Goal: Information Seeking & Learning: Understand process/instructions

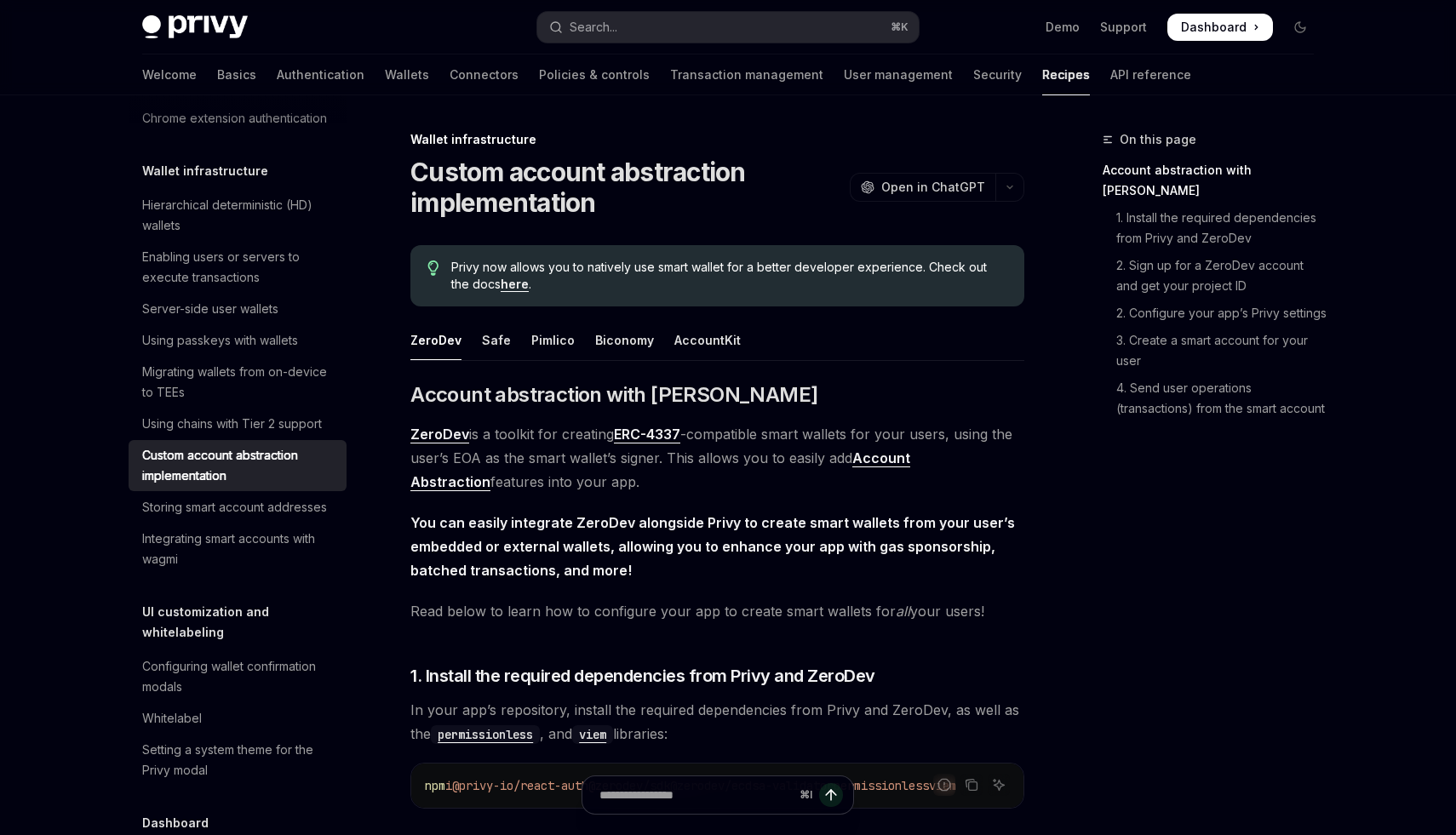
scroll to position [3033, 0]
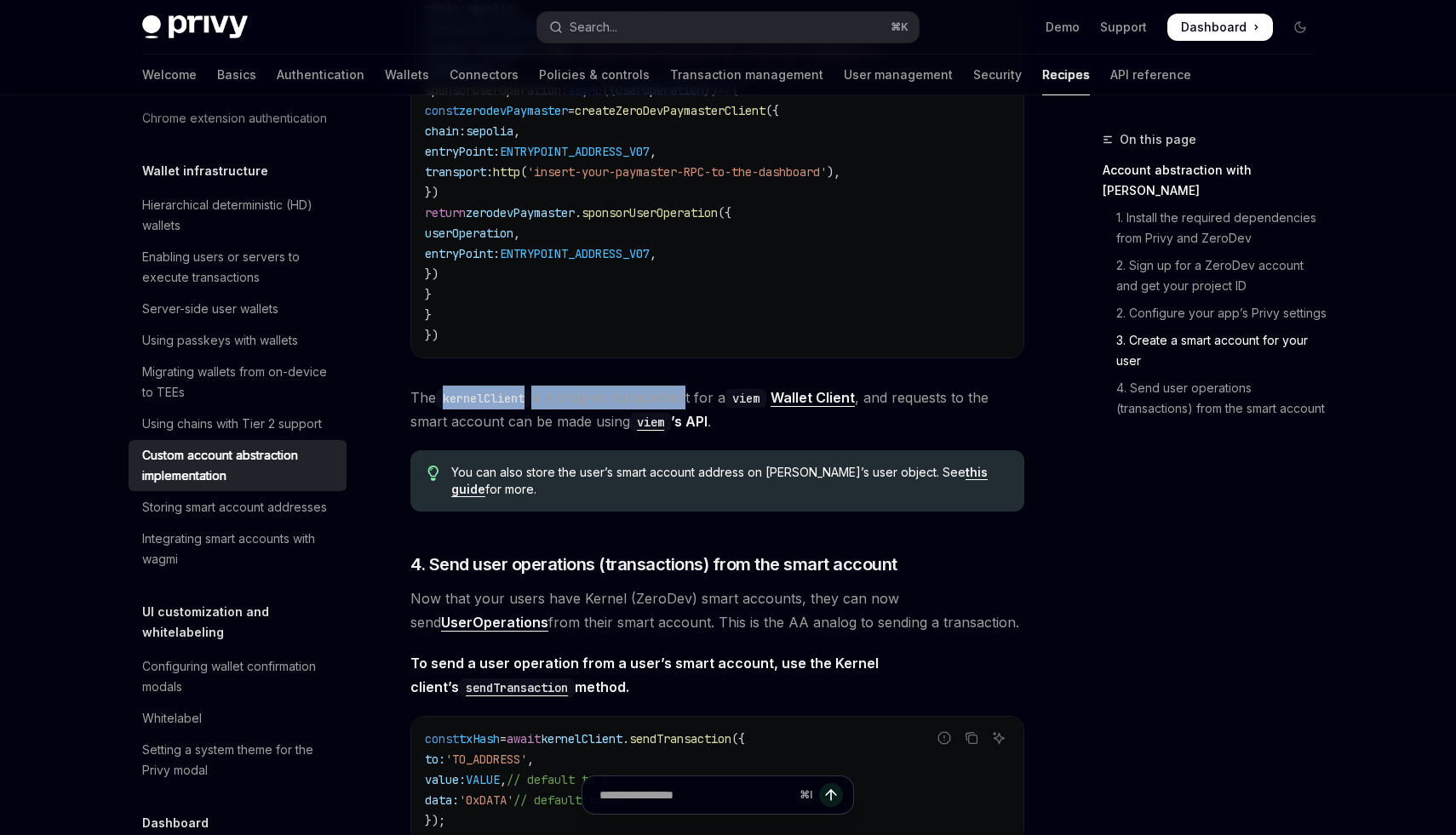
drag, startPoint x: 445, startPoint y: 418, endPoint x: 683, endPoint y: 422, distance: 238.0
click at [683, 422] on span "The kernelClient is a drop-in replacement for a viem Wallet Client , and reques…" at bounding box center [717, 409] width 614 height 48
drag, startPoint x: 738, startPoint y: 417, endPoint x: 801, endPoint y: 417, distance: 63.0
click at [801, 417] on span "The kernelClient is a drop-in replacement for a viem Wallet Client , and reques…" at bounding box center [717, 409] width 614 height 48
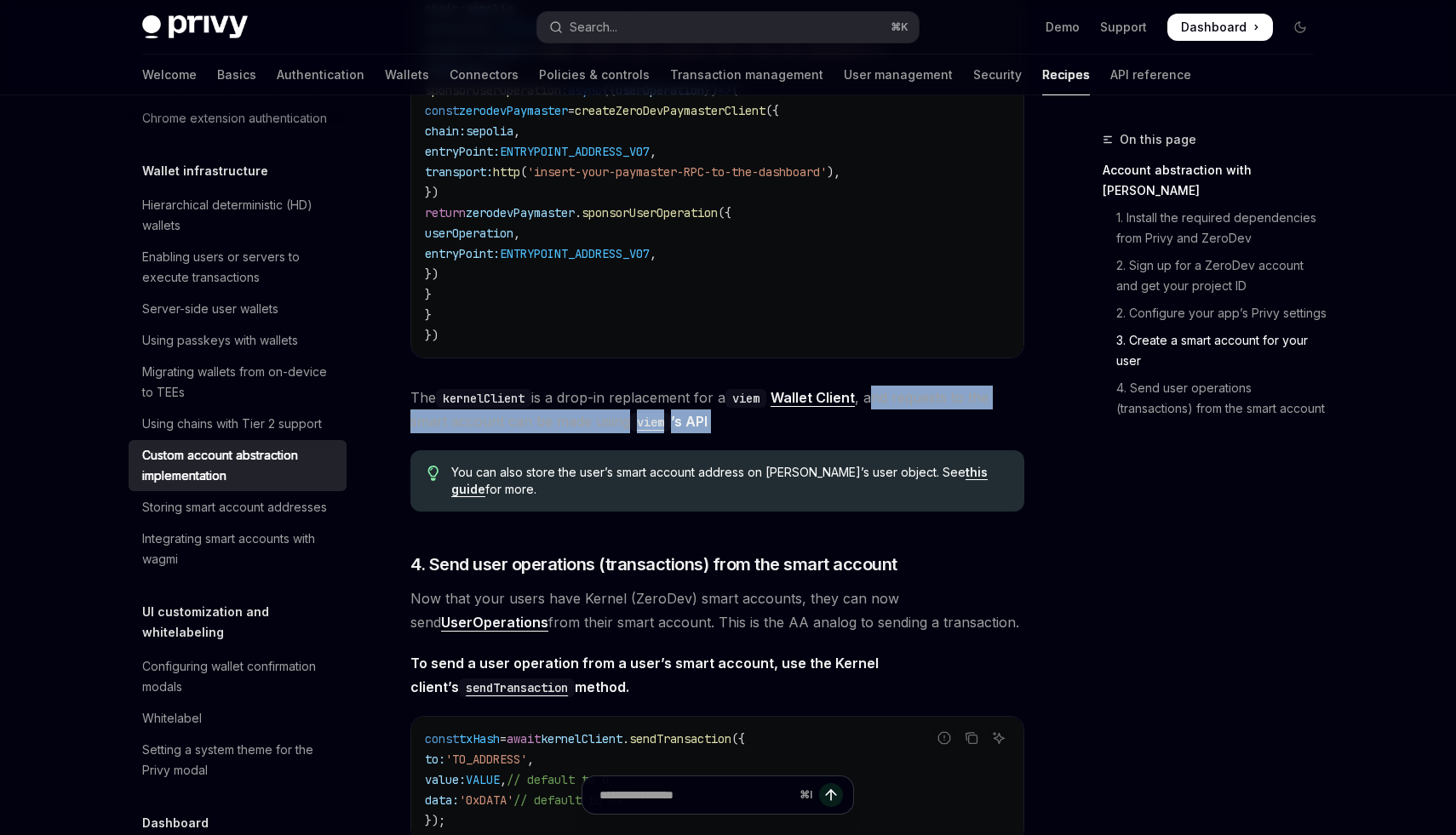
drag, startPoint x: 883, startPoint y: 413, endPoint x: 727, endPoint y: 444, distance: 159.1
click at [727, 433] on span "The kernelClient is a drop-in replacement for a viem Wallet Client , and reques…" at bounding box center [717, 409] width 614 height 48
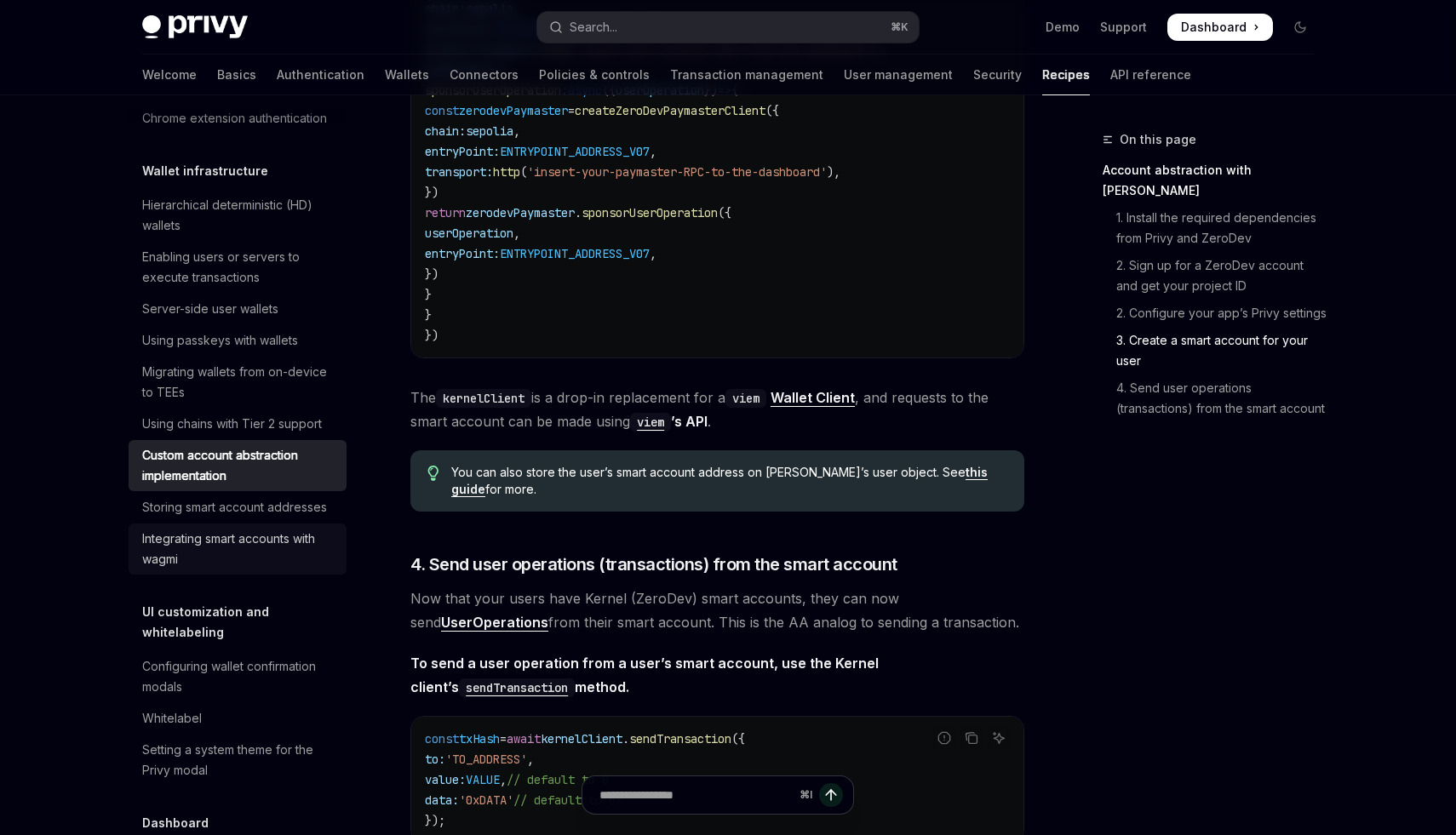
click at [190, 545] on div "Integrating smart accounts with wagmi" at bounding box center [239, 548] width 195 height 41
type textarea "*"
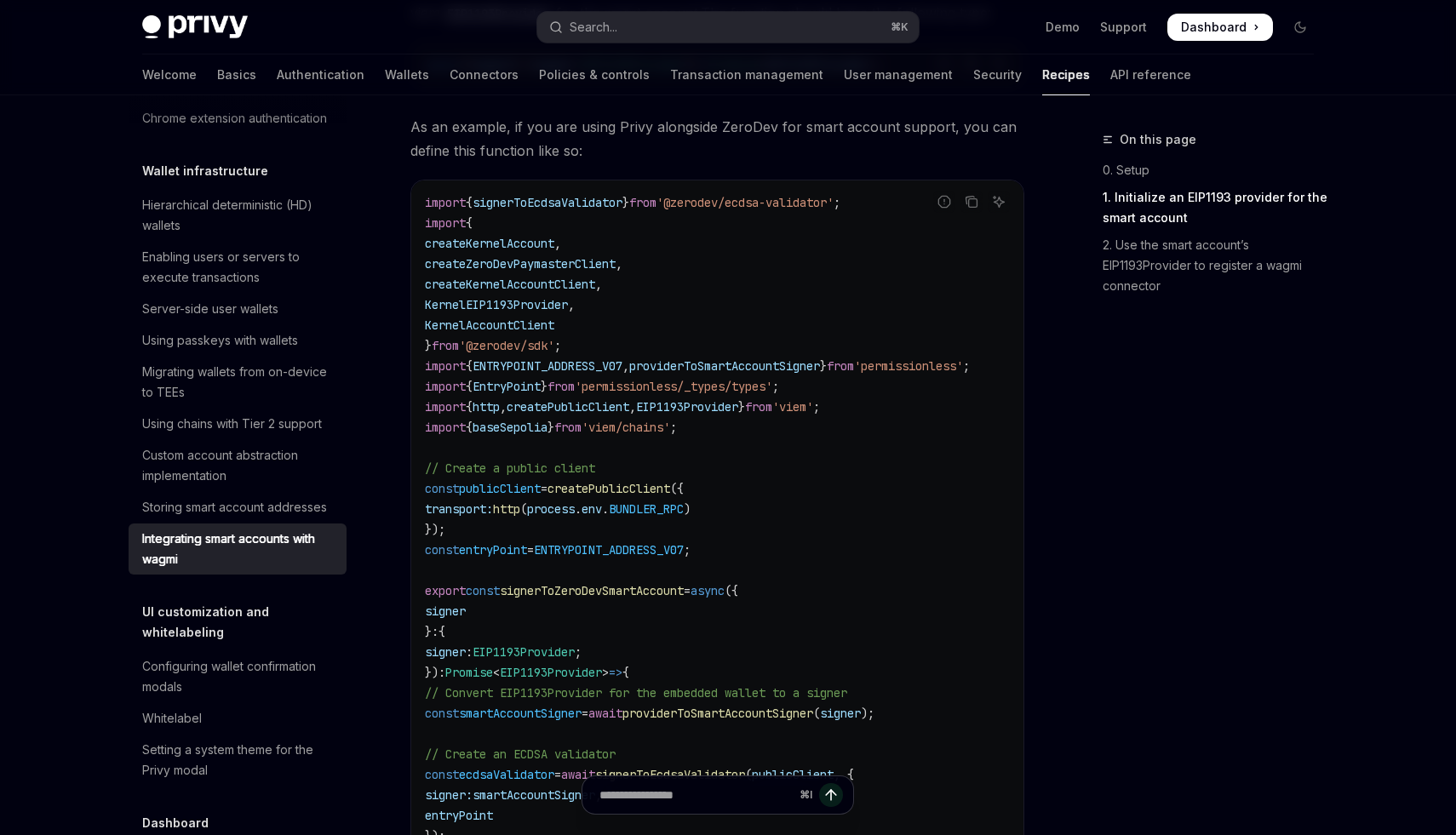
scroll to position [772, 0]
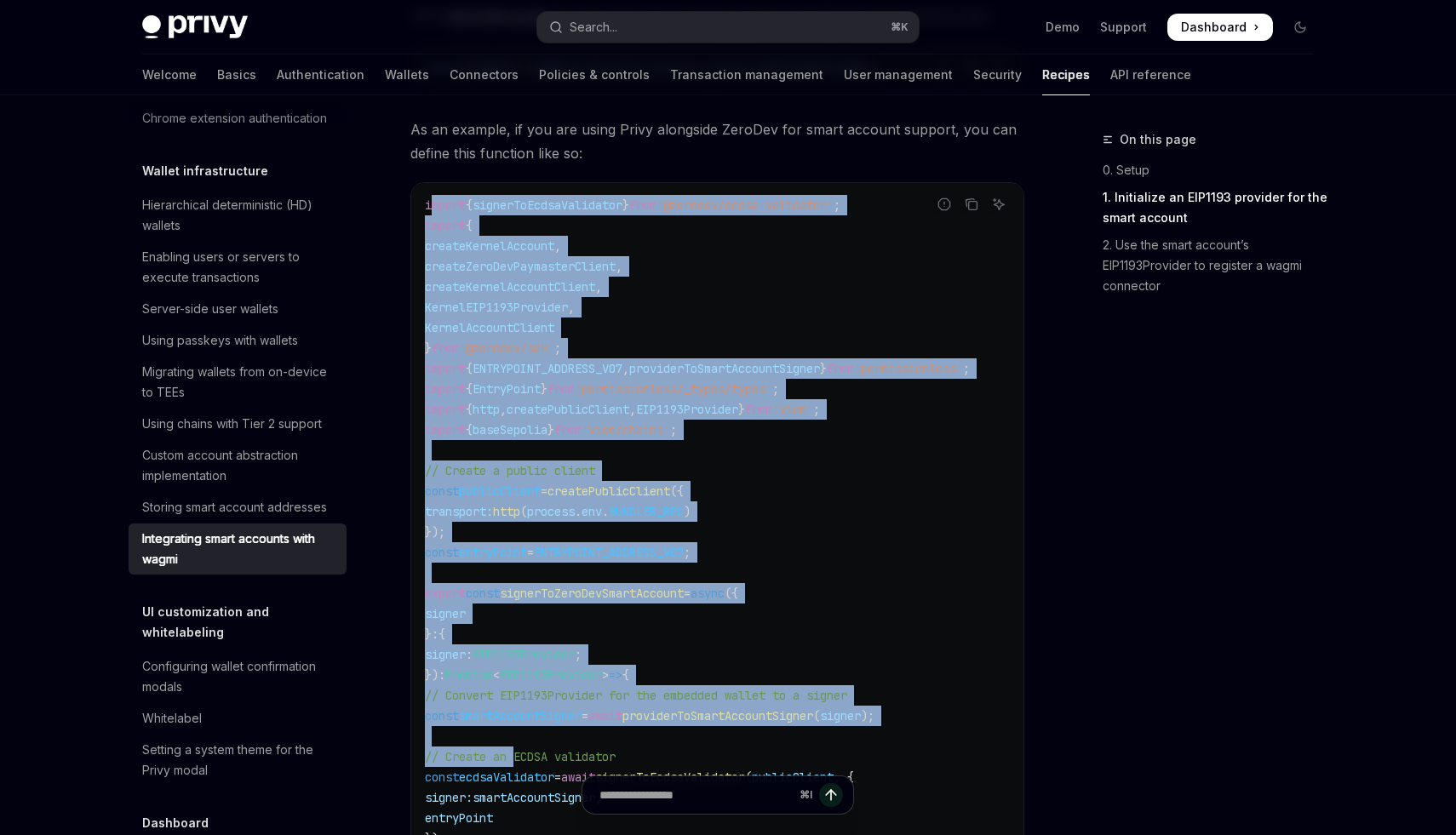
drag, startPoint x: 432, startPoint y: 208, endPoint x: 515, endPoint y: 751, distance: 549.3
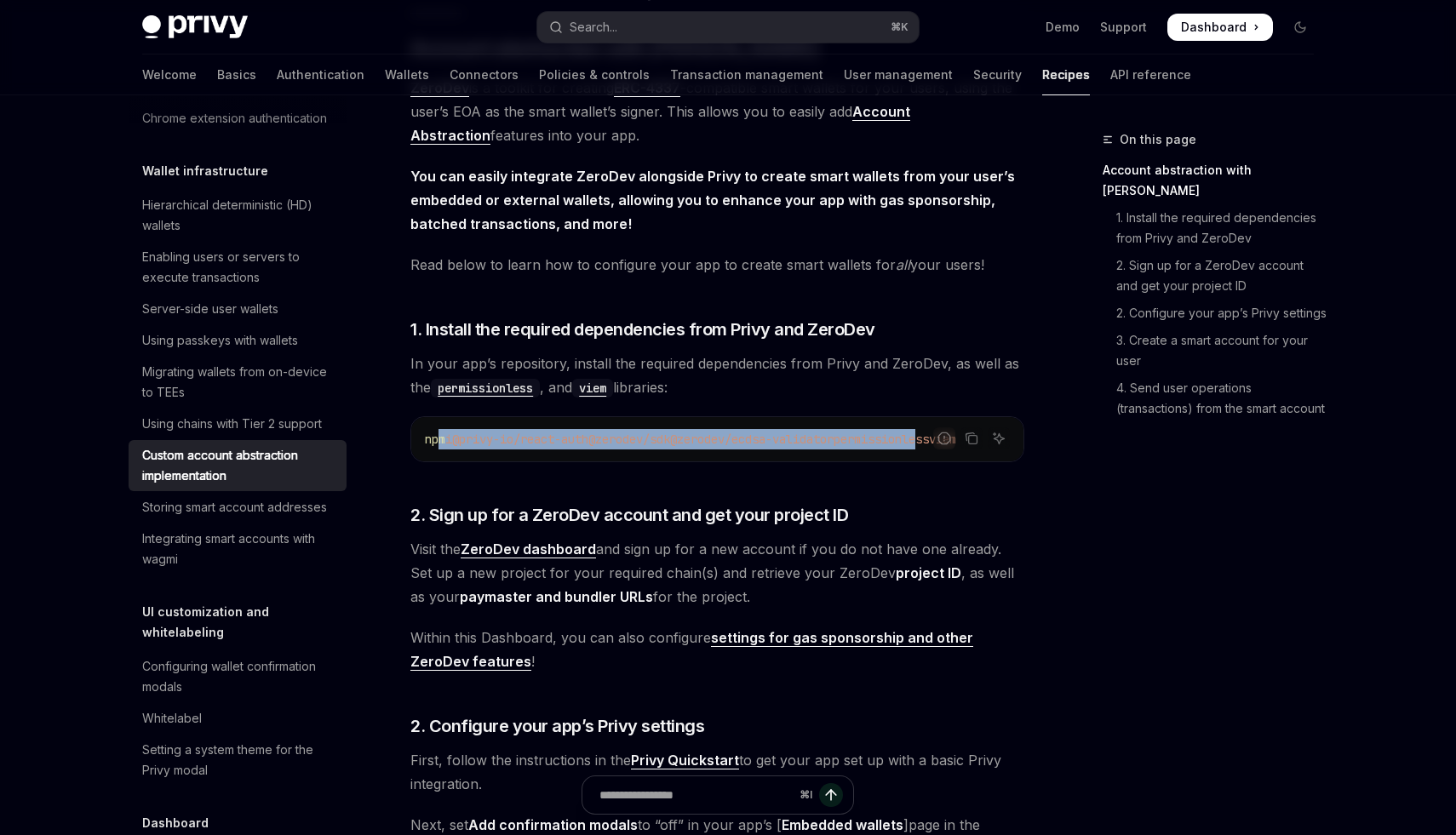
drag, startPoint x: 925, startPoint y: 442, endPoint x: 441, endPoint y: 441, distance: 484.0
click at [441, 441] on span "npm i @privy-io/react-auth @zerodev/sdk @zerodev/ecdsa-validator permissionless…" at bounding box center [691, 439] width 531 height 16
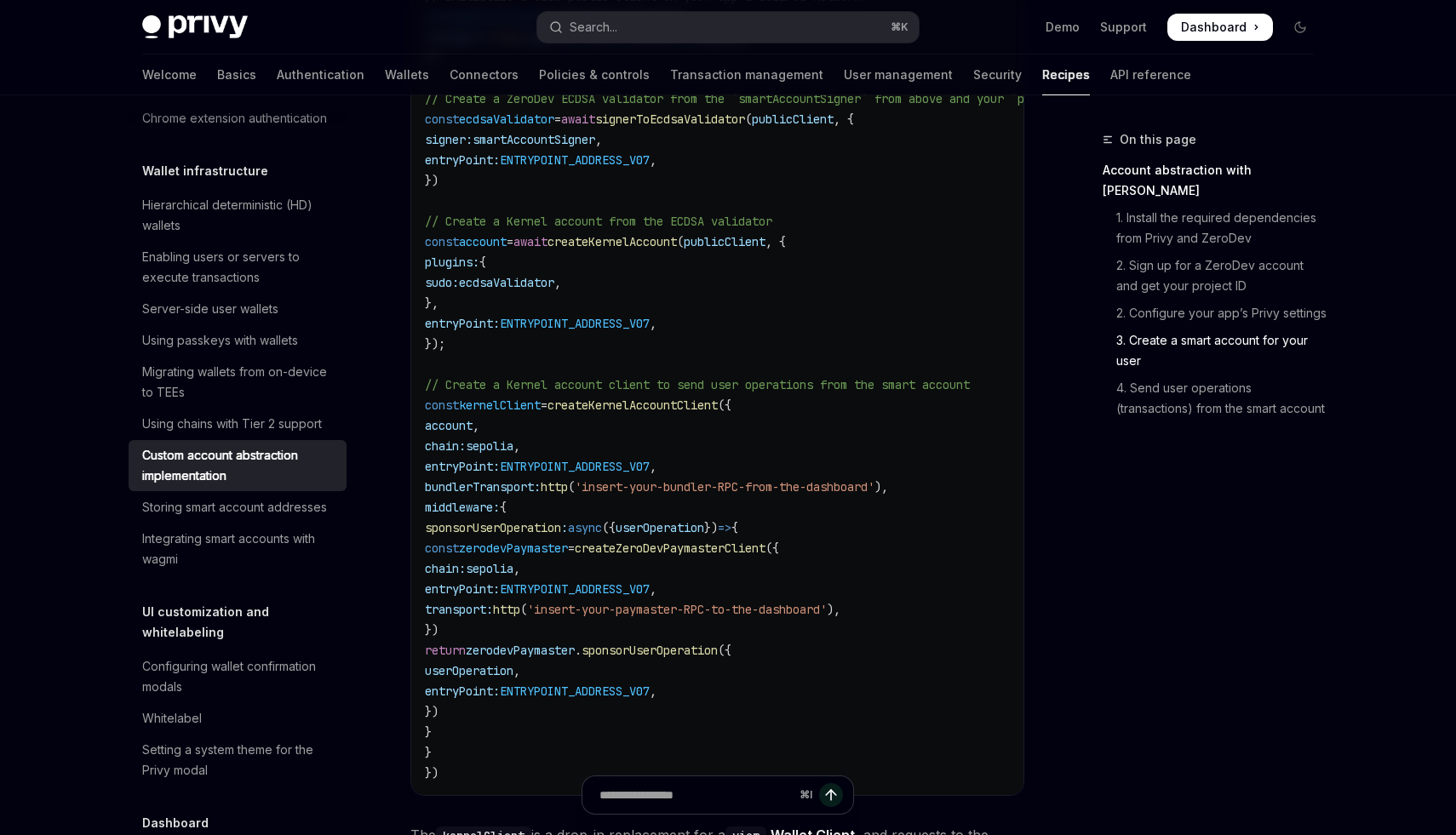
scroll to position [2599, 0]
drag, startPoint x: 469, startPoint y: 416, endPoint x: 540, endPoint y: 685, distance: 278.2
click at [540, 685] on code "import { sepolia } from 'viem/chains' ; // Replace this with the chain used by …" at bounding box center [789, 300] width 728 height 959
click at [514, 676] on span "userOperation" at bounding box center [469, 667] width 89 height 16
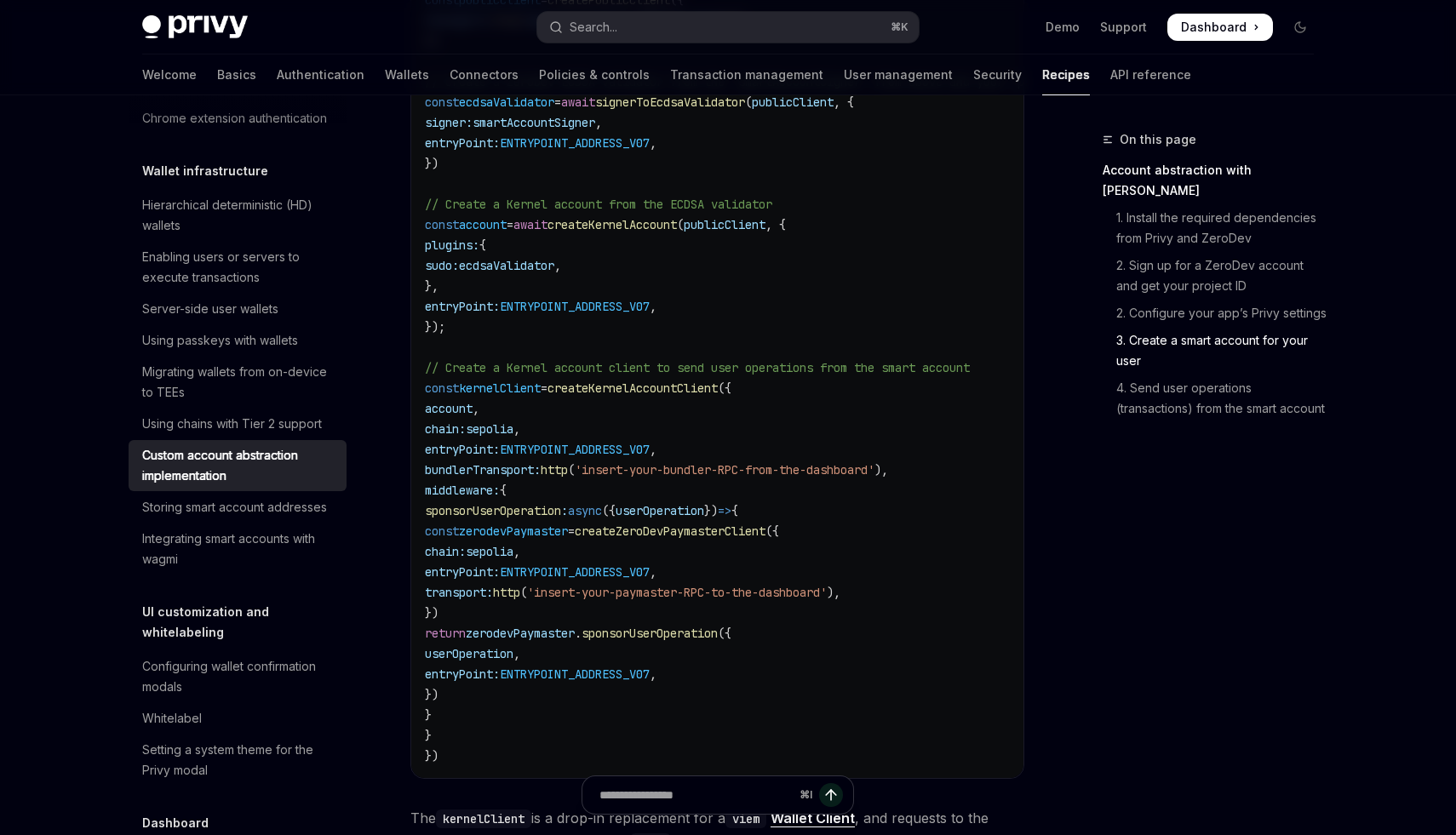
scroll to position [2715, 0]
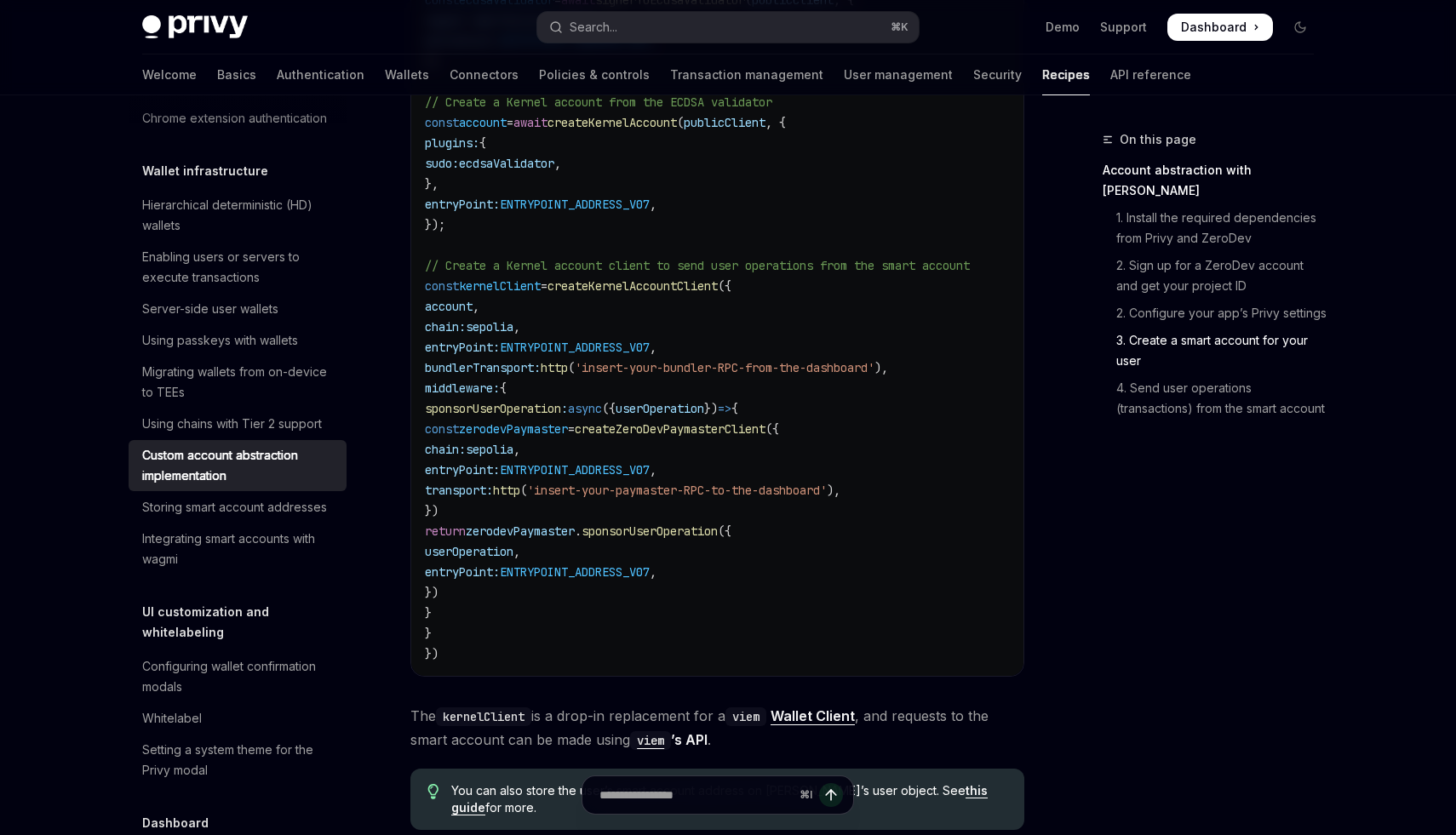
drag, startPoint x: 488, startPoint y: 671, endPoint x: 491, endPoint y: 416, distance: 255.0
click at [491, 419] on code "import { sepolia } from 'viem/chains' ; // Replace this with the chain used by …" at bounding box center [789, 183] width 728 height 959
click at [671, 498] on span "'insert-your-paymaster-RPC-to-the-dashboard'" at bounding box center [677, 489] width 300 height 16
drag, startPoint x: 618, startPoint y: 500, endPoint x: 925, endPoint y: 507, distance: 307.1
click at [840, 498] on span "transport: http ( 'insert-your-paymaster-RPC-to-the-dashboard' )," at bounding box center [633, 489] width 416 height 16
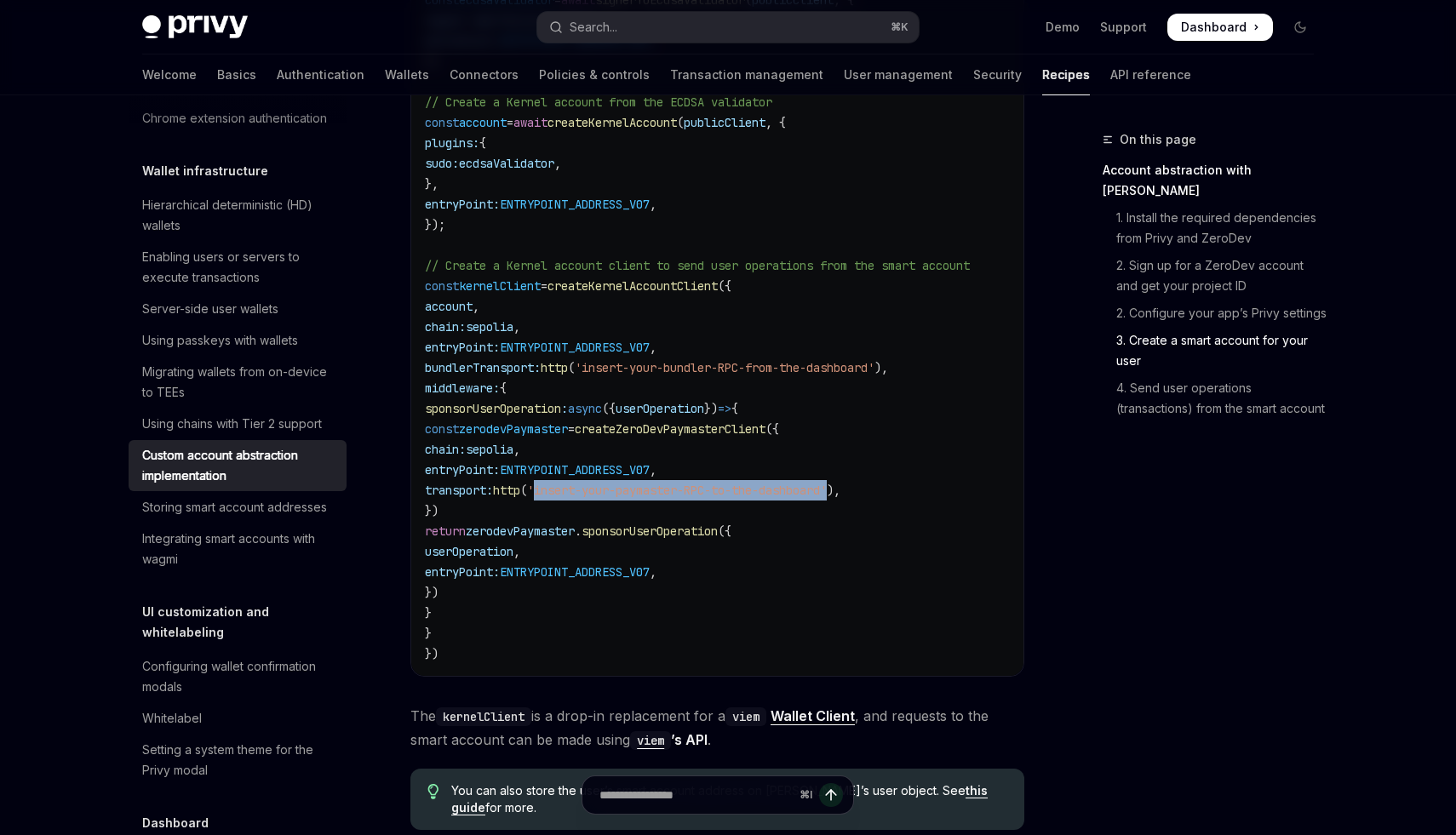
click at [826, 498] on span "'insert-your-paymaster-RPC-to-the-dashboard'" at bounding box center [677, 489] width 300 height 16
drag, startPoint x: 923, startPoint y: 503, endPoint x: 616, endPoint y: 495, distance: 307.1
click at [616, 495] on span "'insert-your-paymaster-RPC-to-the-dashboard'" at bounding box center [677, 489] width 300 height 16
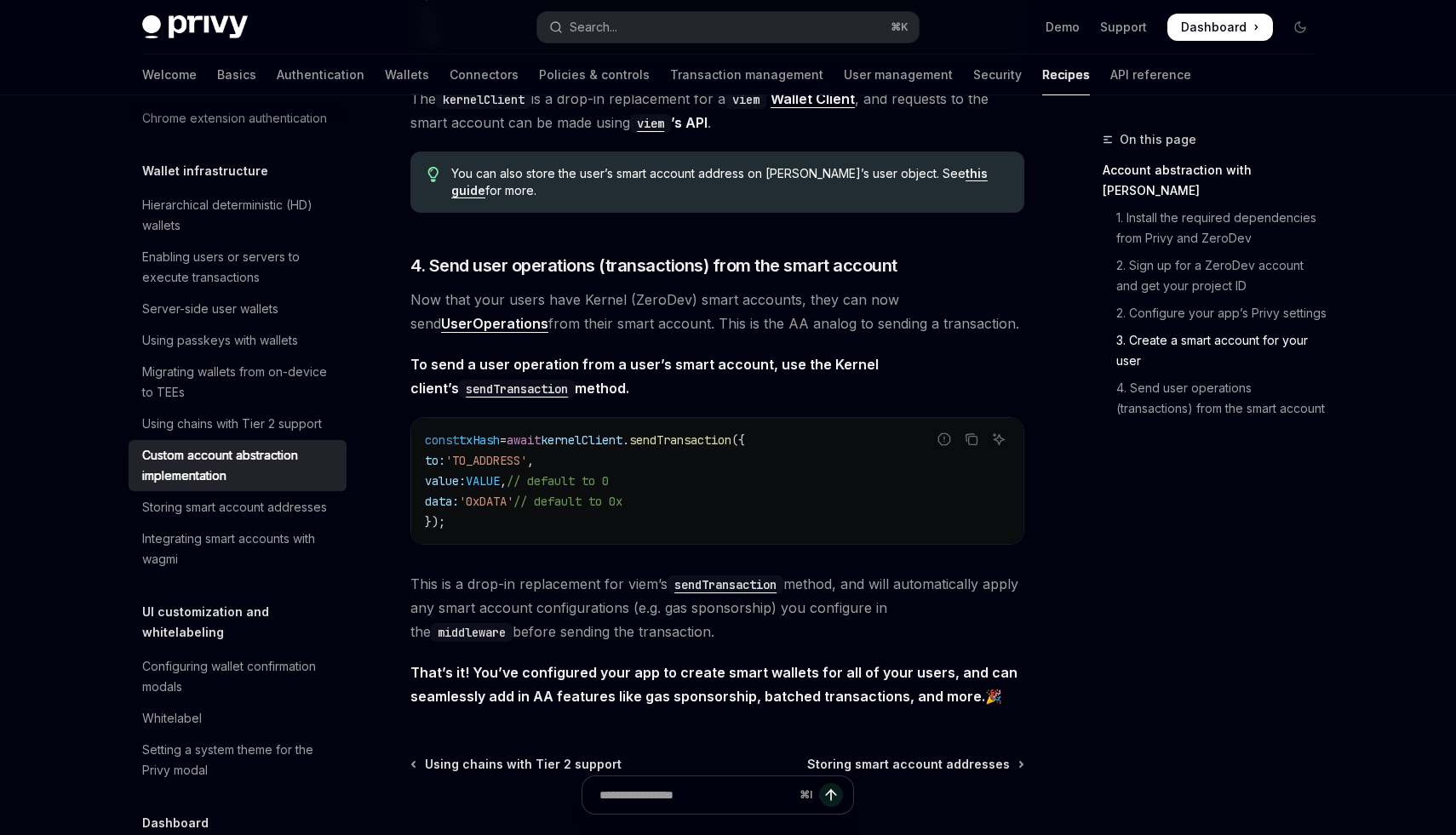
scroll to position [3276, 0]
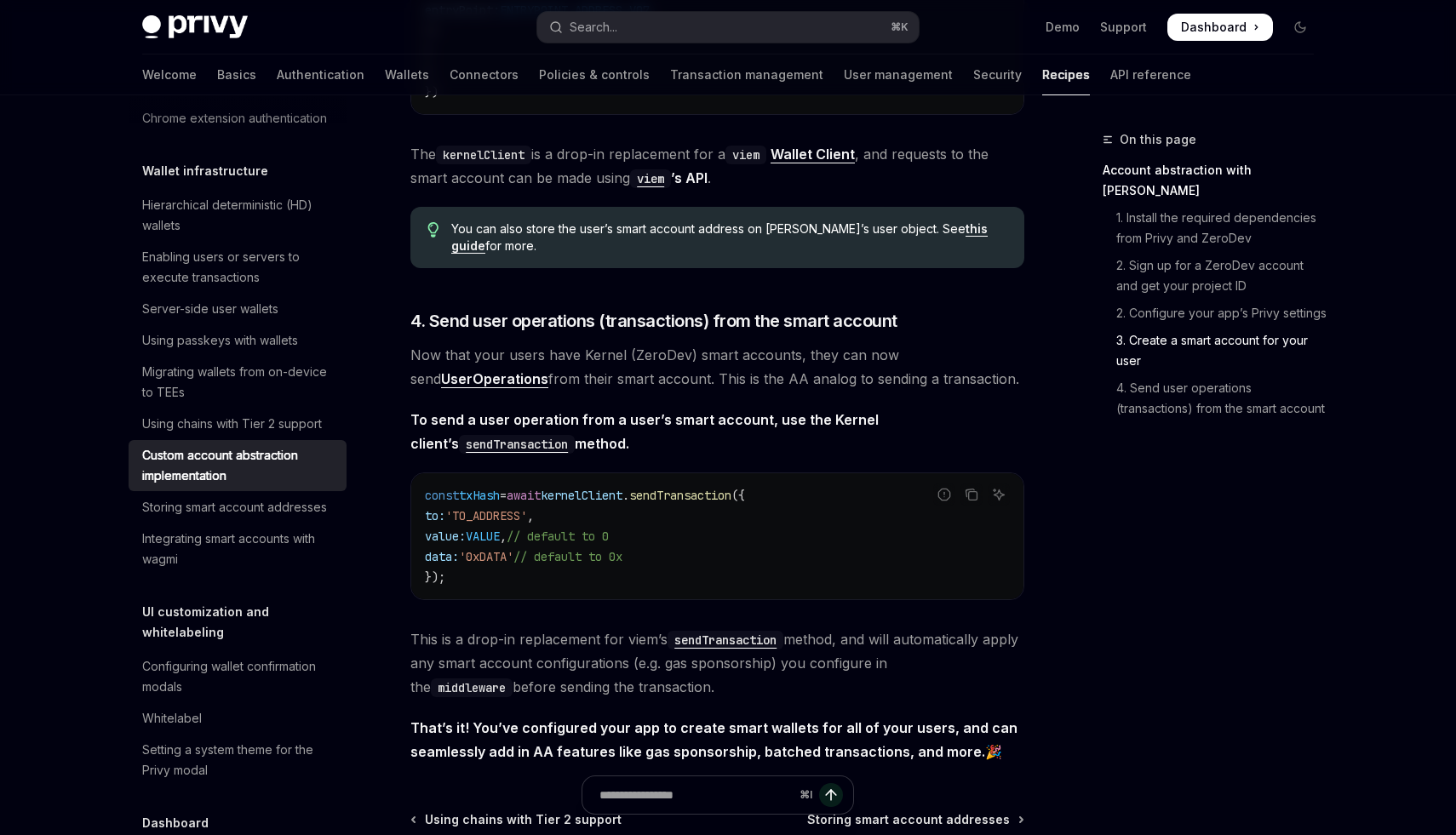
click at [607, 503] on span "kernelClient" at bounding box center [581, 495] width 82 height 16
click at [593, 503] on span "kernelClient" at bounding box center [581, 495] width 82 height 16
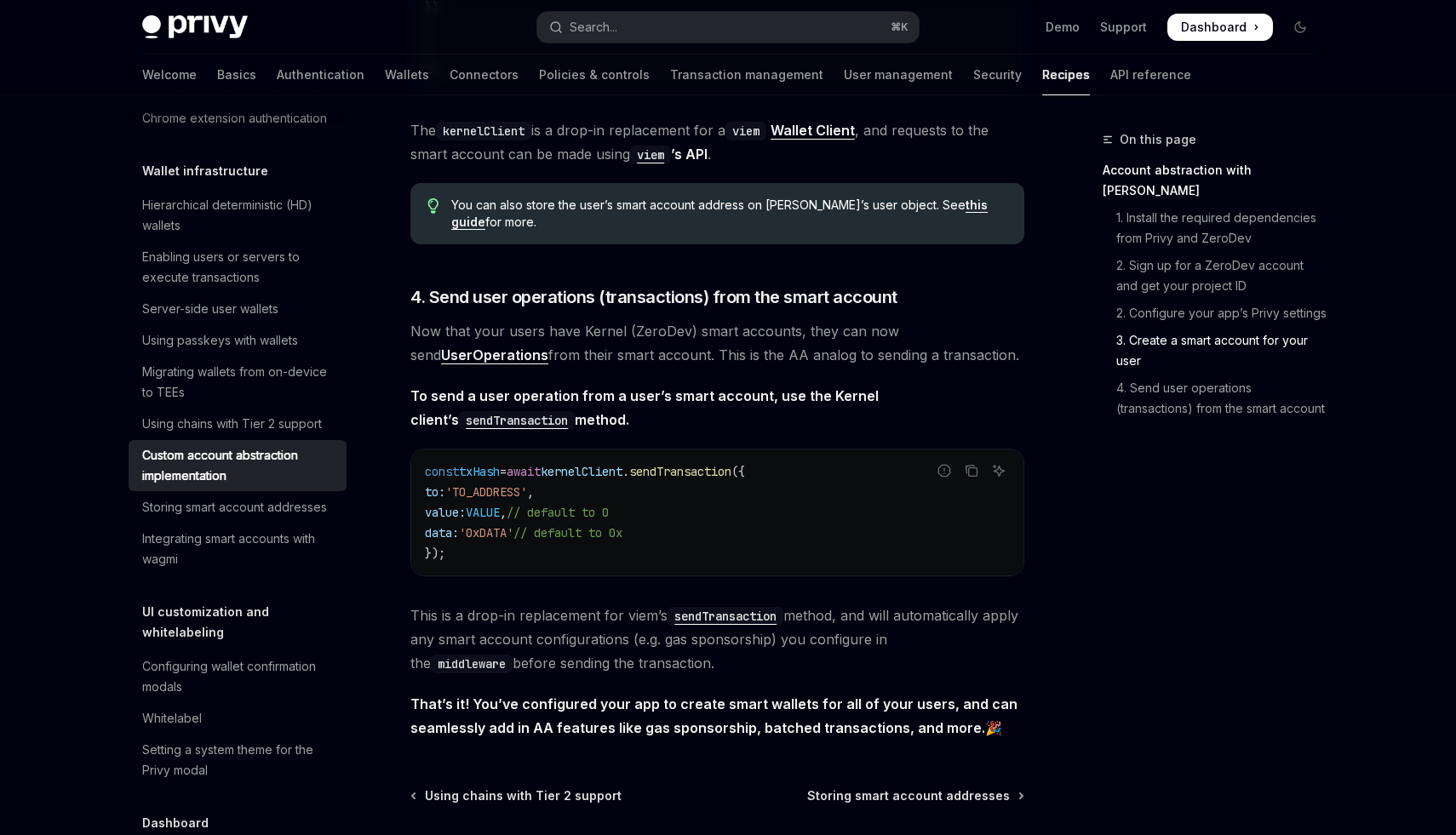
scroll to position [3299, 0]
click at [602, 481] on span "kernelClient" at bounding box center [581, 473] width 82 height 16
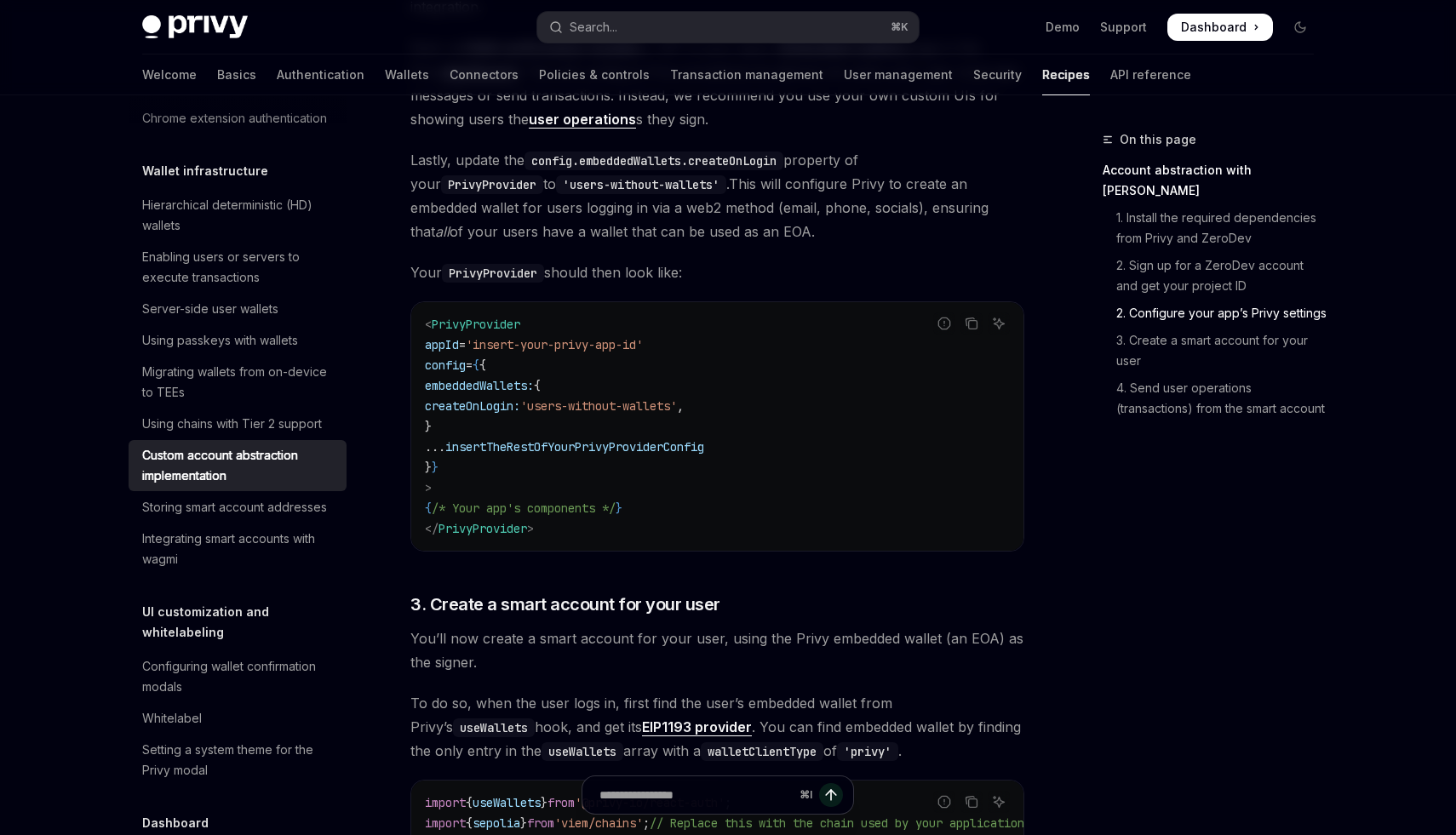
scroll to position [1129, 0]
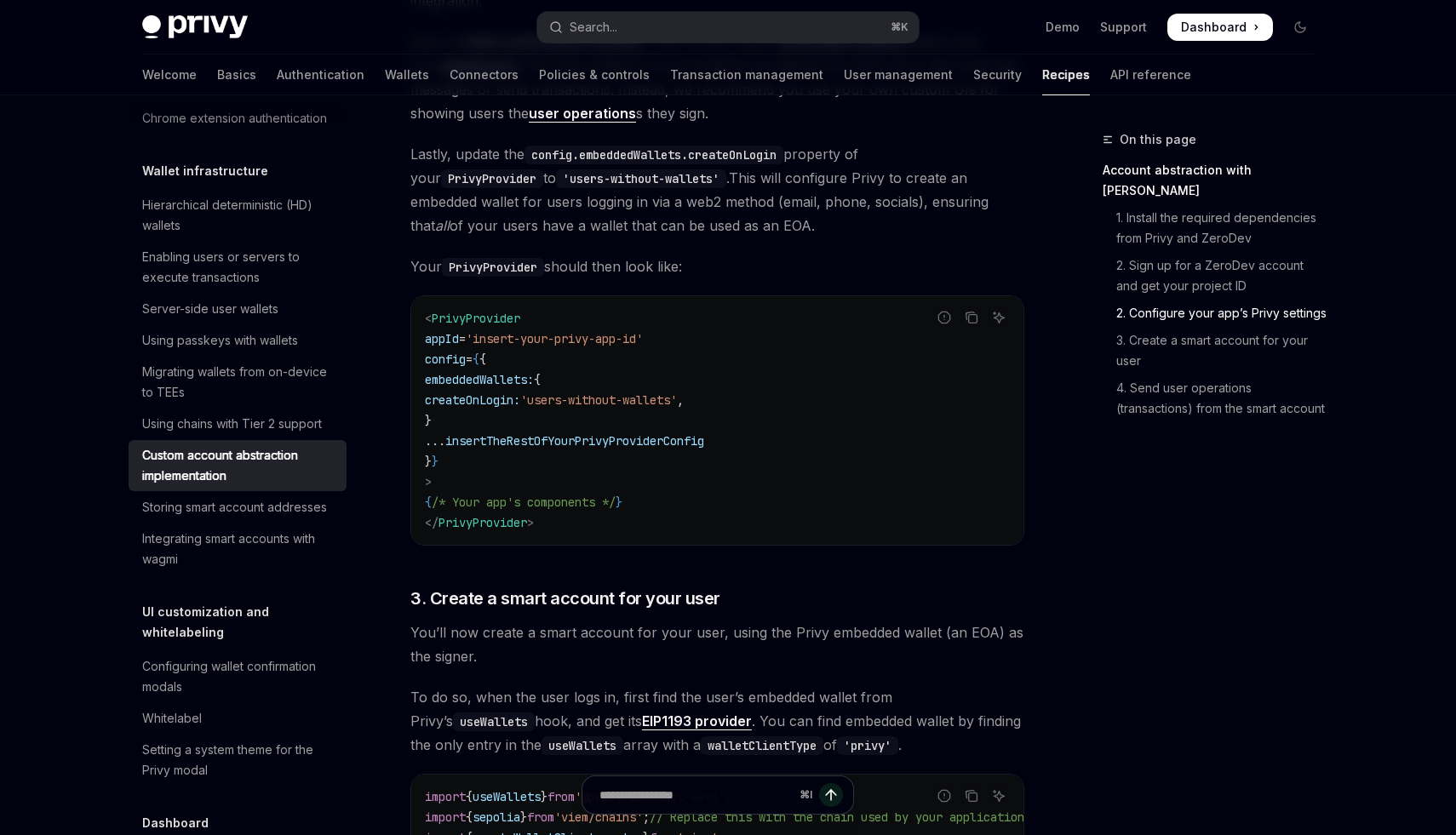
drag, startPoint x: 455, startPoint y: 368, endPoint x: 482, endPoint y: 368, distance: 27.0
click at [466, 367] on span "config" at bounding box center [445, 359] width 41 height 16
drag, startPoint x: 442, startPoint y: 326, endPoint x: 523, endPoint y: 327, distance: 81.0
click at [520, 326] on span "PrivyProvider" at bounding box center [476, 318] width 89 height 16
drag, startPoint x: 479, startPoint y: 382, endPoint x: 623, endPoint y: 382, distance: 144.0
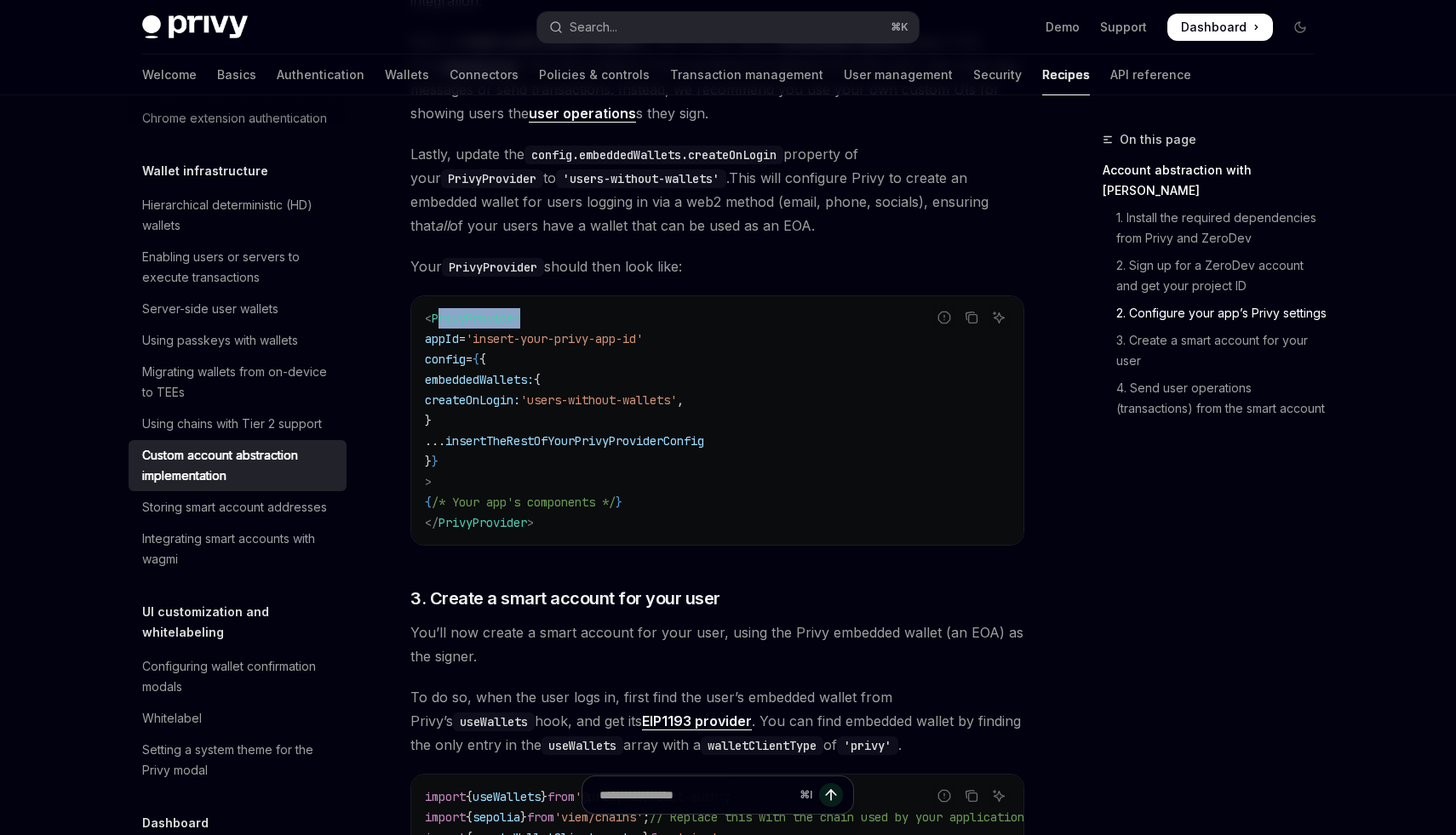
click at [623, 382] on code "< PrivyProvider appId = 'insert-your-privy-app-id' config = { { embeddedWallets…" at bounding box center [717, 420] width 585 height 225
drag, startPoint x: 507, startPoint y: 407, endPoint x: 600, endPoint y: 407, distance: 93.0
click at [520, 407] on span "createOnLogin:" at bounding box center [472, 400] width 95 height 16
click at [628, 407] on span "'users-without-wallets'" at bounding box center [598, 400] width 157 height 16
drag, startPoint x: 624, startPoint y: 406, endPoint x: 775, endPoint y: 411, distance: 151.1
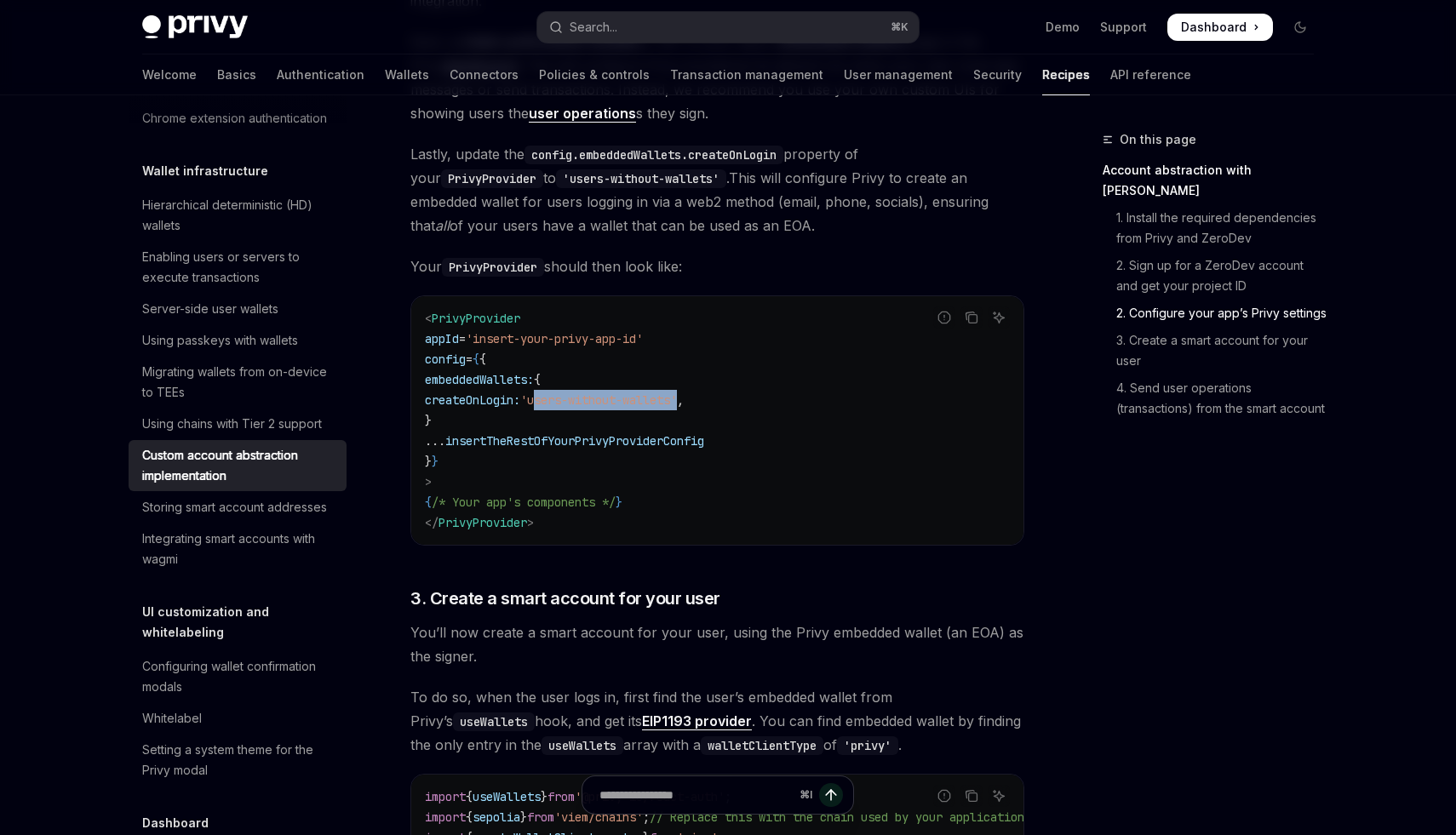
click at [677, 407] on span "'users-without-wallets'" at bounding box center [598, 400] width 157 height 16
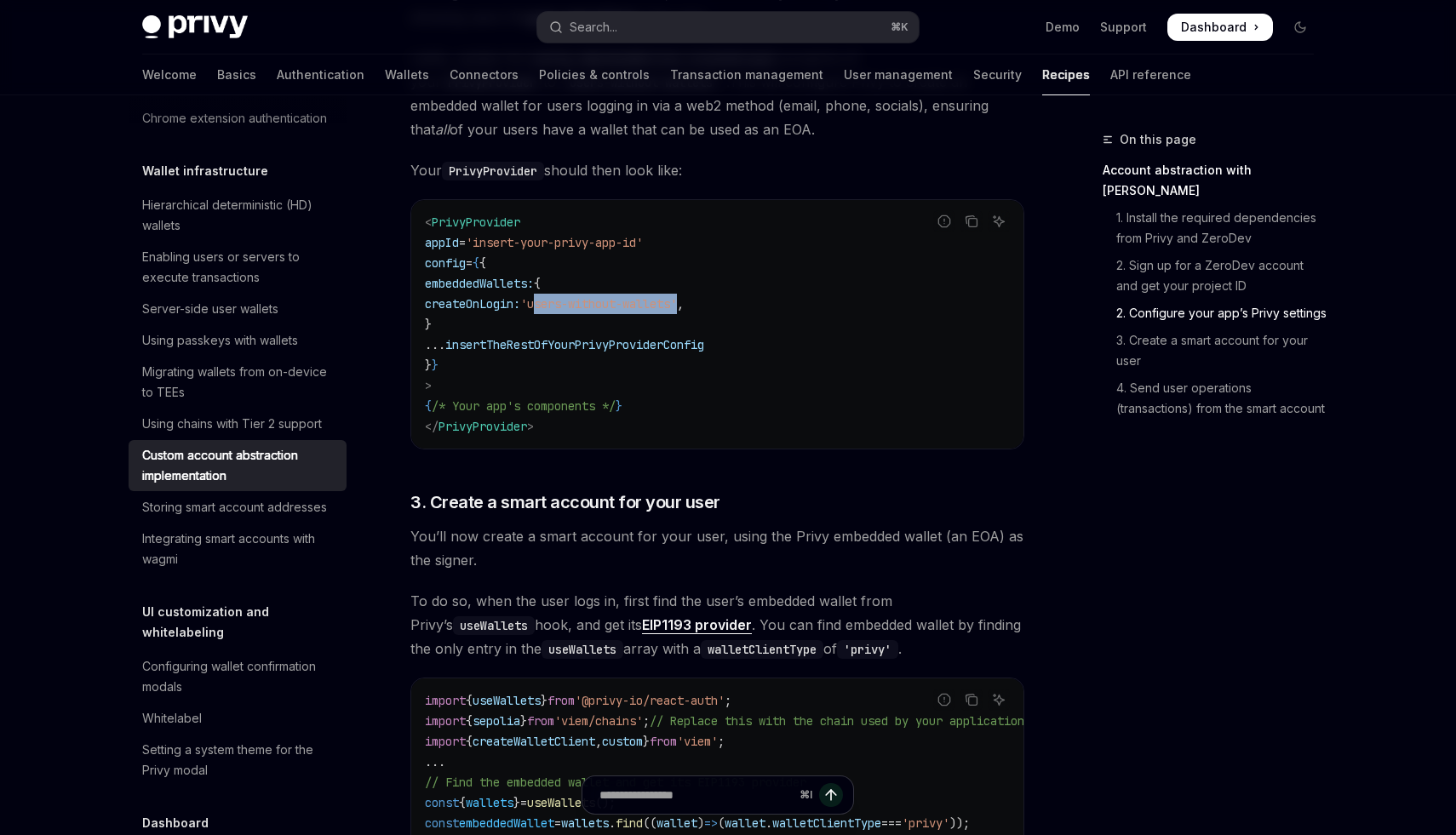
scroll to position [1303, 0]
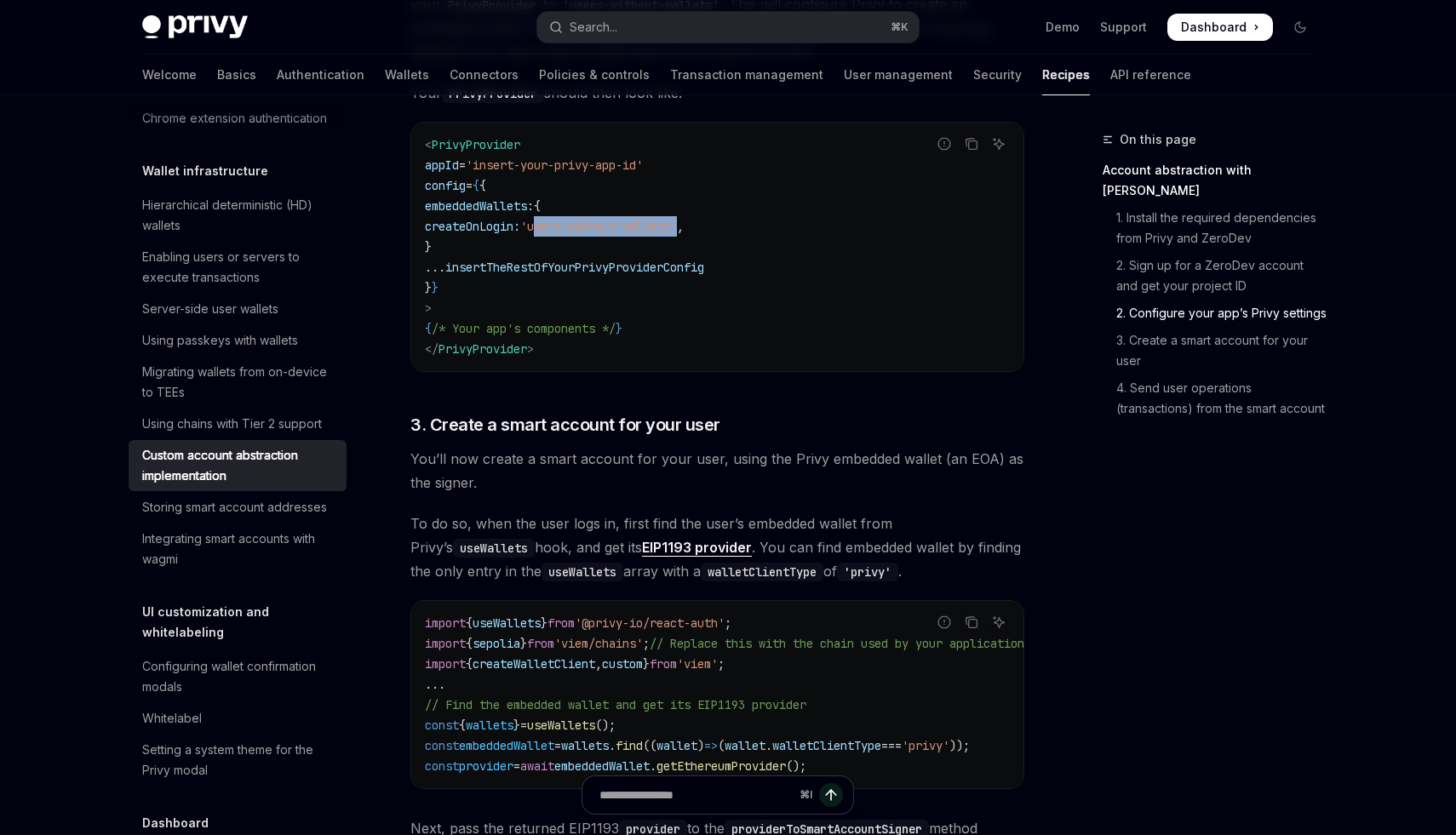
click at [632, 223] on code "< PrivyProvider appId = 'insert-your-privy-app-id' config = { { embeddedWallets…" at bounding box center [717, 247] width 585 height 225
drag, startPoint x: 621, startPoint y: 229, endPoint x: 780, endPoint y: 234, distance: 159.1
click at [677, 234] on span "'users-without-wallets'" at bounding box center [598, 226] width 157 height 16
drag, startPoint x: 780, startPoint y: 234, endPoint x: 616, endPoint y: 234, distance: 164.0
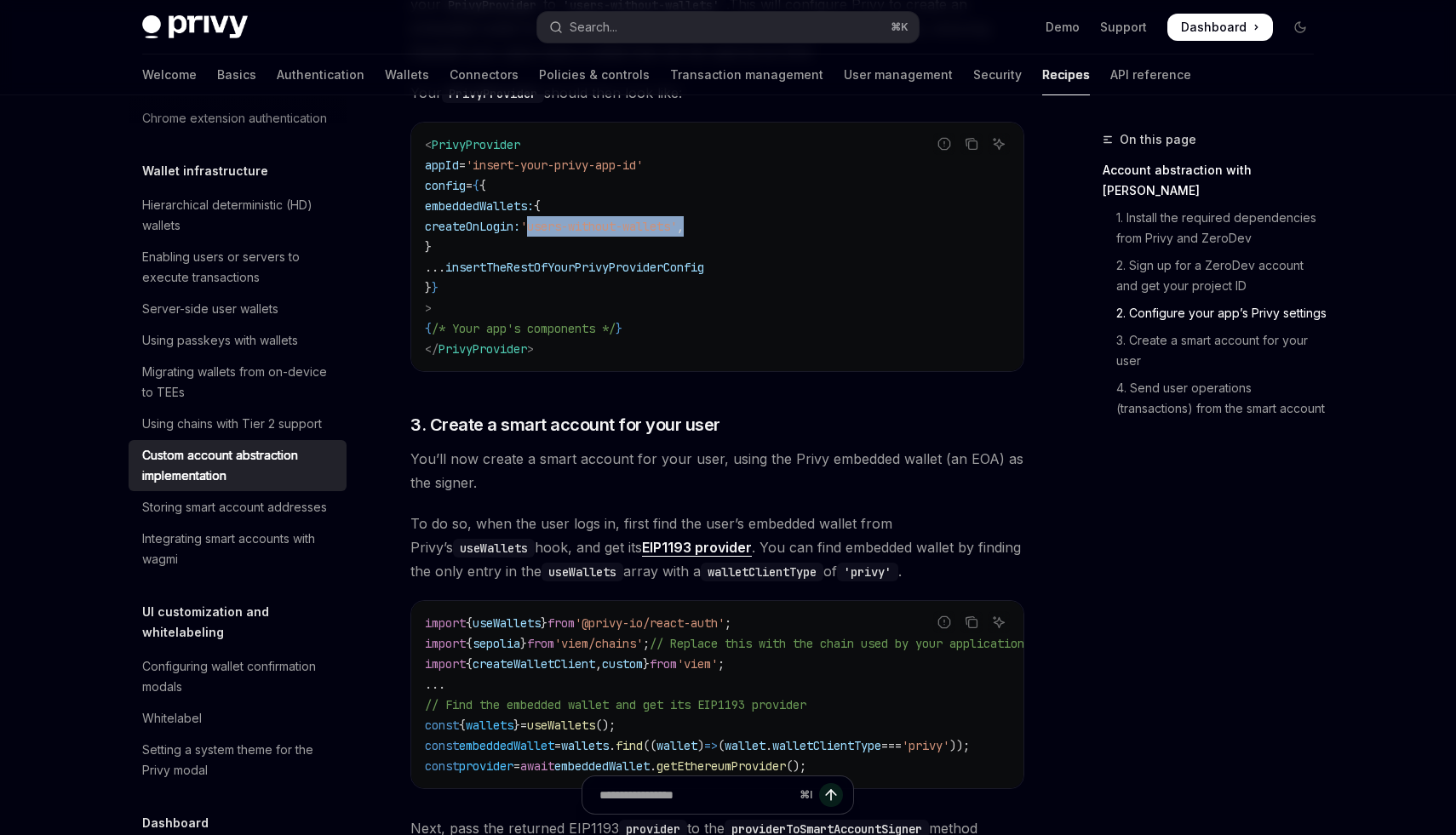
click at [616, 234] on span "'users-without-wallets'" at bounding box center [598, 226] width 157 height 16
drag, startPoint x: 621, startPoint y: 232, endPoint x: 777, endPoint y: 231, distance: 156.0
click at [677, 231] on span "'users-without-wallets'" at bounding box center [598, 226] width 157 height 16
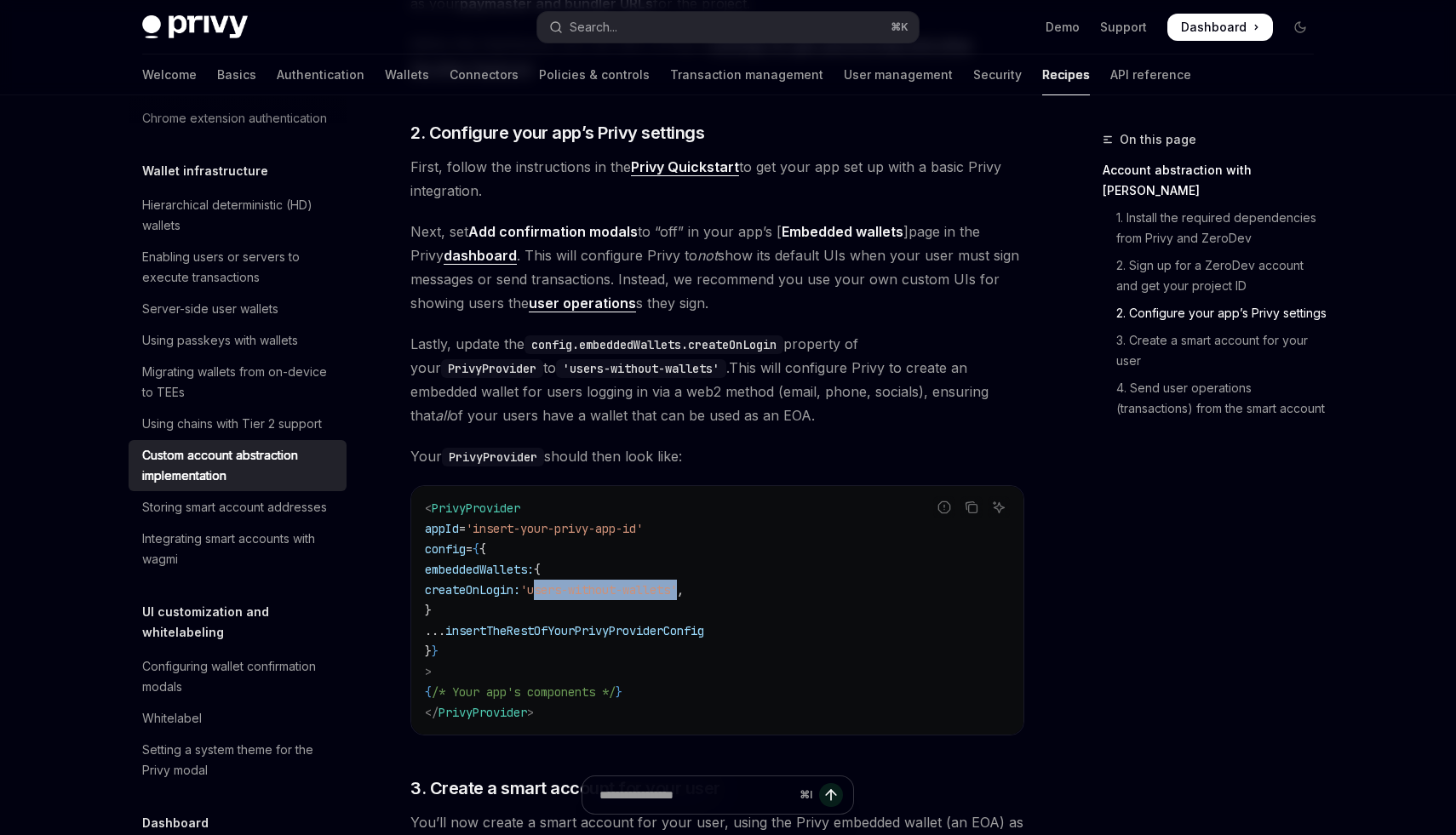
scroll to position [870, 0]
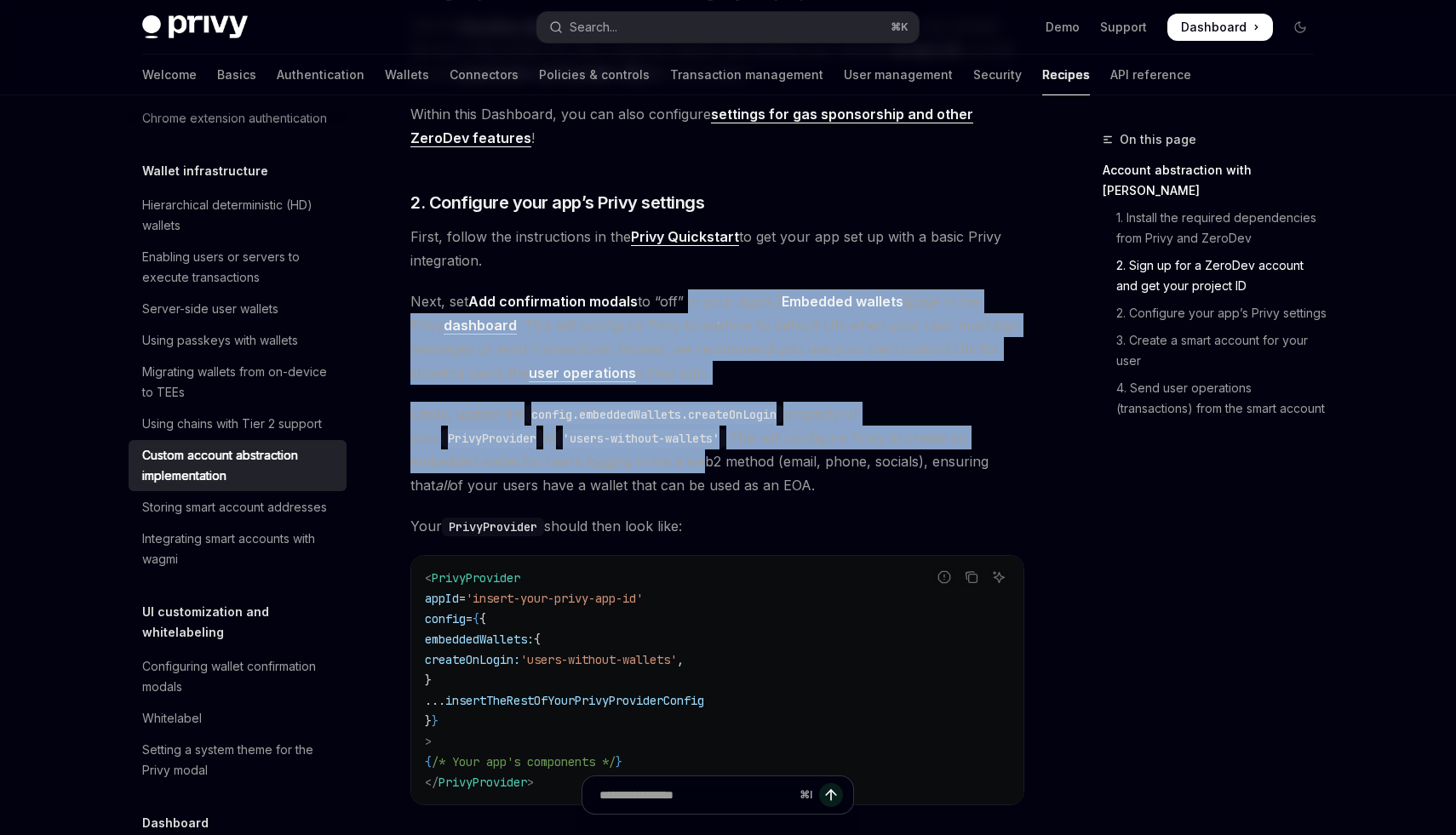
drag, startPoint x: 687, startPoint y: 310, endPoint x: 532, endPoint y: 476, distance: 227.1
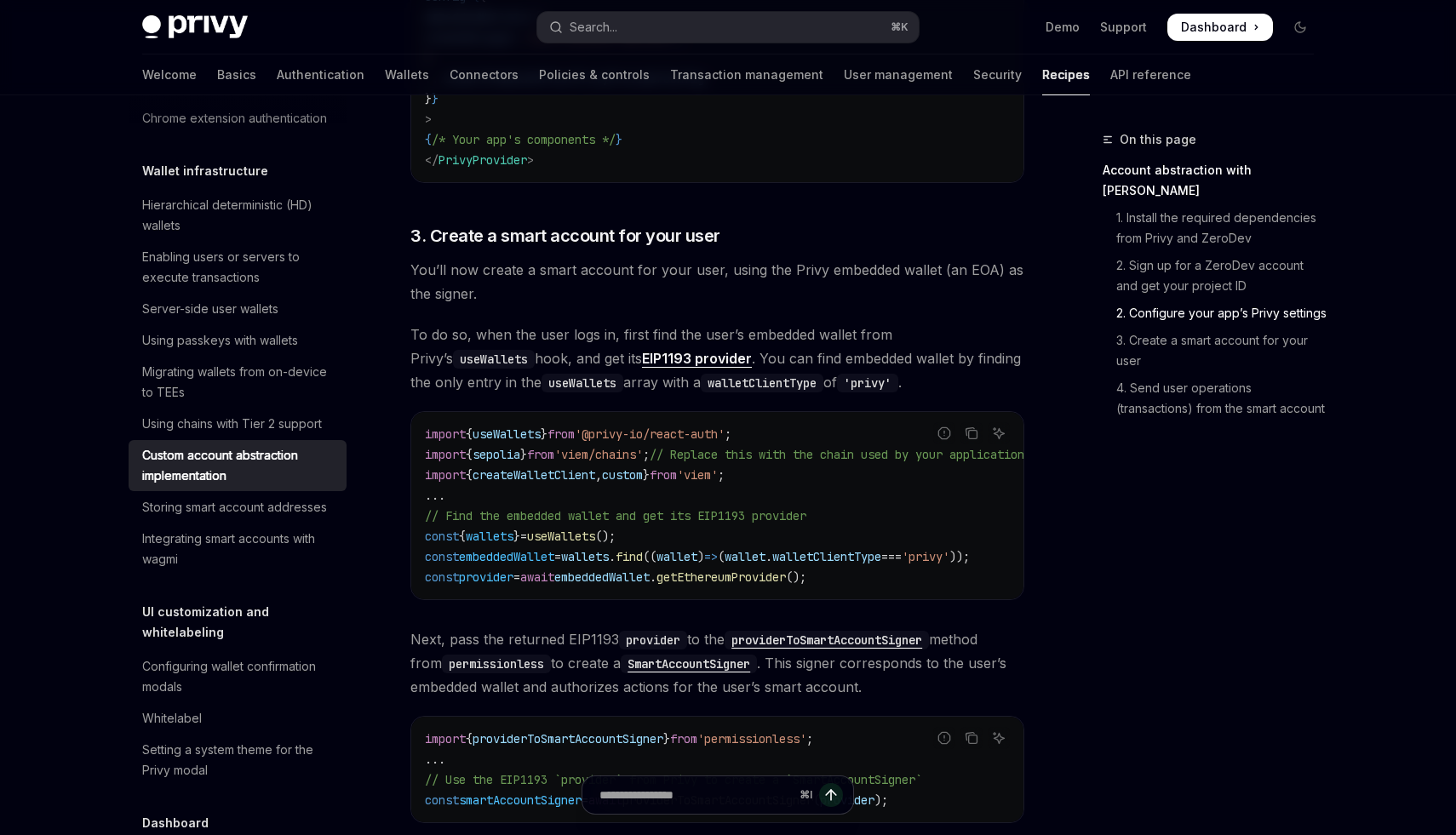
scroll to position [1489, 0]
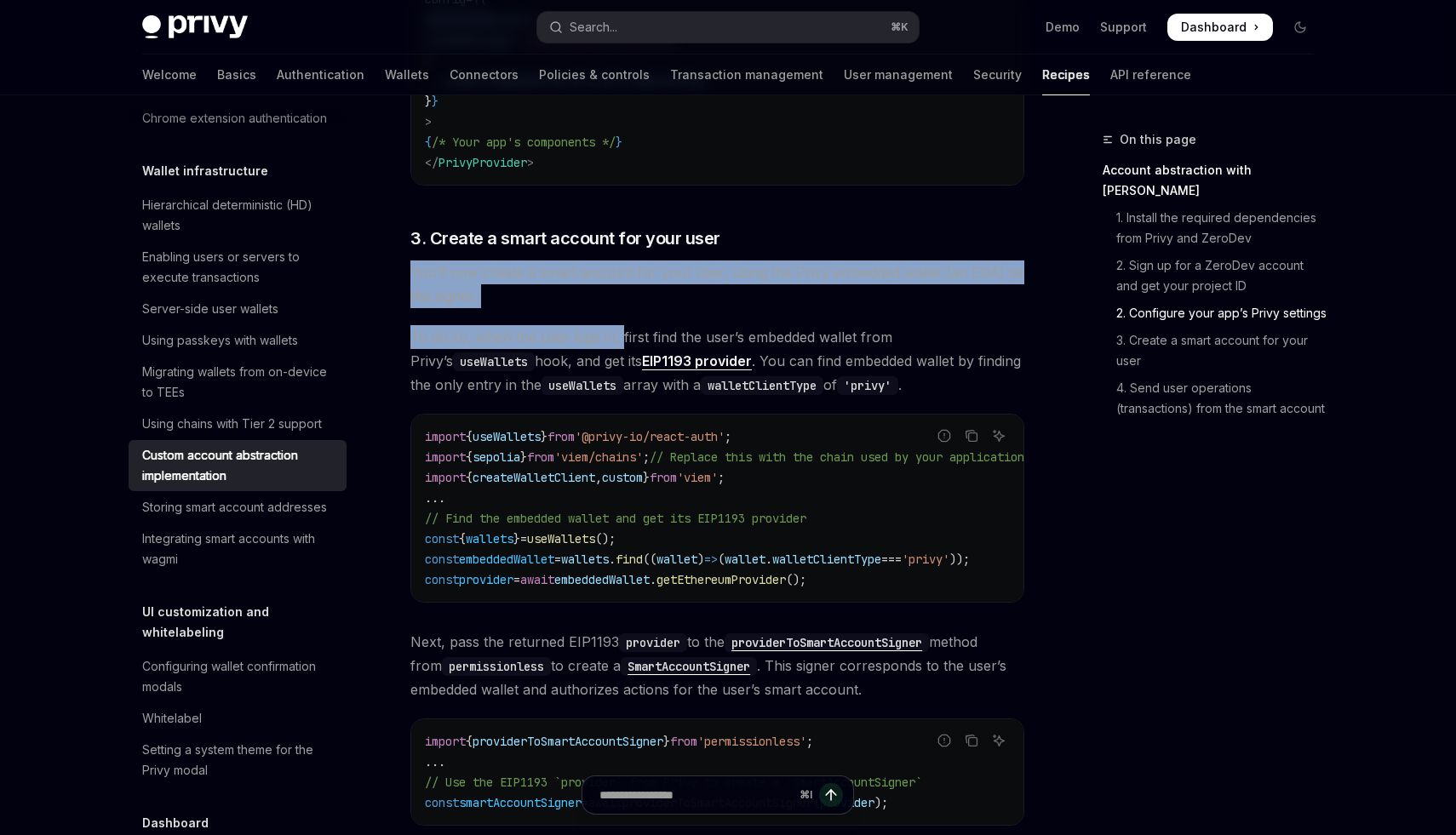
drag, startPoint x: 412, startPoint y: 286, endPoint x: 621, endPoint y: 354, distance: 219.8
click at [621, 354] on div "​ Account abstraction with ZeroDev ZeroDev is a toolkit for creating ERC-4337 -…" at bounding box center [717, 722] width 614 height 3659
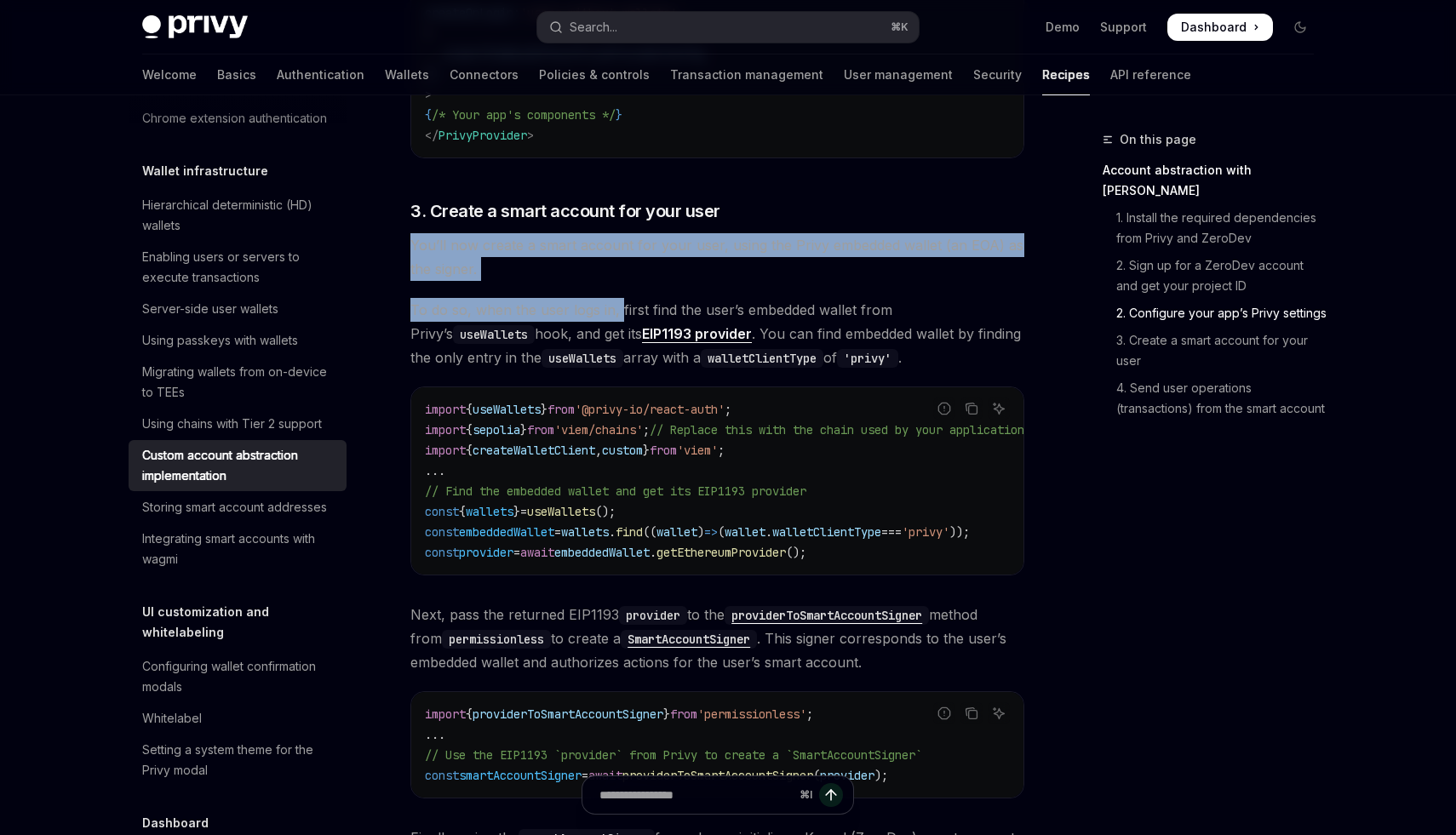
scroll to position [1518, 0]
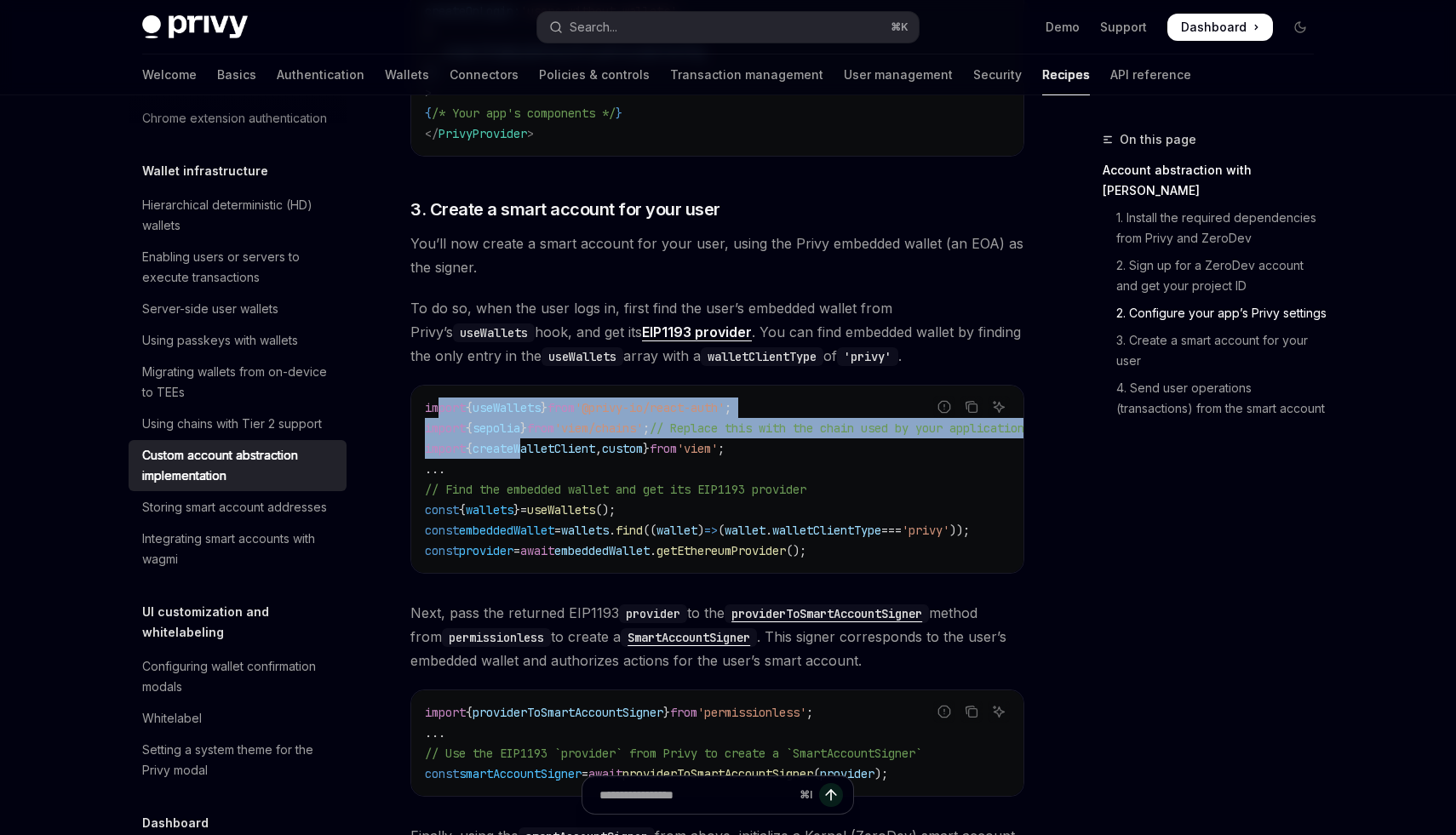
drag, startPoint x: 438, startPoint y: 418, endPoint x: 532, endPoint y: 453, distance: 100.3
click at [532, 453] on code "import { useWallets } from '@privy-io/react-auth' ; import { sepolia } from 'vi…" at bounding box center [745, 478] width 640 height 163
click at [532, 453] on span "createWalletClient" at bounding box center [533, 448] width 123 height 16
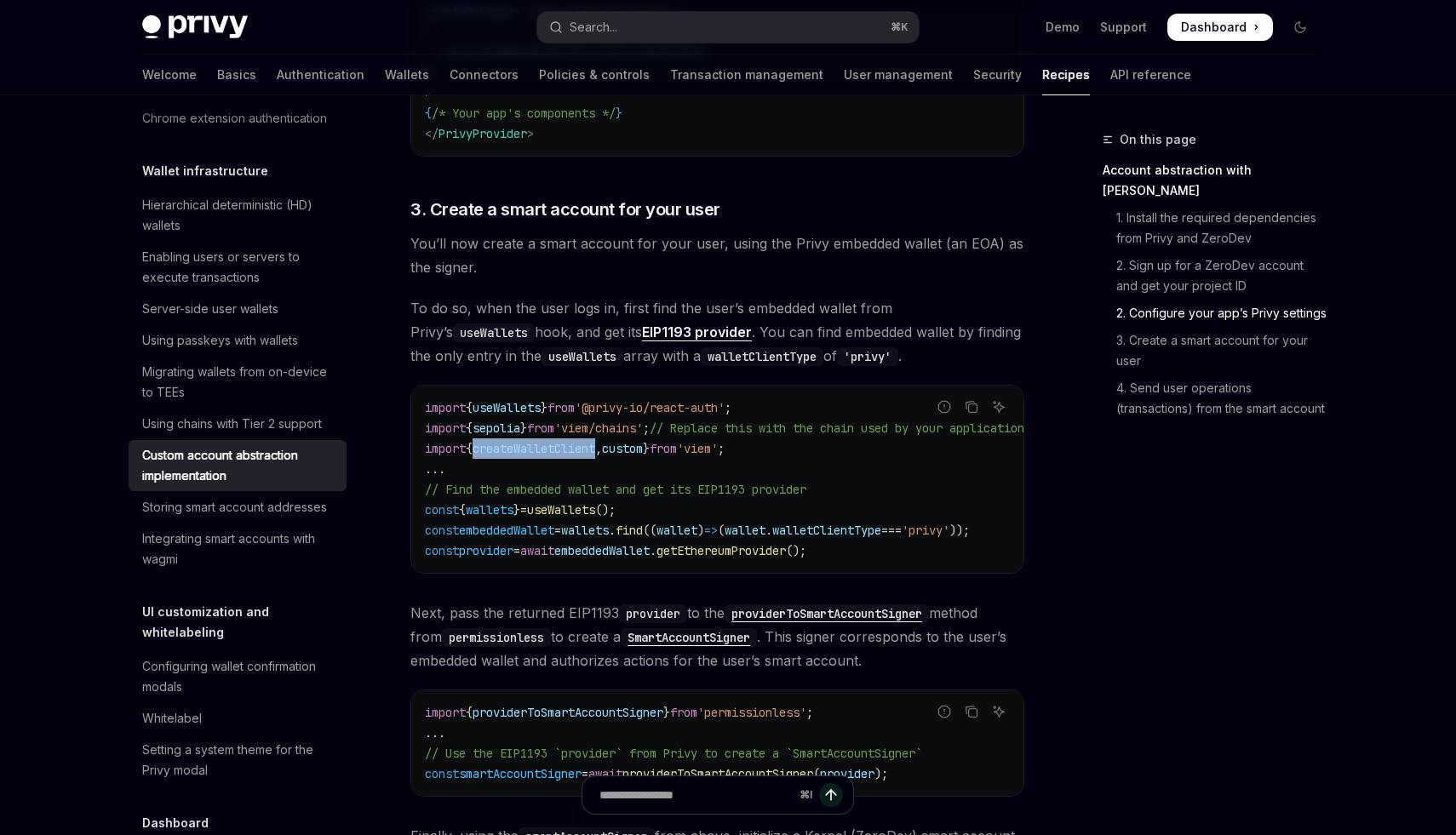
click at [532, 453] on span "createWalletClient" at bounding box center [533, 448] width 123 height 16
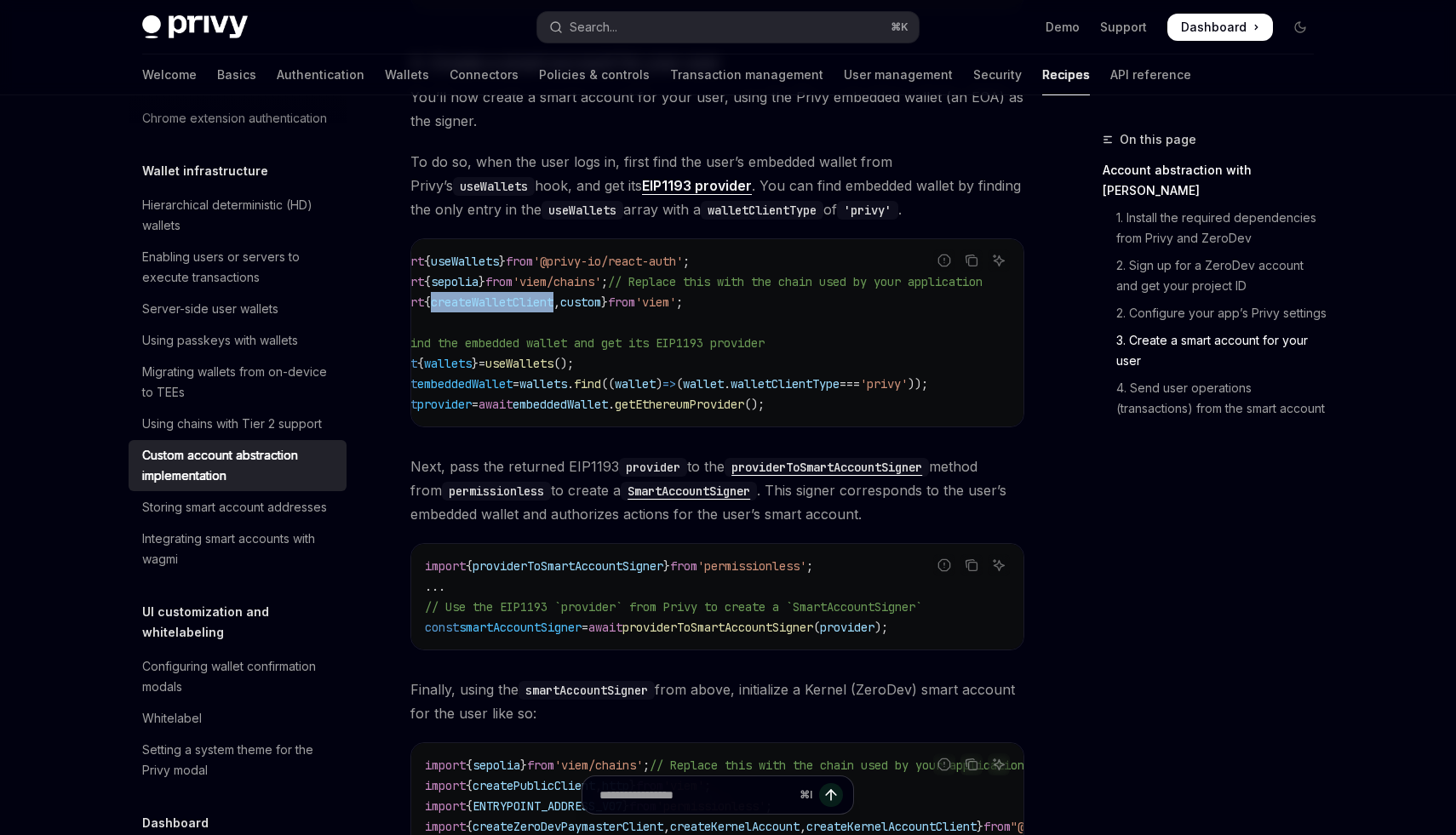
scroll to position [0, 0]
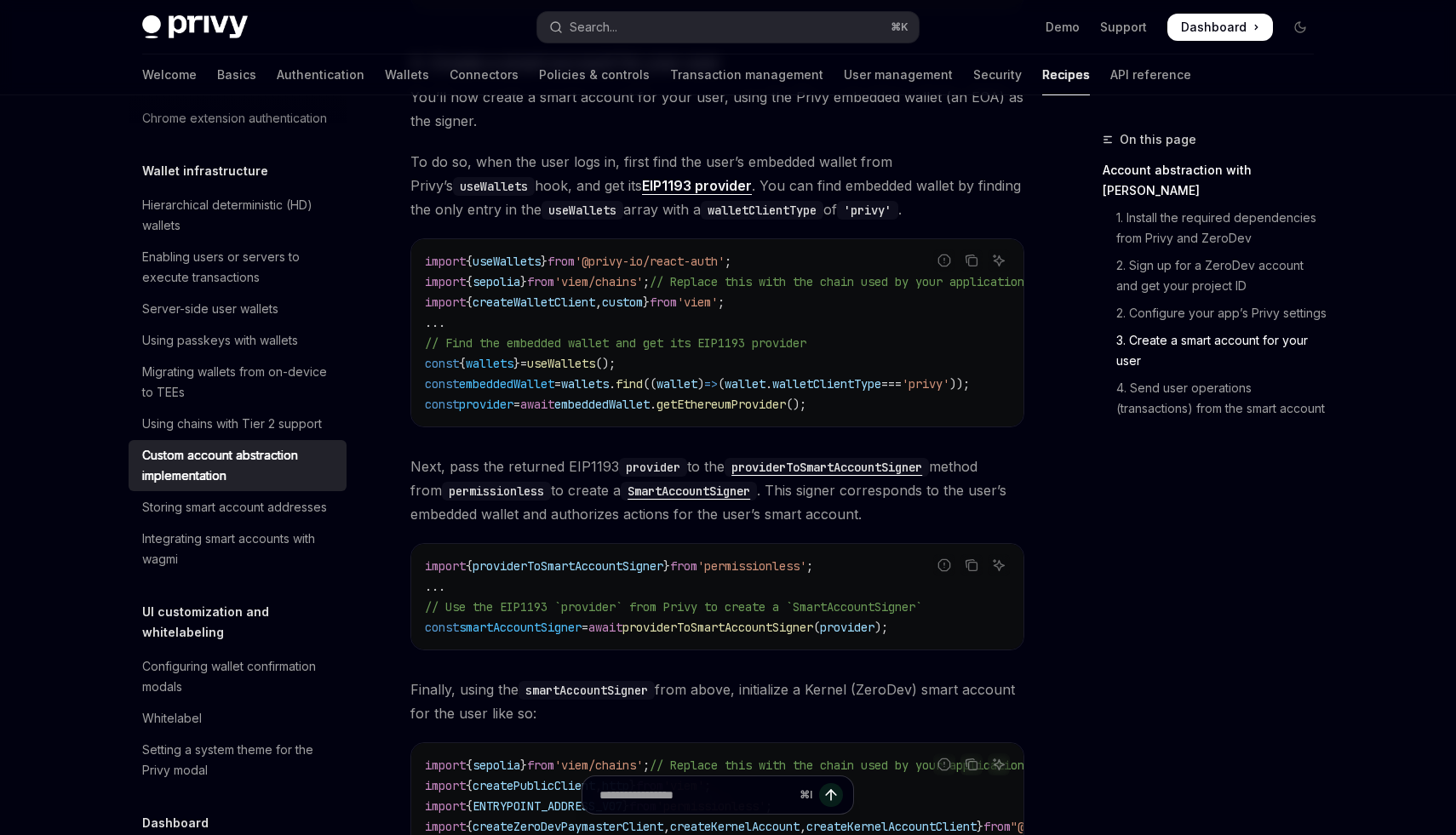
click at [472, 391] on span "embeddedWallet" at bounding box center [506, 383] width 95 height 16
drag, startPoint x: 474, startPoint y: 413, endPoint x: 699, endPoint y: 413, distance: 225.0
click at [699, 412] on span "const provider = await embeddedWallet . getEthereumProvider ();" at bounding box center [616, 404] width 382 height 16
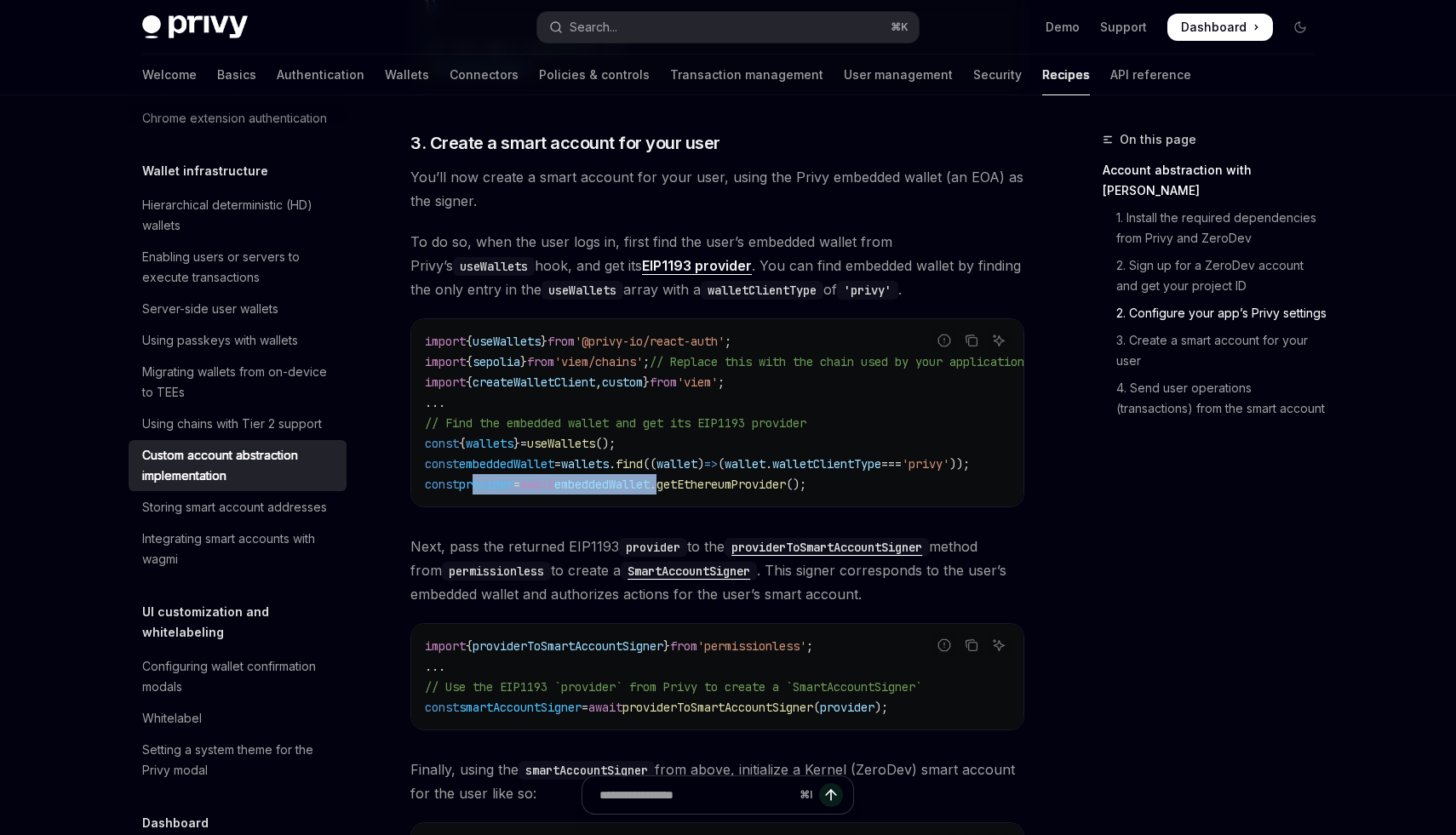
scroll to position [1570, 0]
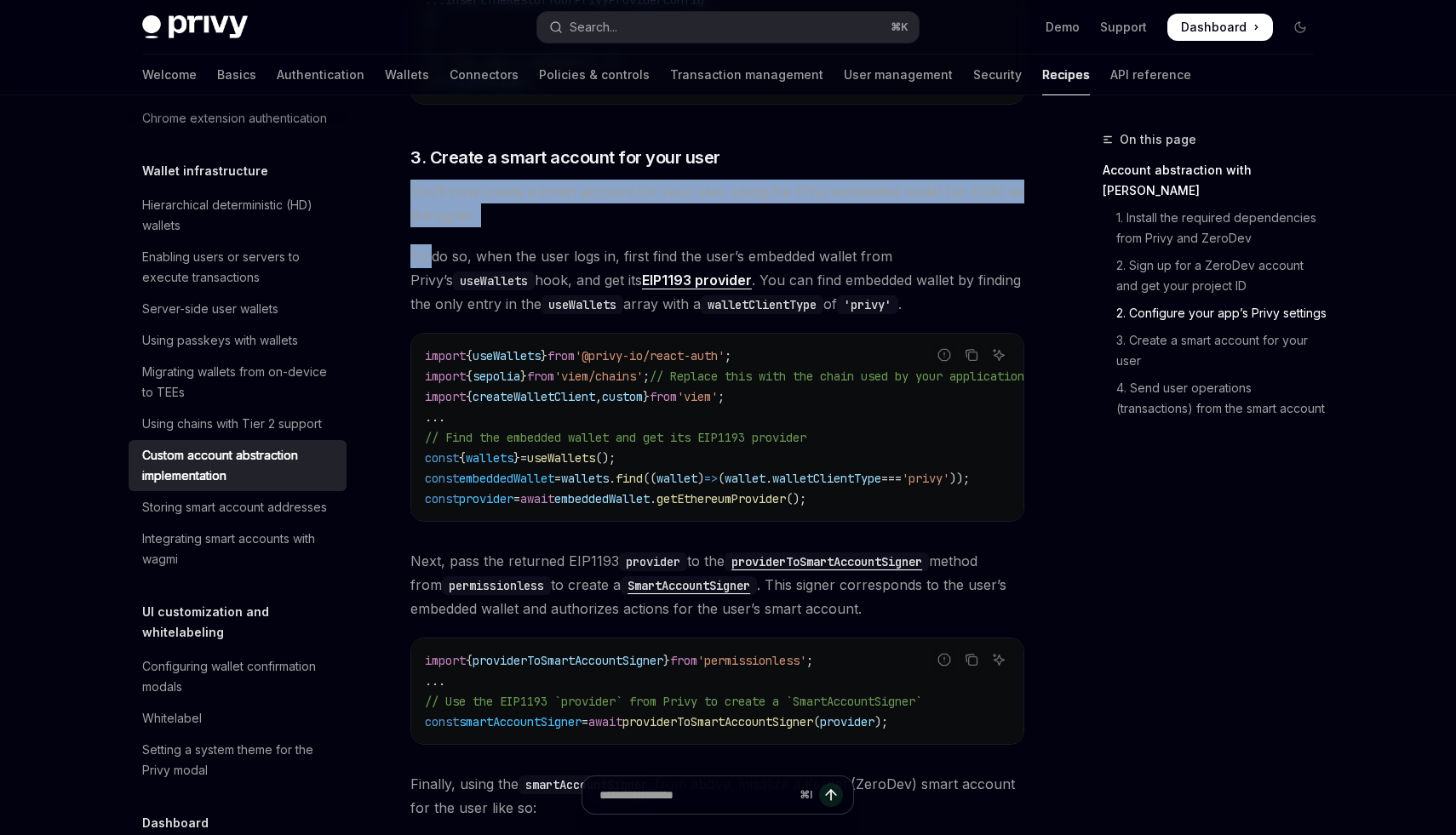
drag, startPoint x: 414, startPoint y: 194, endPoint x: 428, endPoint y: 258, distance: 65.5
click at [428, 258] on div "​ Account abstraction with ZeroDev ZeroDev is a toolkit for creating ERC-4337 -…" at bounding box center [717, 641] width 614 height 3659
click at [426, 259] on span "To do so, when the user logs in, first find the user’s embedded wallet from Pri…" at bounding box center [717, 280] width 614 height 72
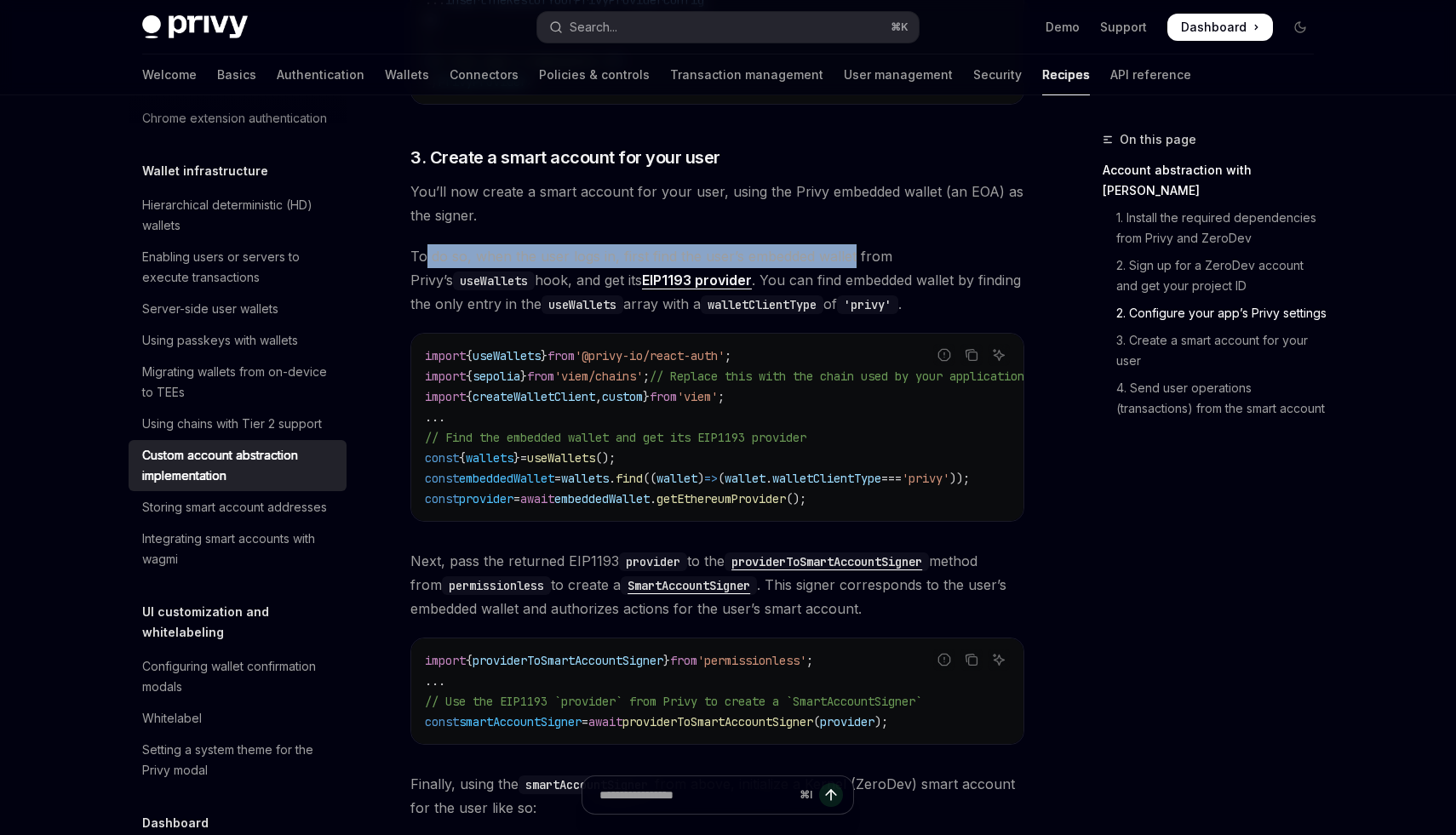
drag, startPoint x: 426, startPoint y: 259, endPoint x: 848, endPoint y: 262, distance: 422.0
click at [848, 262] on span "To do so, when the user logs in, first find the user’s embedded wallet from Pri…" at bounding box center [717, 280] width 614 height 72
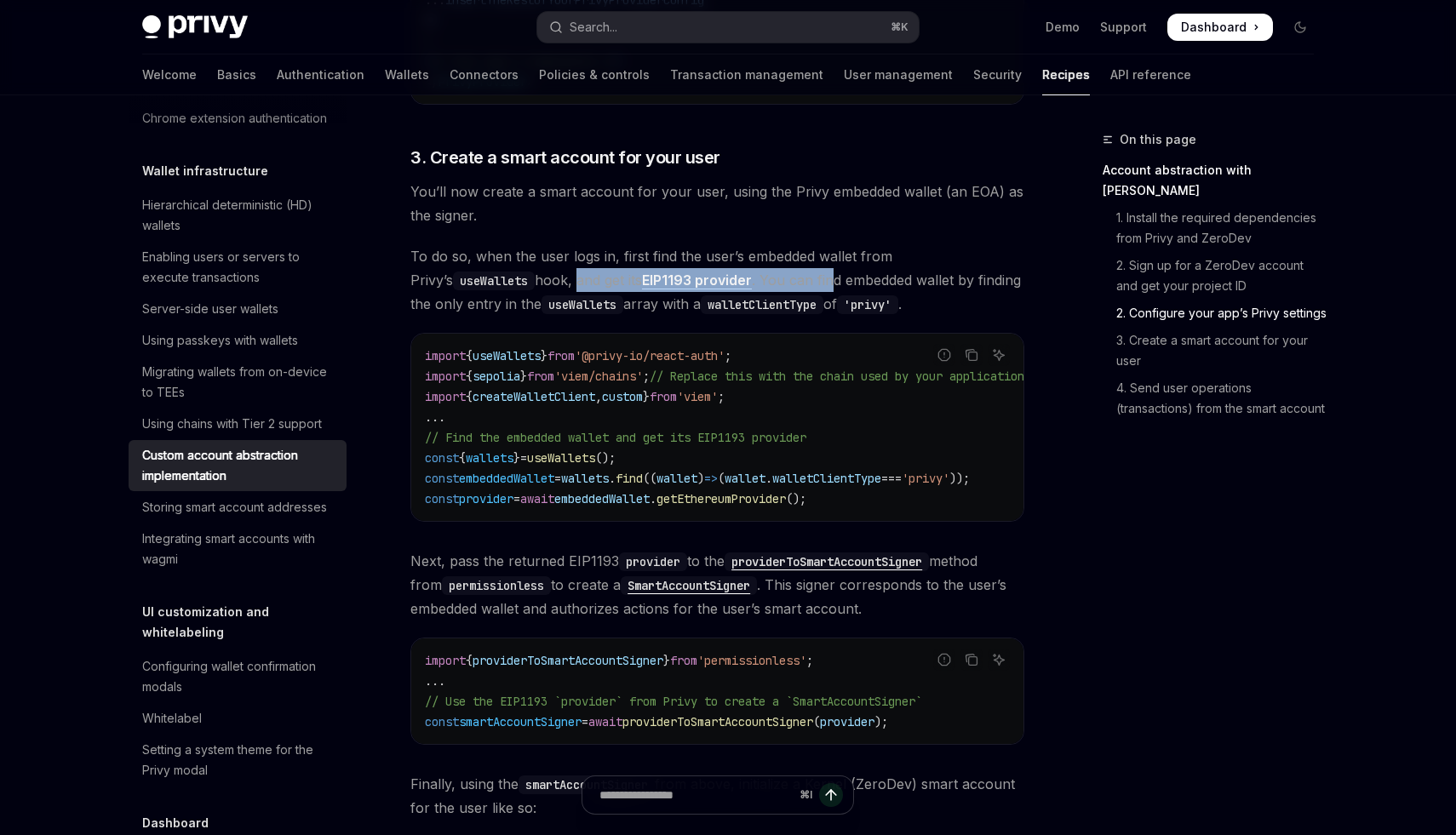
drag, startPoint x: 447, startPoint y: 288, endPoint x: 713, endPoint y: 288, distance: 266.0
click at [713, 288] on span "To do so, when the user logs in, first find the user’s embedded wallet from Pri…" at bounding box center [717, 280] width 614 height 72
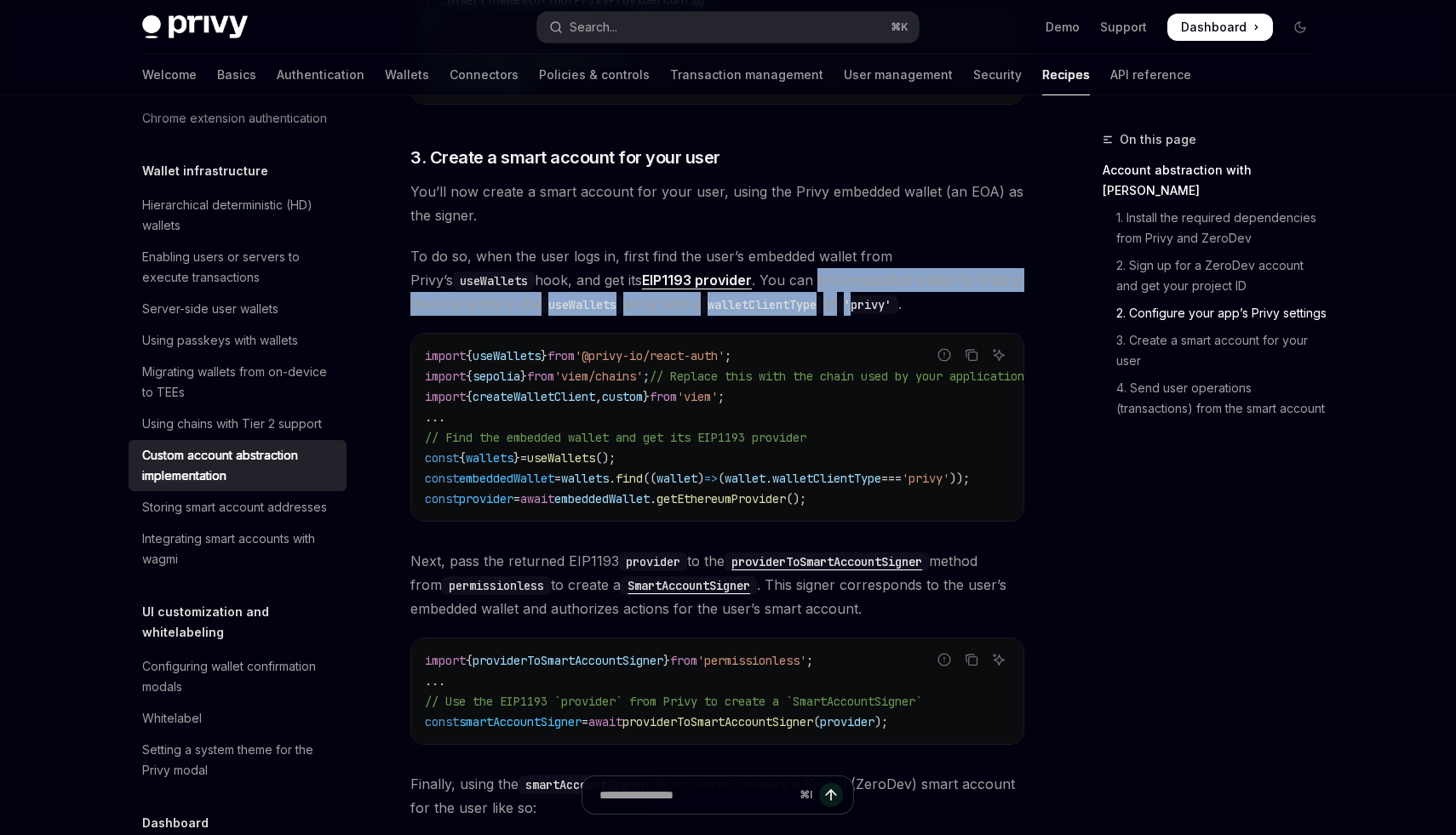
drag, startPoint x: 713, startPoint y: 288, endPoint x: 750, endPoint y: 324, distance: 51.6
click at [751, 323] on div "​ Account abstraction with ZeroDev ZeroDev is a toolkit for creating ERC-4337 -…" at bounding box center [717, 641] width 614 height 3659
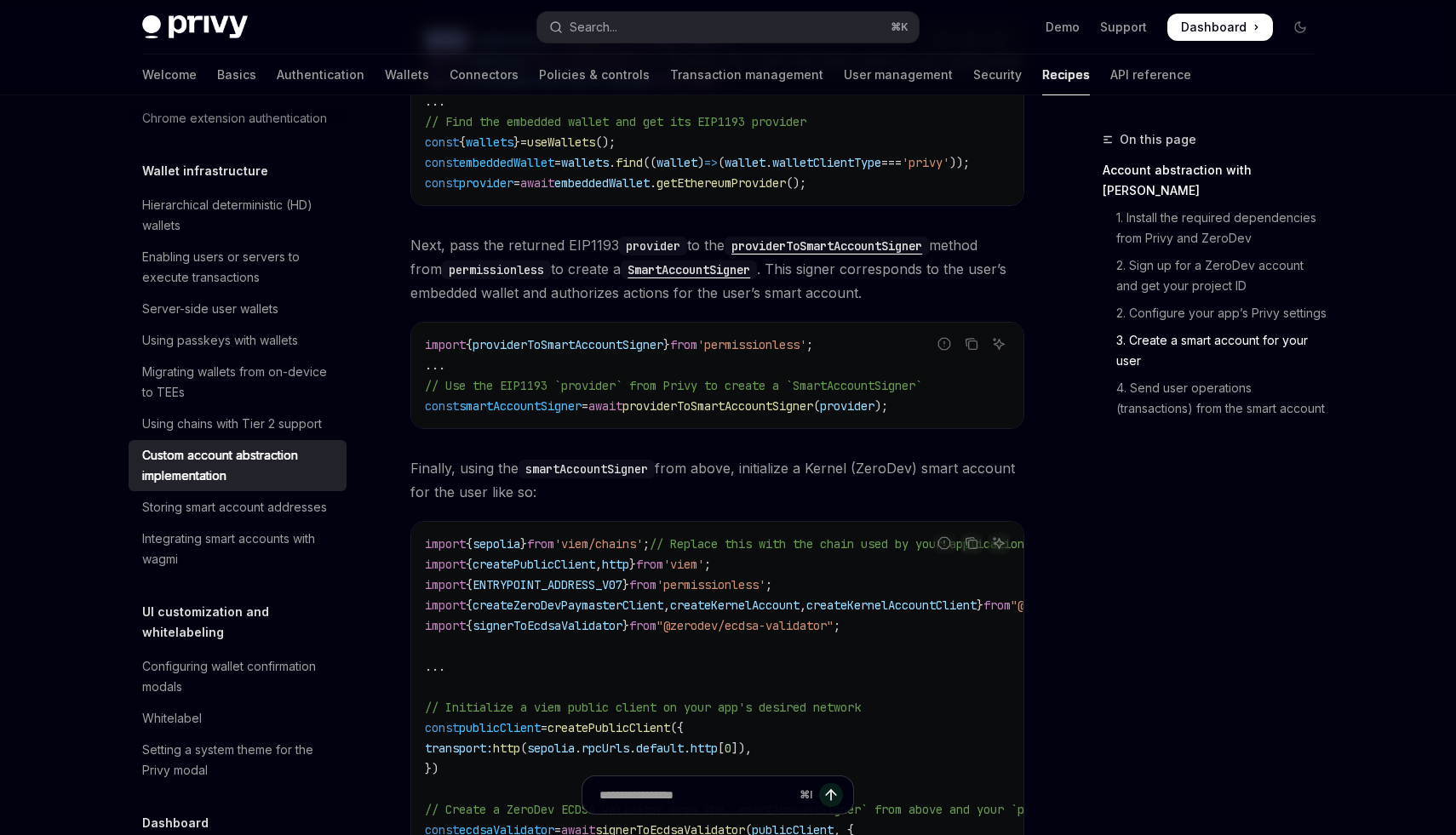
scroll to position [1901, 0]
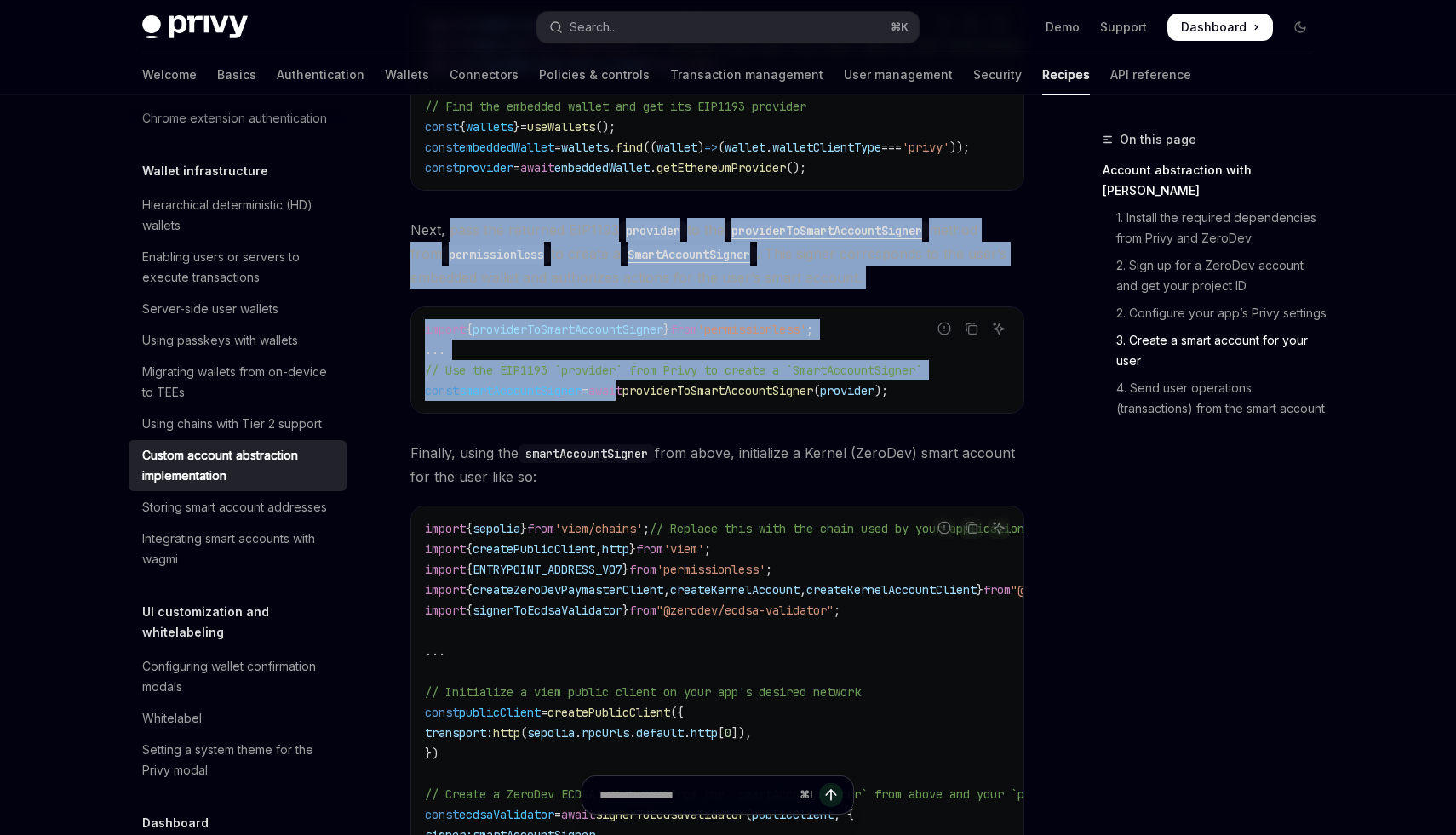
drag, startPoint x: 451, startPoint y: 236, endPoint x: 641, endPoint y: 406, distance: 255.0
click at [641, 406] on div "​ Account abstraction with ZeroDev ZeroDev is a toolkit for creating ERC-4337 -…" at bounding box center [717, 310] width 614 height 3659
click at [622, 398] on span "await" at bounding box center [605, 390] width 34 height 16
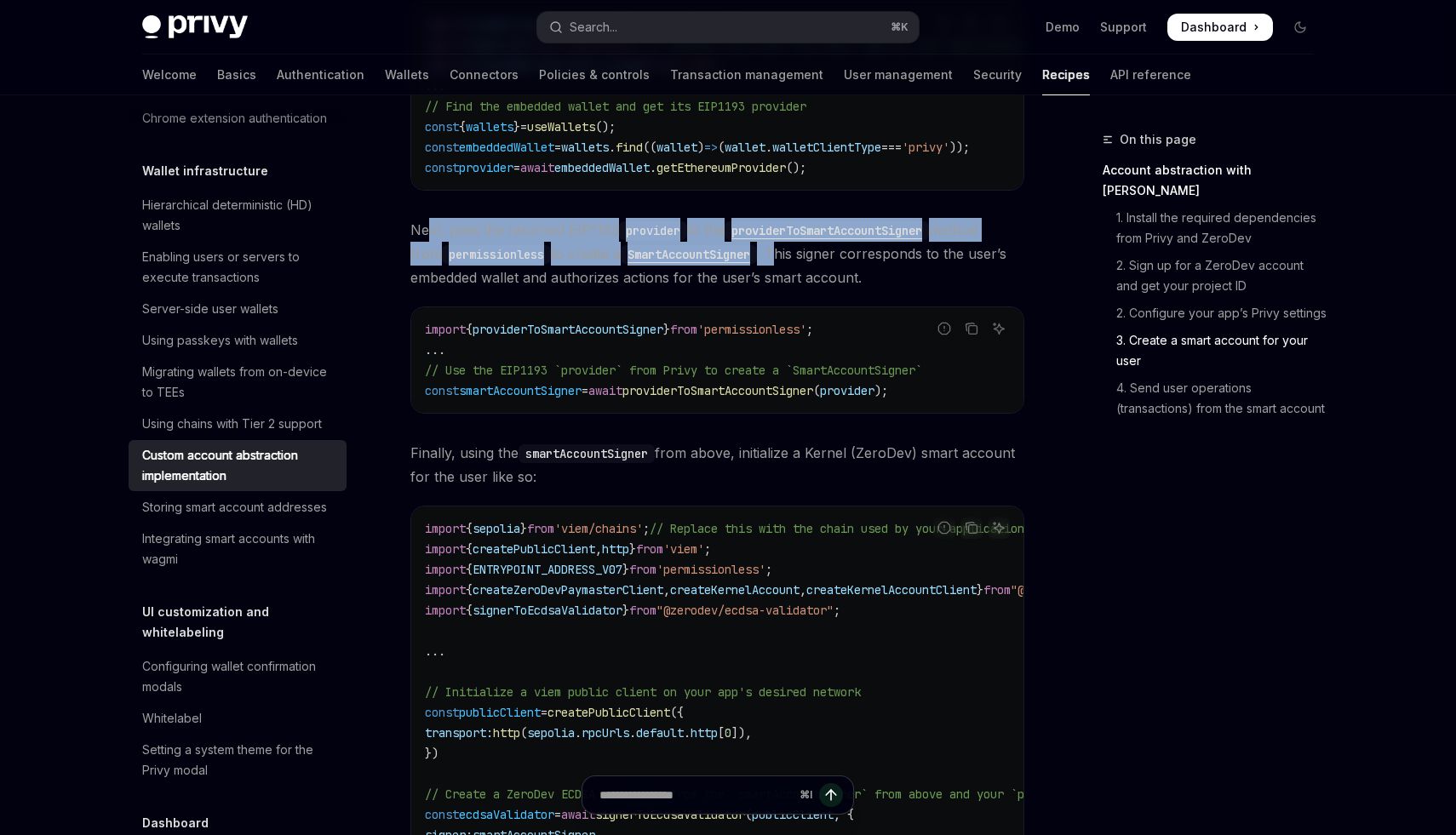
drag, startPoint x: 427, startPoint y: 243, endPoint x: 790, endPoint y: 266, distance: 363.7
click at [790, 266] on span "Next, pass the returned EIP1193 provider to the providerToSmartAccountSigner me…" at bounding box center [717, 253] width 614 height 72
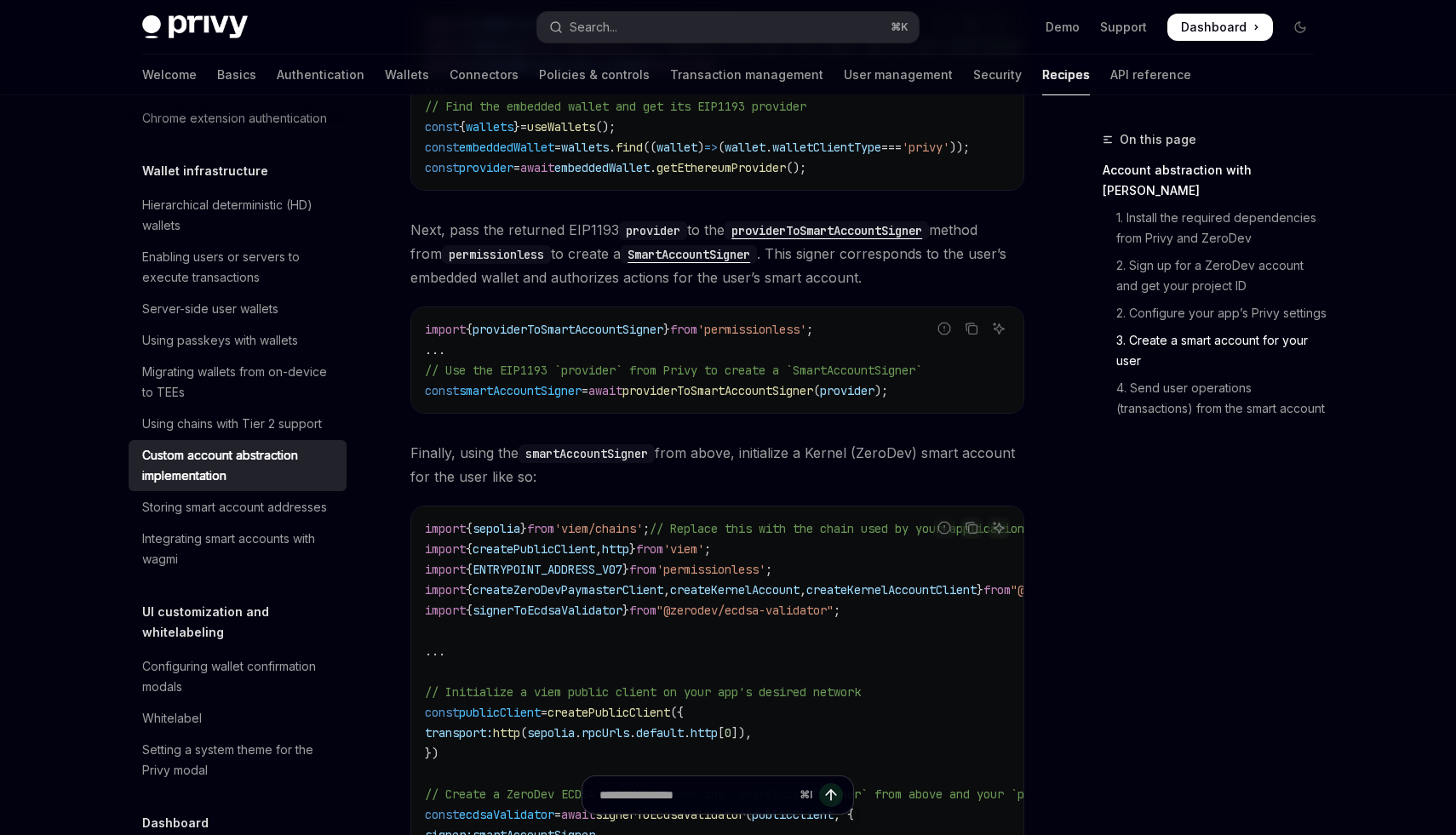
click at [685, 236] on code "provider" at bounding box center [653, 230] width 68 height 18
drag, startPoint x: 782, startPoint y: 265, endPoint x: 931, endPoint y: 274, distance: 149.3
click at [931, 274] on span "Next, pass the returned EIP1193 provider to the providerToSmartAccountSigner me…" at bounding box center [717, 253] width 614 height 72
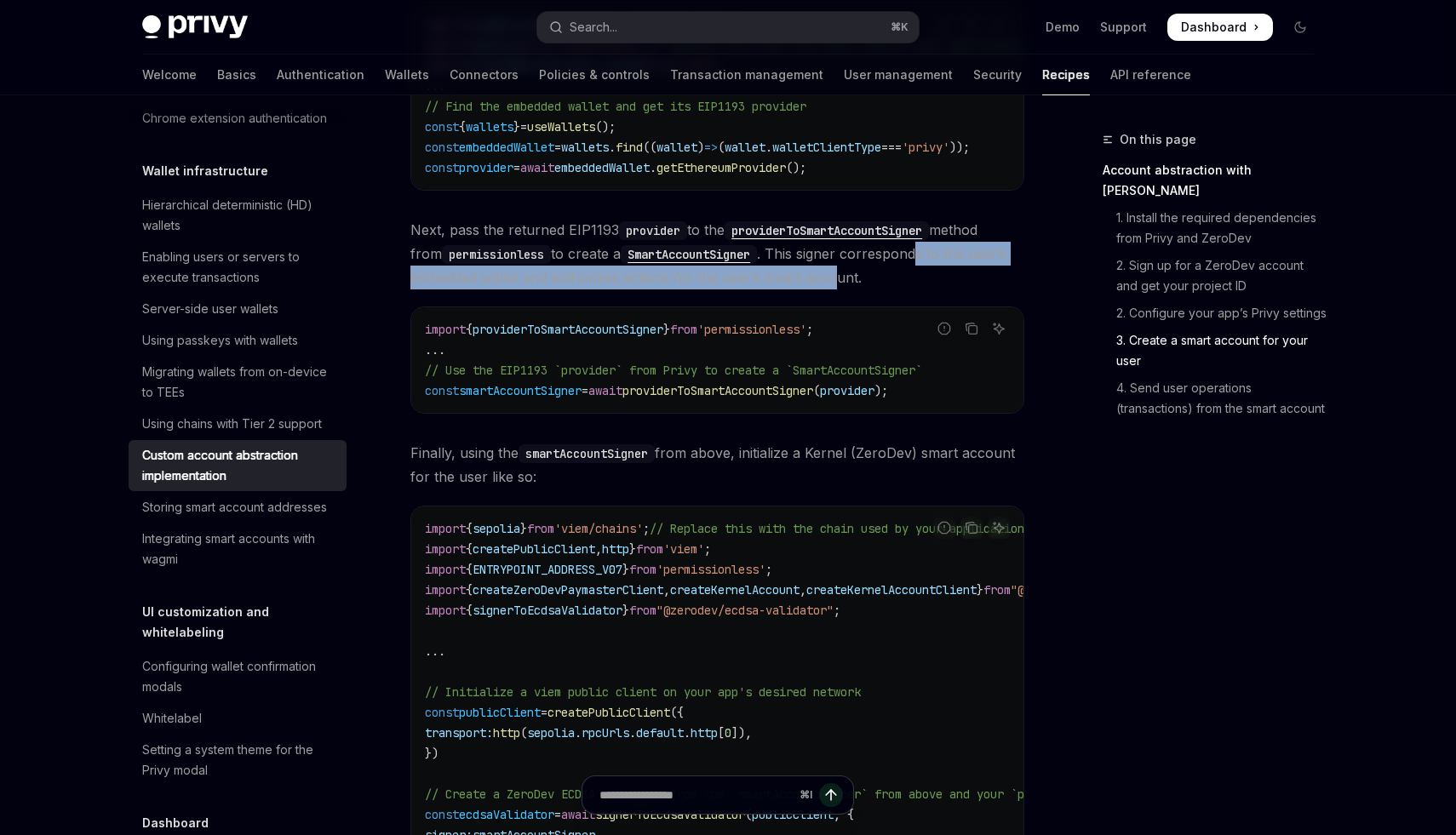
drag, startPoint x: 933, startPoint y: 274, endPoint x: 835, endPoint y: 299, distance: 101.1
click at [835, 289] on span "Next, pass the returned EIP1193 provider to the providerToSmartAccountSigner me…" at bounding box center [717, 253] width 614 height 72
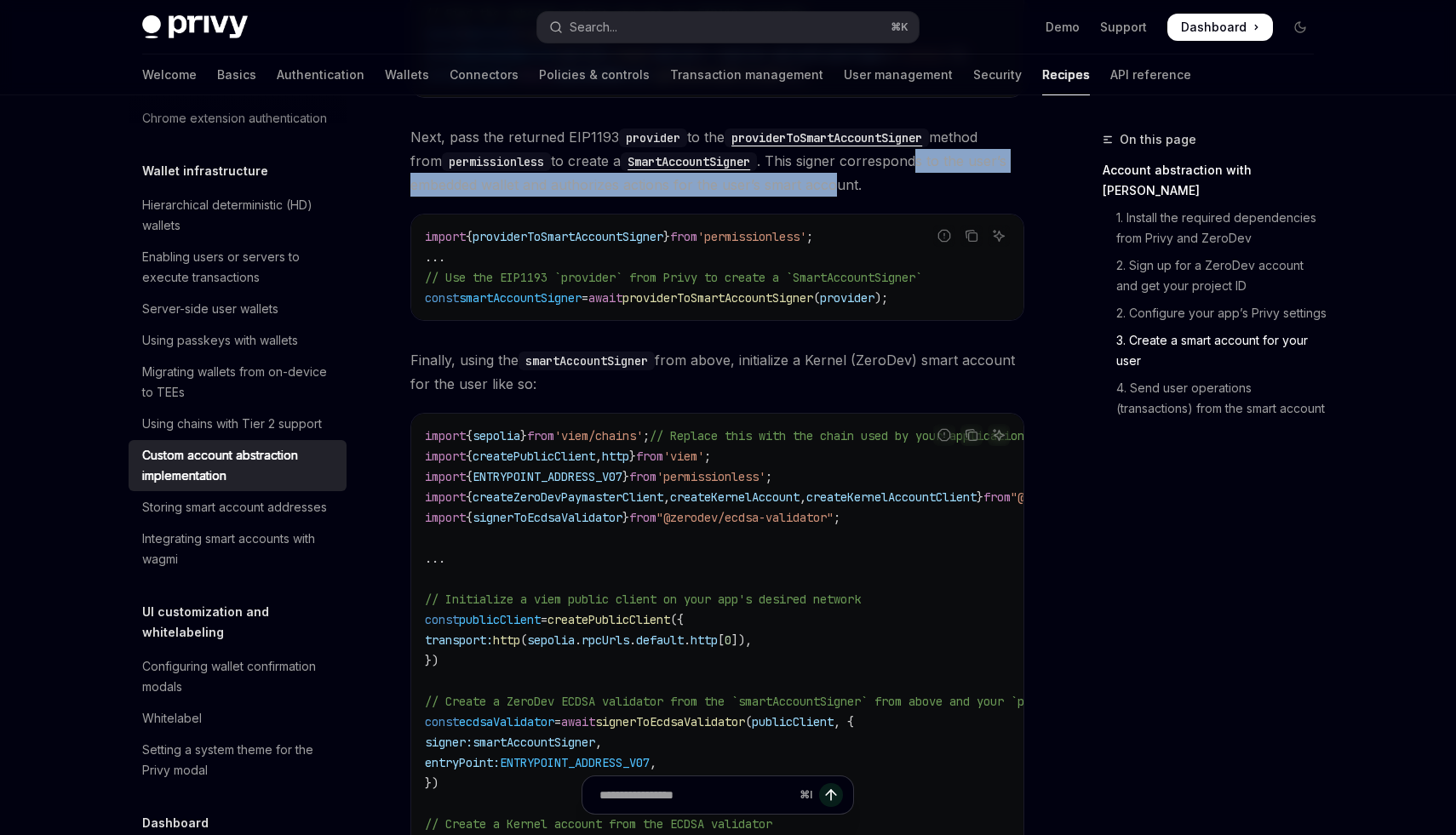
scroll to position [2018, 0]
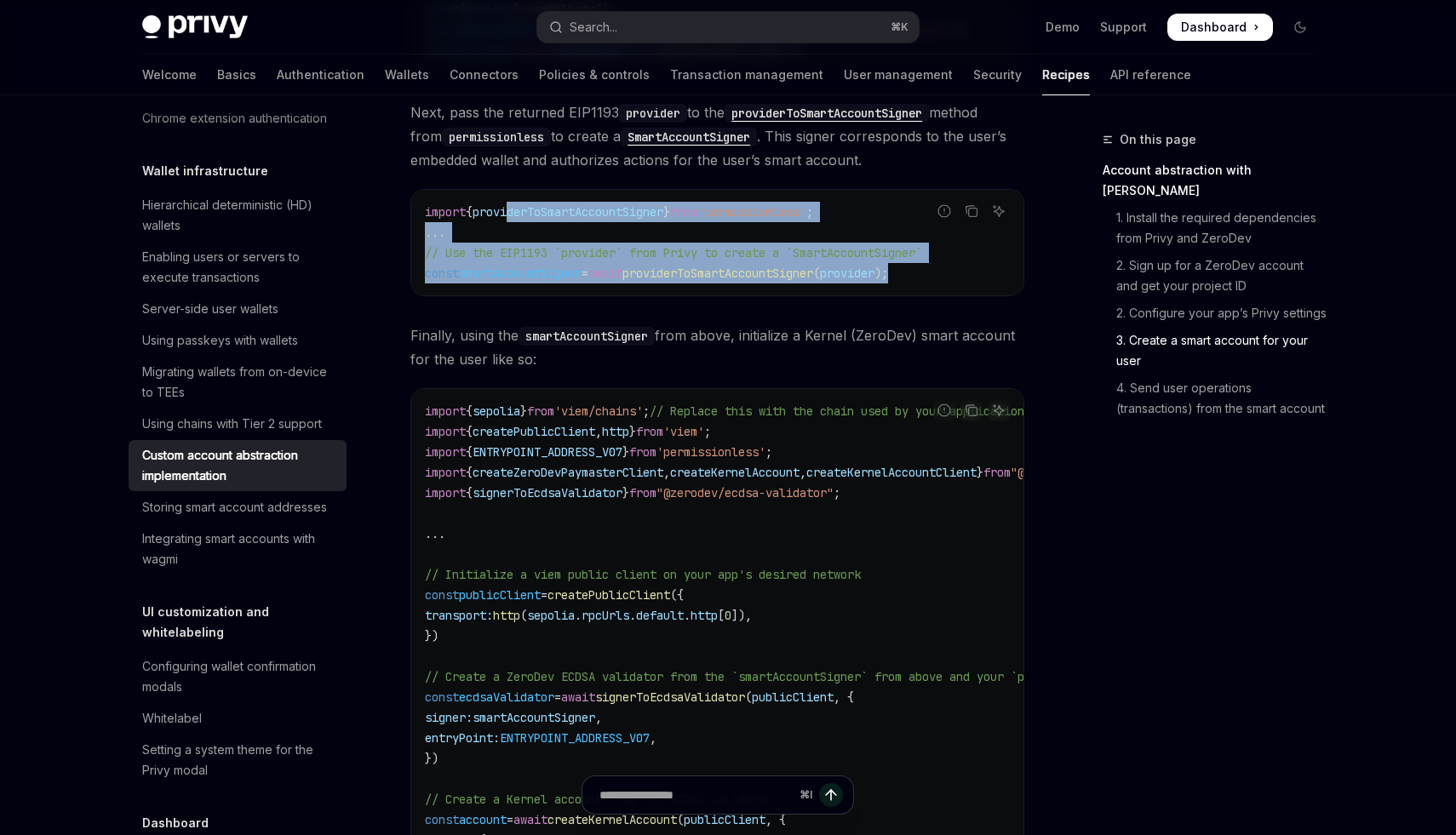
drag, startPoint x: 525, startPoint y: 228, endPoint x: 940, endPoint y: 303, distance: 421.7
click at [940, 295] on div "import { providerToSmartAccountSigner } from 'permissionless' ; ... // Use the …" at bounding box center [717, 242] width 612 height 105
click at [949, 295] on div "import { providerToSmartAccountSigner } from 'permissionless' ; ... // Use the …" at bounding box center [717, 242] width 612 height 105
drag, startPoint x: 956, startPoint y: 298, endPoint x: 421, endPoint y: 228, distance: 539.6
click at [421, 228] on div "import { providerToSmartAccountSigner } from 'permissionless' ; ... // Use the …" at bounding box center [717, 242] width 612 height 105
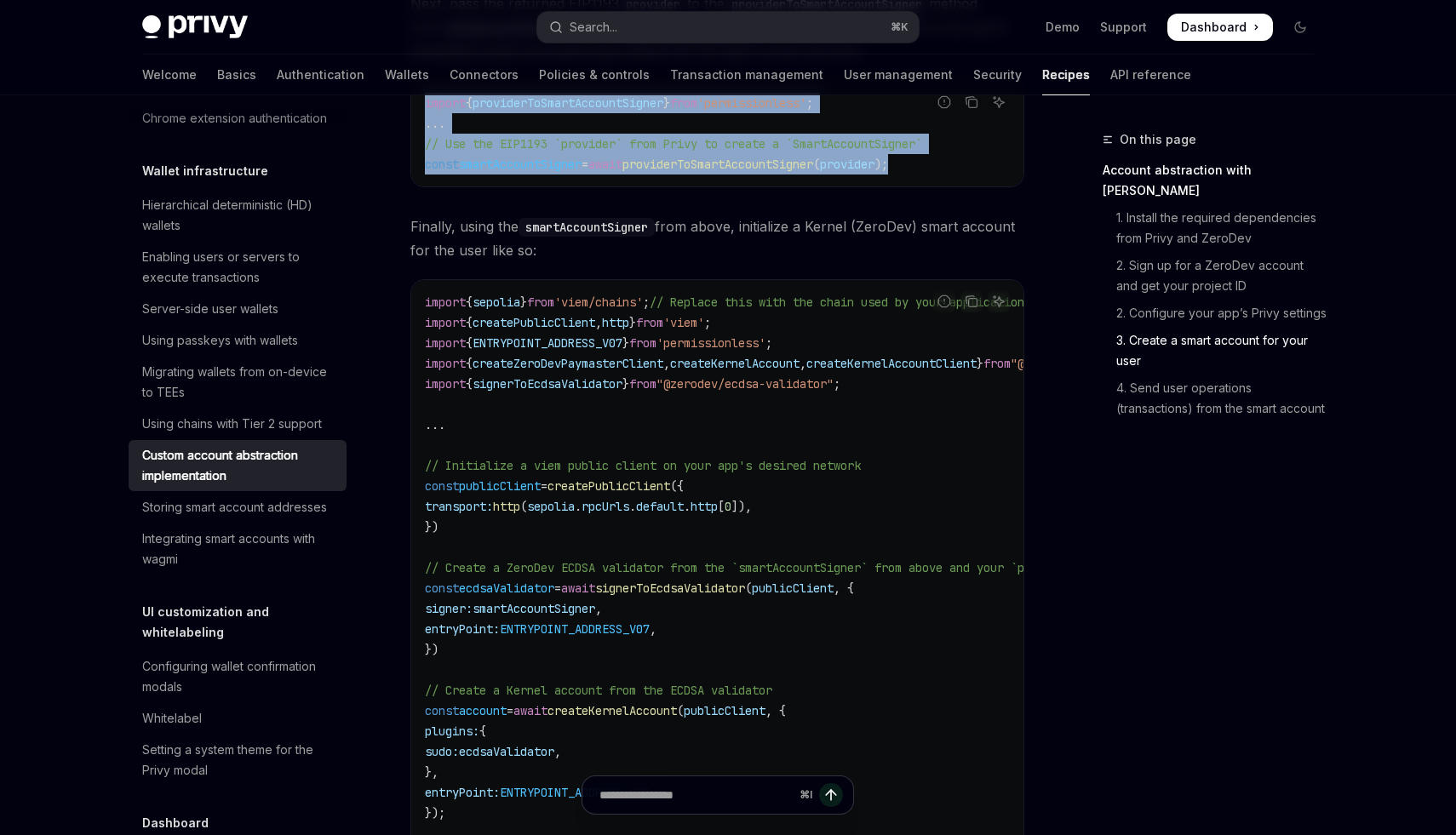
scroll to position [2131, 0]
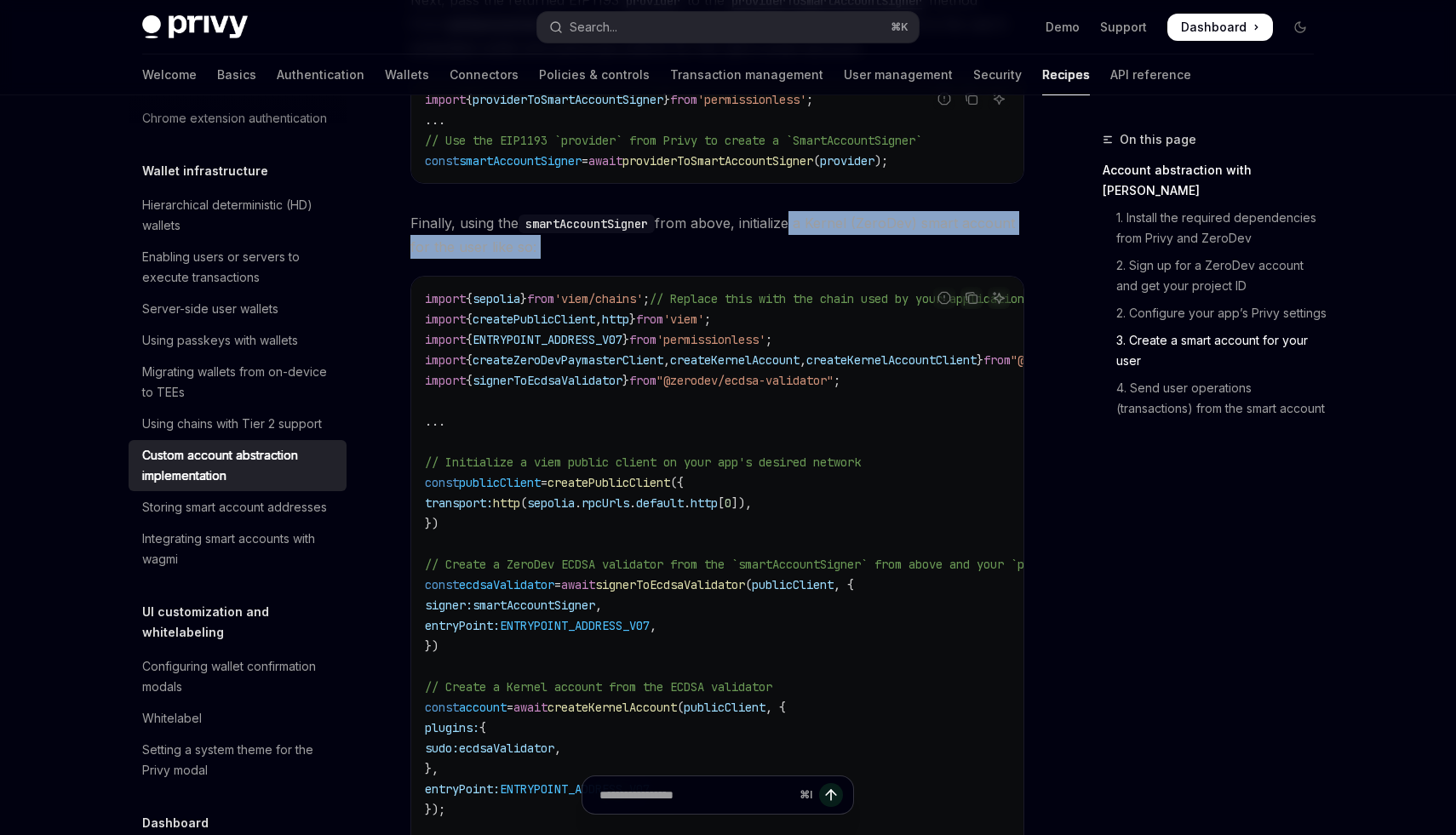
drag, startPoint x: 793, startPoint y: 241, endPoint x: 600, endPoint y: 282, distance: 197.3
click at [600, 282] on div "​ Account abstraction with ZeroDev ZeroDev is a toolkit for creating ERC-4337 -…" at bounding box center [717, 80] width 614 height 3659
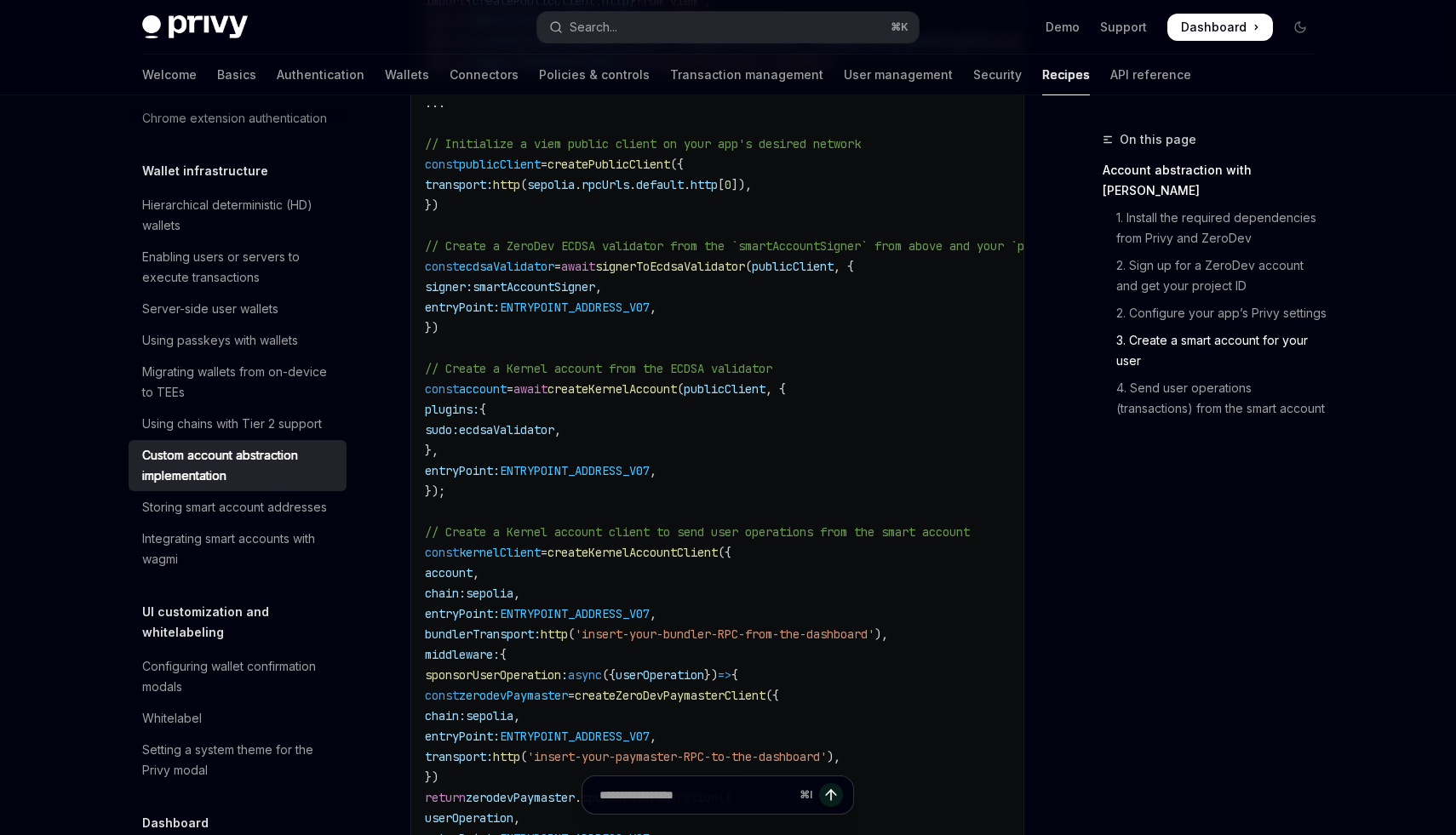
scroll to position [2441, 0]
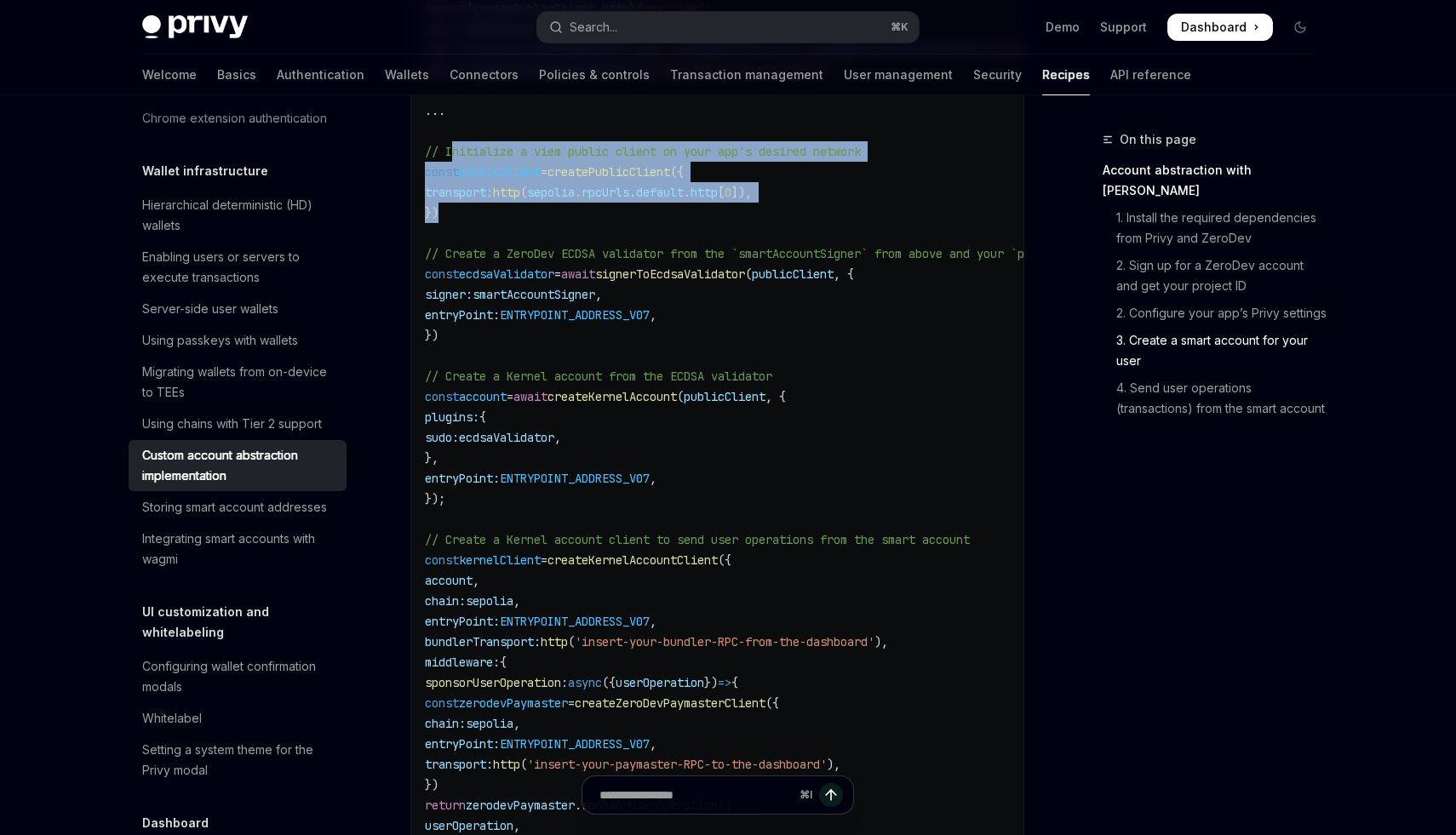
drag, startPoint x: 452, startPoint y: 163, endPoint x: 493, endPoint y: 227, distance: 76.0
click at [493, 227] on code "import { sepolia } from 'viem/chains' ; // Replace this with the chain used by …" at bounding box center [789, 457] width 728 height 959
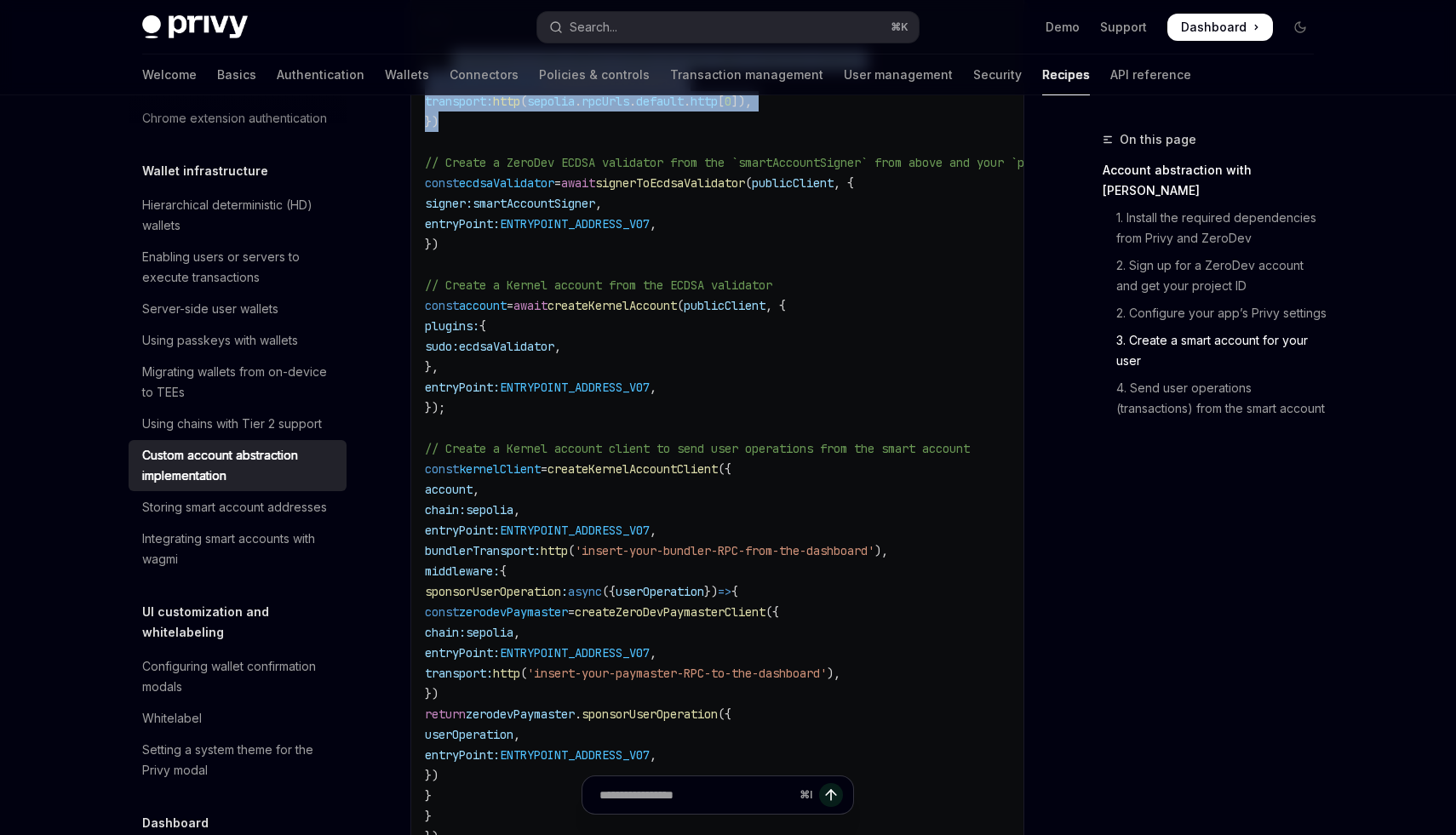
scroll to position [2534, 0]
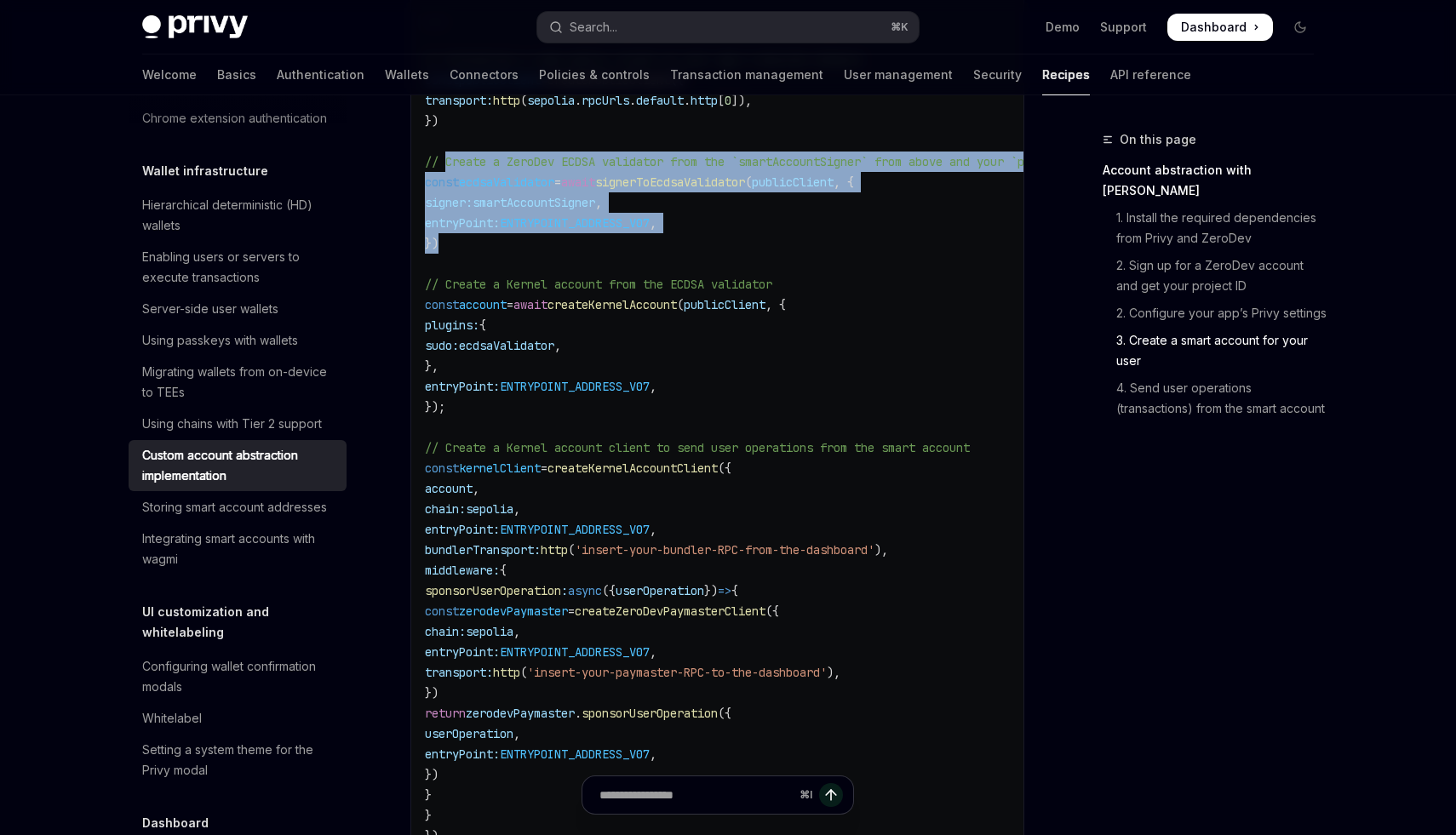
drag, startPoint x: 444, startPoint y: 172, endPoint x: 742, endPoint y: 251, distance: 308.3
click at [742, 251] on code "import { sepolia } from 'viem/chains' ; // Replace this with the chain used by …" at bounding box center [789, 365] width 728 height 959
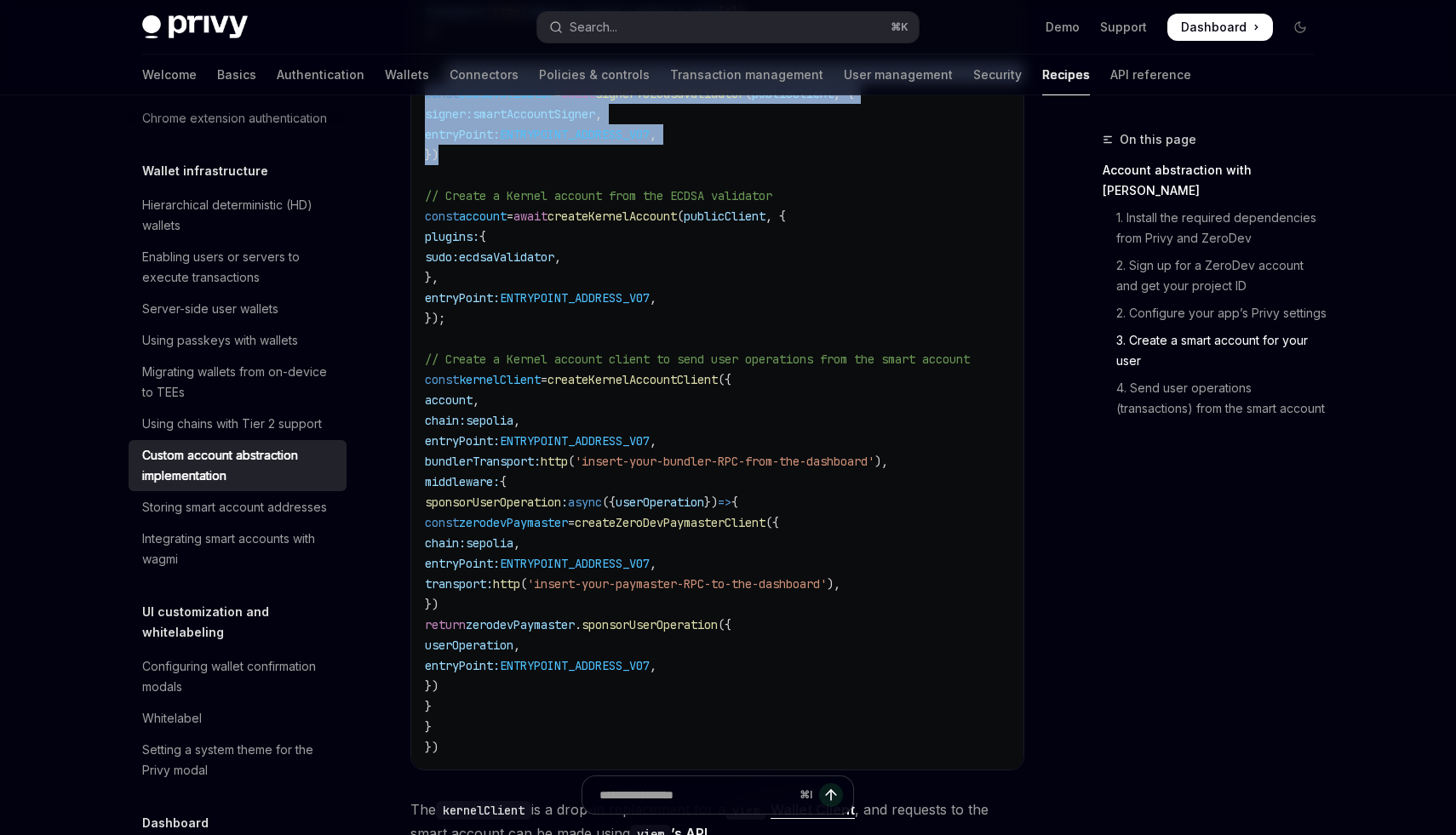
scroll to position [2629, 0]
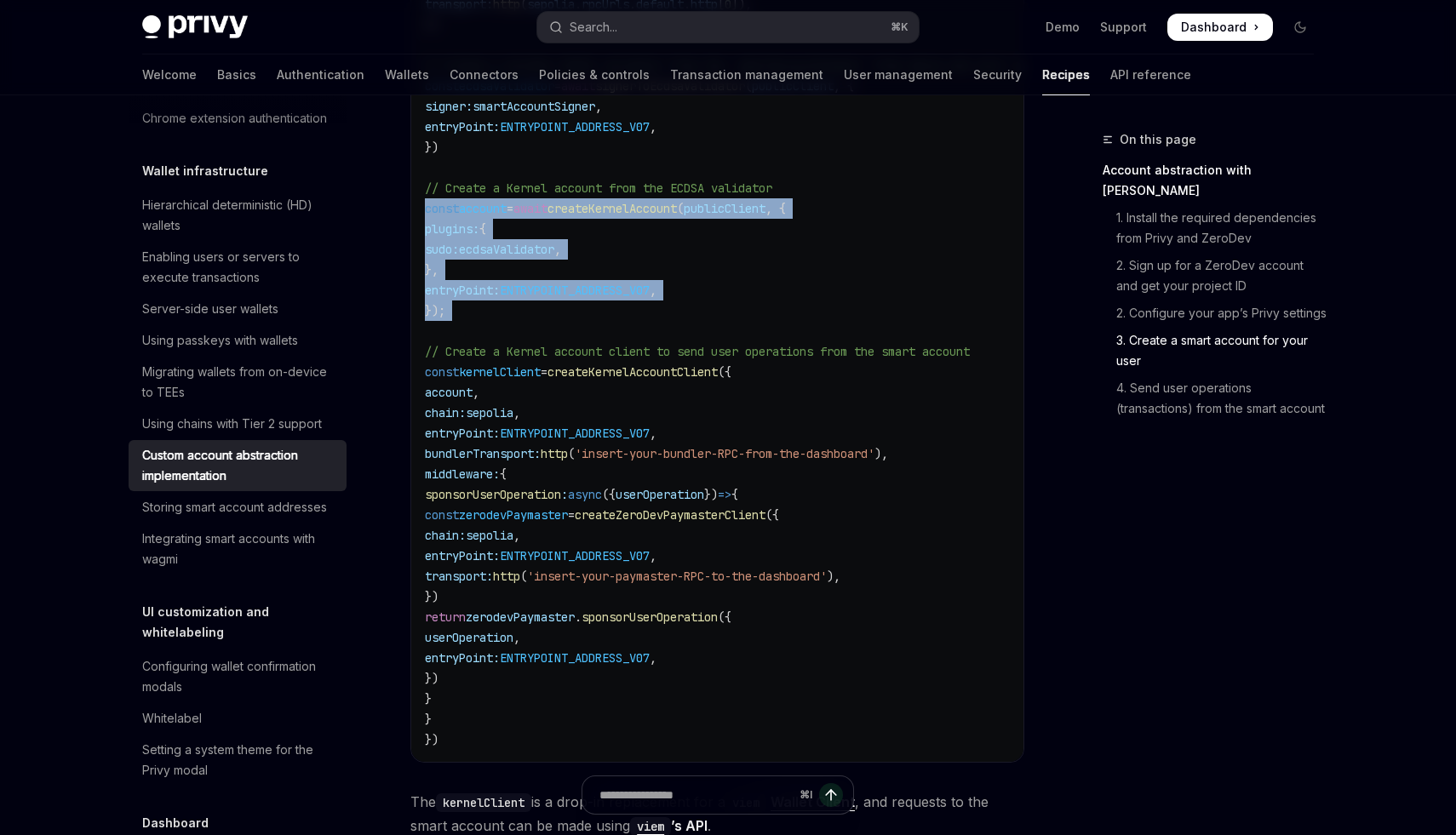
drag, startPoint x: 427, startPoint y: 216, endPoint x: 606, endPoint y: 335, distance: 214.9
click at [606, 335] on code "import { sepolia } from 'viem/chains' ; // Replace this with the chain used by …" at bounding box center [789, 269] width 728 height 959
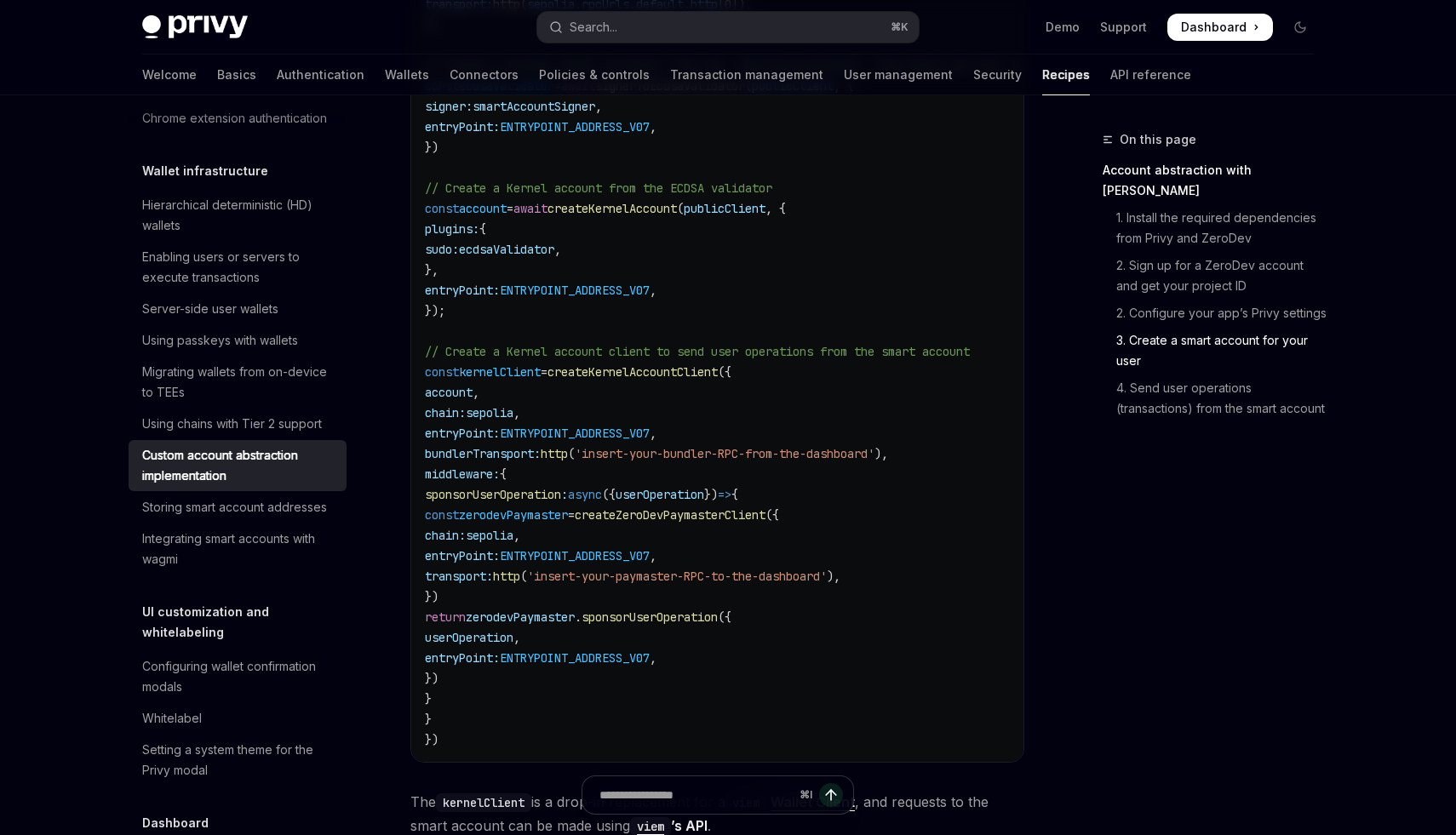
click at [610, 217] on span "createKernelAccount" at bounding box center [612, 208] width 129 height 16
drag, startPoint x: 583, startPoint y: 221, endPoint x: 539, endPoint y: 198, distance: 49.6
click at [539, 198] on code "import { sepolia } from 'viem/chains' ; // Replace this with the chain used by …" at bounding box center [789, 269] width 728 height 959
click at [539, 195] on span "// Create a Kernel account from the ECDSA validator" at bounding box center [598, 188] width 348 height 16
drag, startPoint x: 511, startPoint y: 198, endPoint x: 610, endPoint y: 198, distance: 99.0
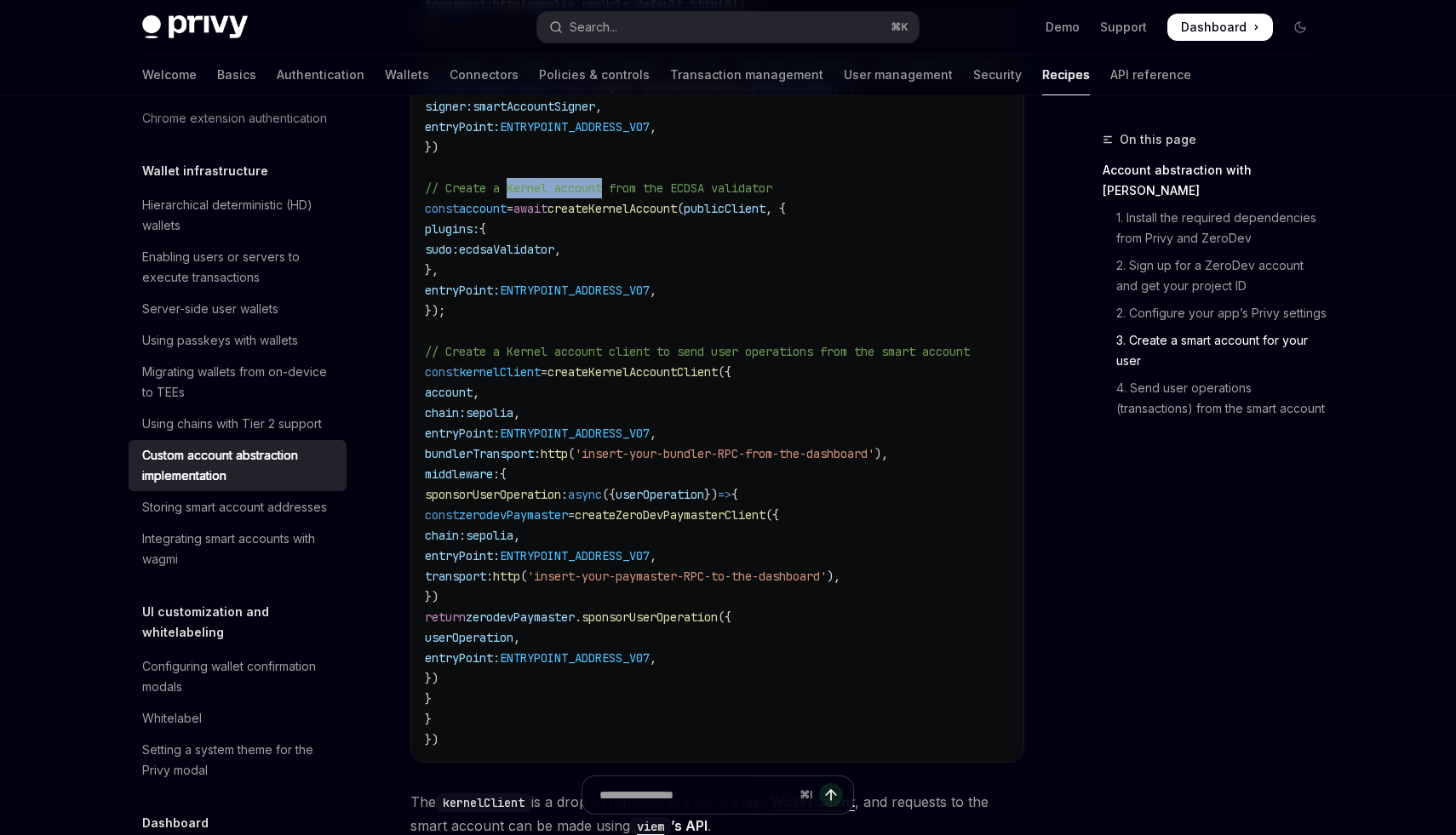
click at [610, 195] on span "// Create a Kernel account from the ECDSA validator" at bounding box center [598, 188] width 348 height 16
click at [518, 195] on span "// Create a Kernel account from the ECDSA validator" at bounding box center [598, 188] width 348 height 16
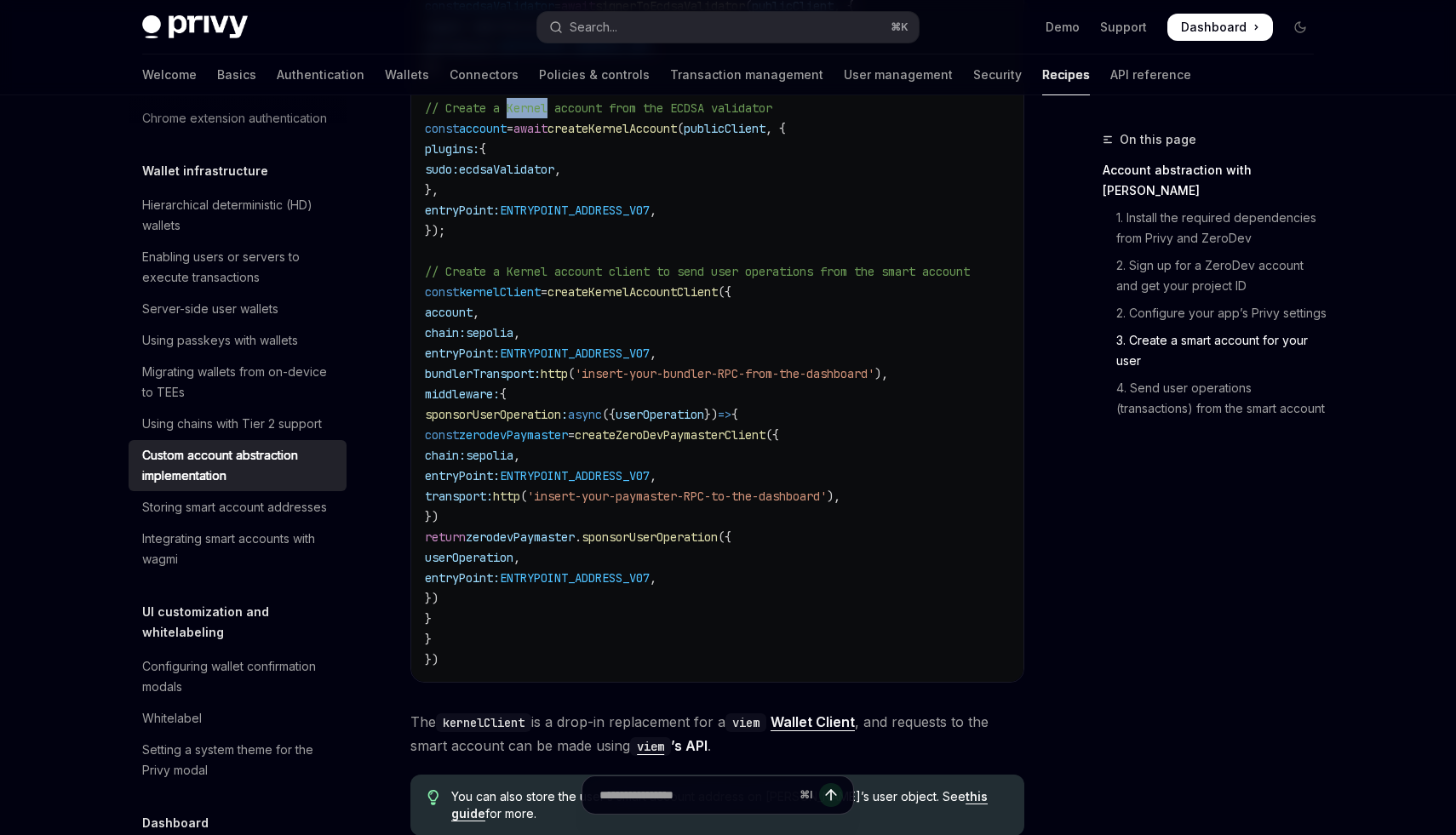
scroll to position [2712, 0]
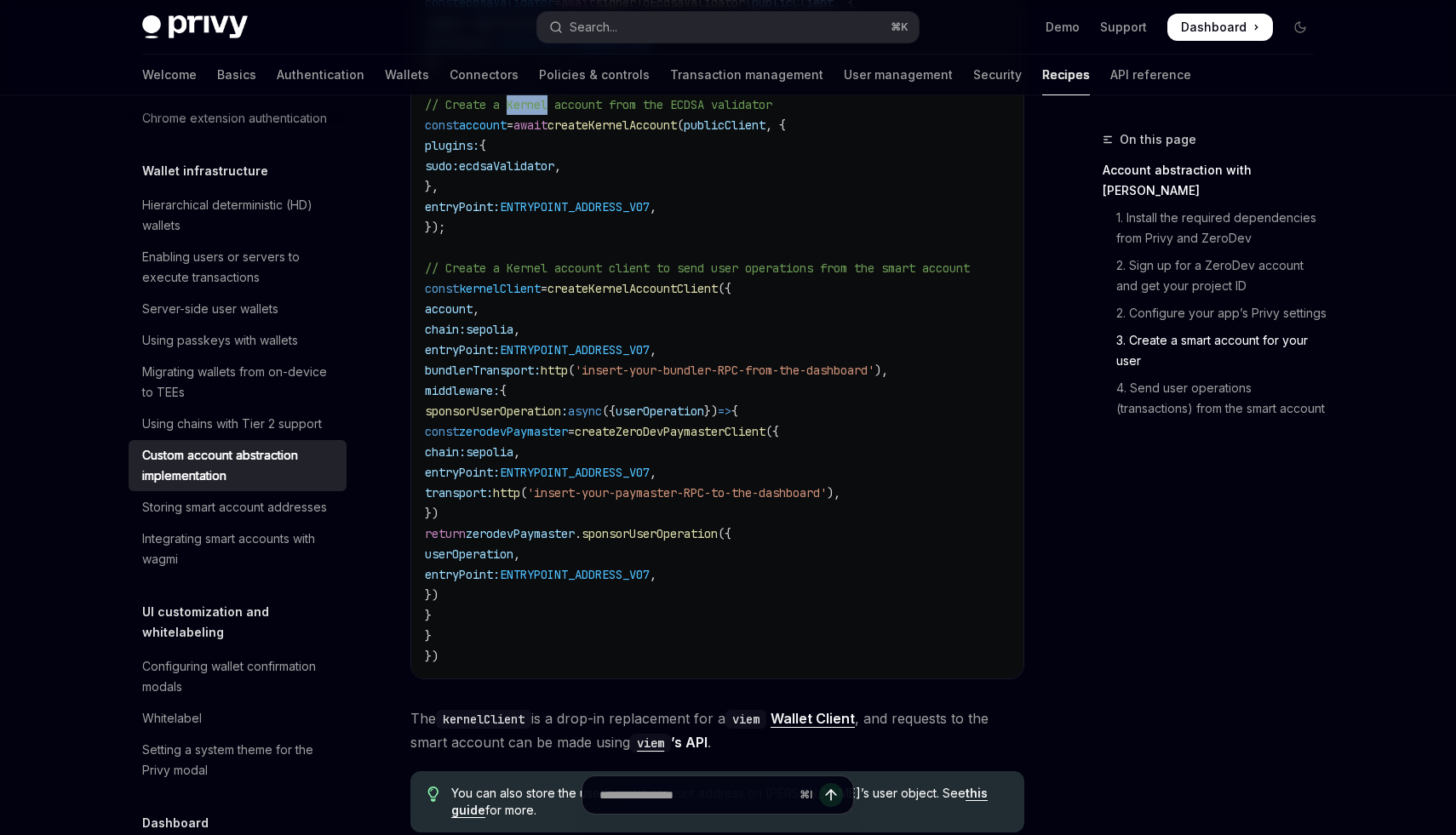
drag, startPoint x: 431, startPoint y: 283, endPoint x: 628, endPoint y: 669, distance: 433.4
click at [628, 666] on code "import { sepolia } from 'viem/chains' ; // Replace this with the chain used by …" at bounding box center [789, 185] width 728 height 959
click at [765, 133] on span "publicClient" at bounding box center [724, 124] width 82 height 16
click at [756, 133] on span "publicClient" at bounding box center [724, 124] width 82 height 16
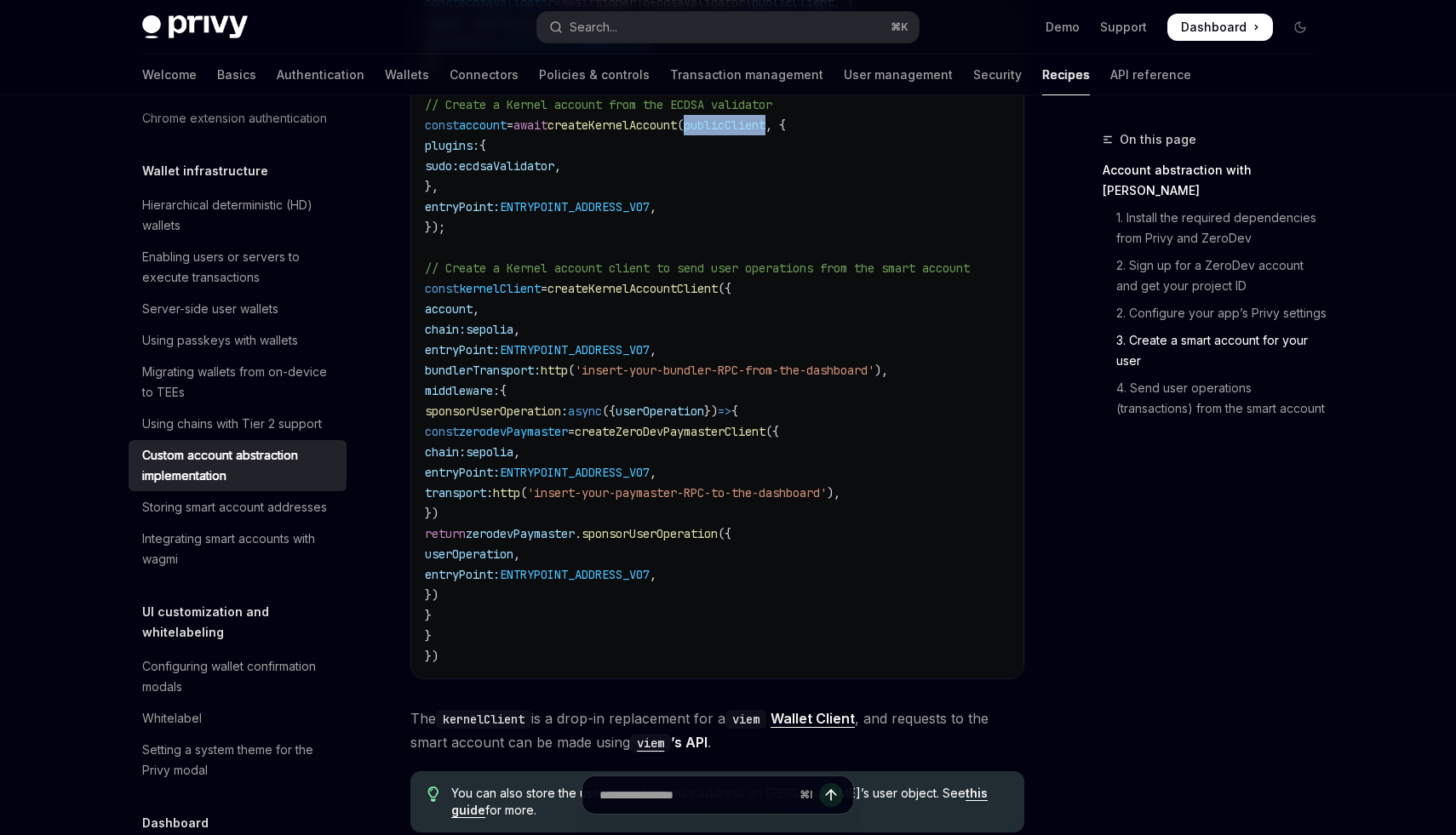
drag, startPoint x: 726, startPoint y: 138, endPoint x: 812, endPoint y: 141, distance: 86.1
click at [786, 133] on span "const account = await createKernelAccount ( publicClient , {" at bounding box center [605, 124] width 361 height 16
click at [486, 133] on span "account" at bounding box center [483, 124] width 48 height 16
drag, startPoint x: 589, startPoint y: 140, endPoint x: 711, endPoint y: 140, distance: 122.0
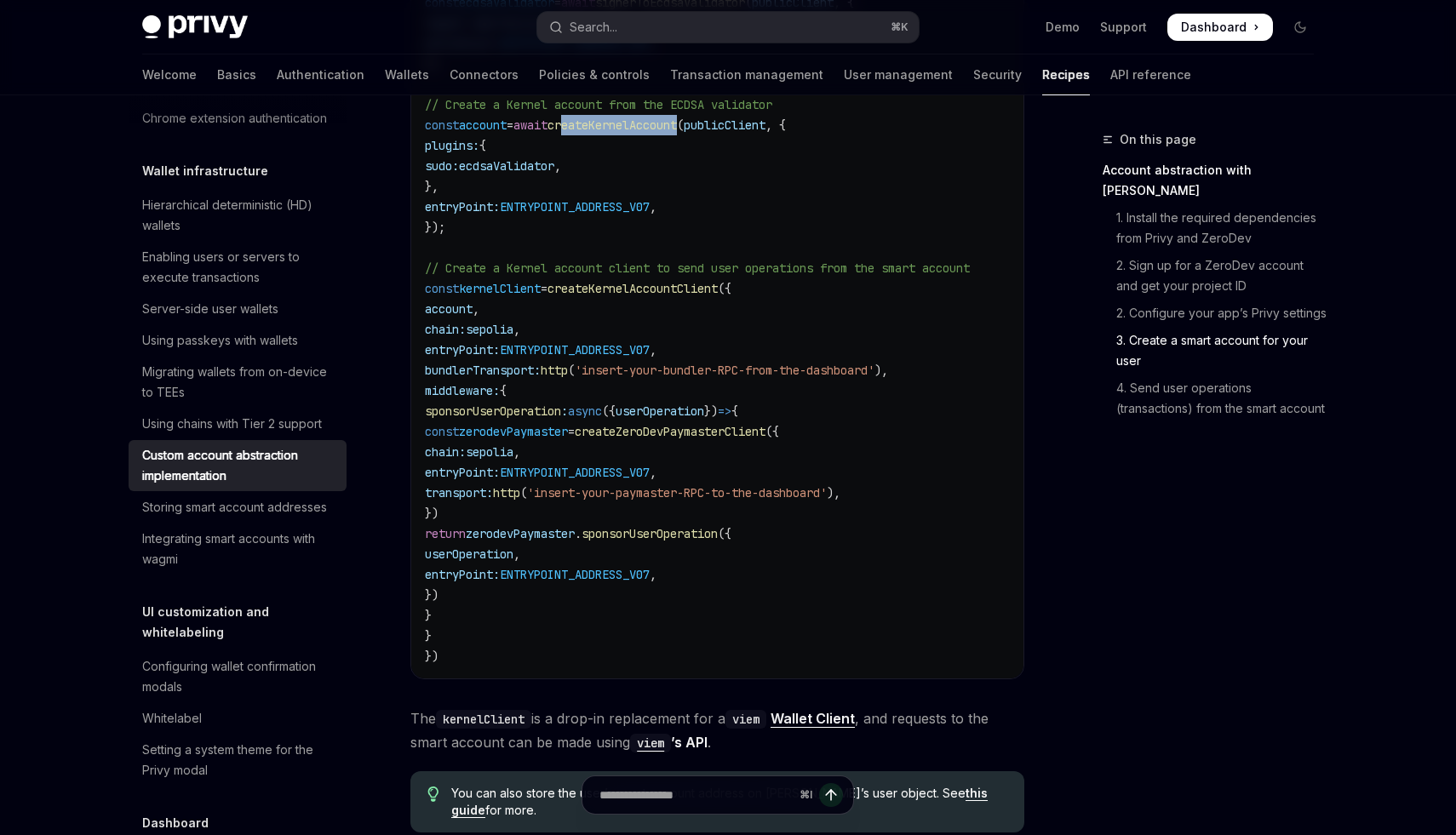
click at [677, 133] on span "createKernelAccount" at bounding box center [612, 124] width 129 height 16
drag, startPoint x: 728, startPoint y: 141, endPoint x: 814, endPoint y: 139, distance: 86.0
click at [786, 133] on span "const account = await createKernelAccount ( publicClient , {" at bounding box center [605, 124] width 361 height 16
drag, startPoint x: 451, startPoint y: 288, endPoint x: 471, endPoint y: 667, distance: 379.5
click at [471, 666] on code "import { sepolia } from 'viem/chains' ; // Replace this with the chain used by …" at bounding box center [789, 185] width 728 height 959
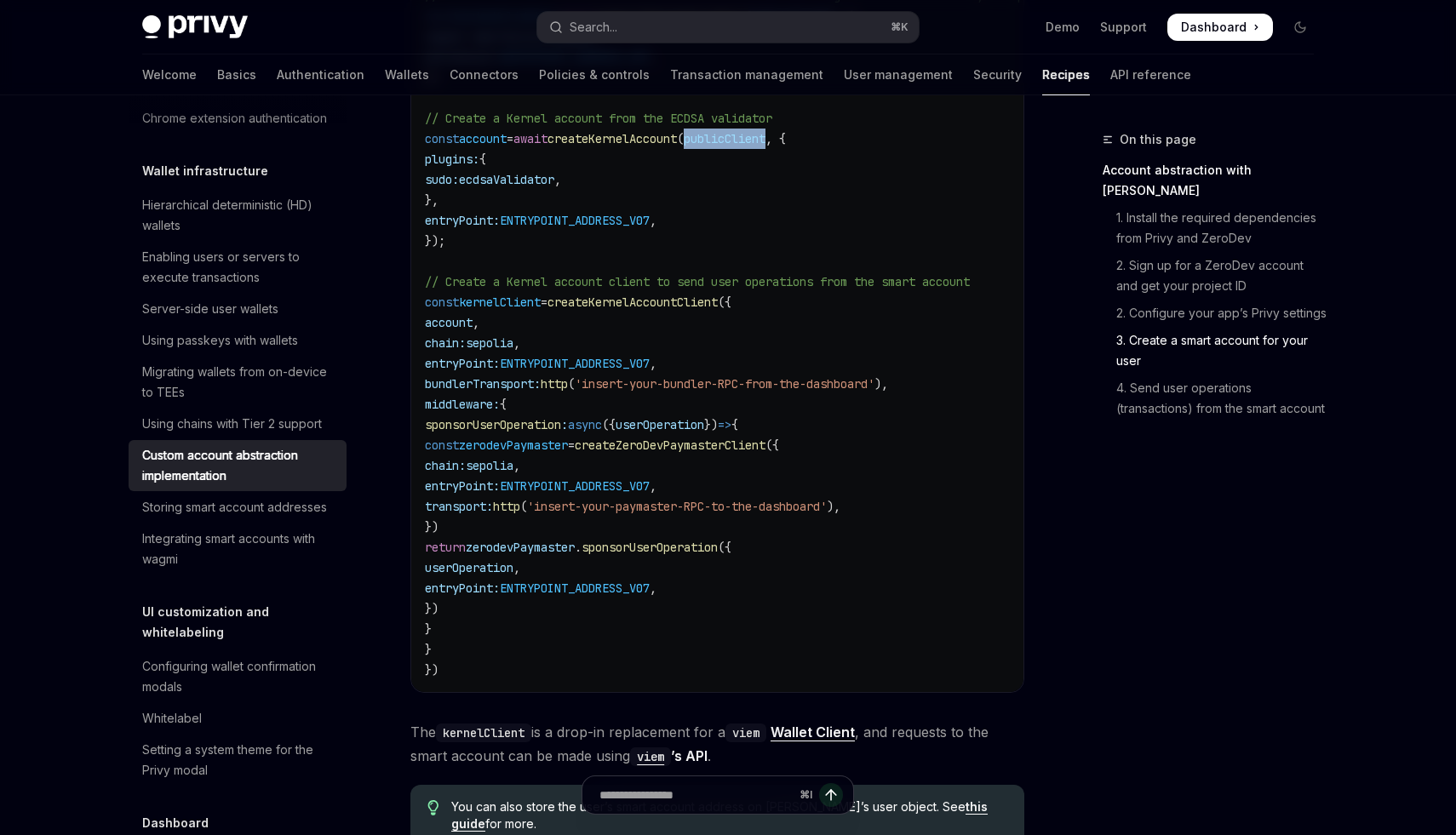
scroll to position [2626, 0]
